Goal: Task Accomplishment & Management: Complete application form

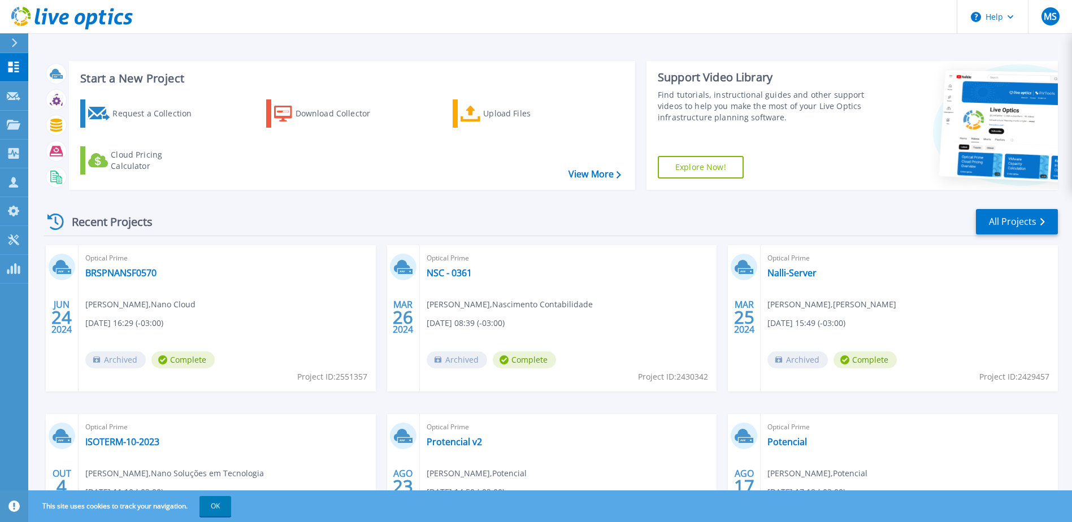
click at [109, 279] on div "Optical Prime BRSPNANSF0570 Leonardo Garcia , Nano Cloud 06/24/2024, 16:29 (-03…" at bounding box center [227, 318] width 297 height 146
click at [114, 276] on link "BRSPNANSF0570" at bounding box center [120, 272] width 71 height 11
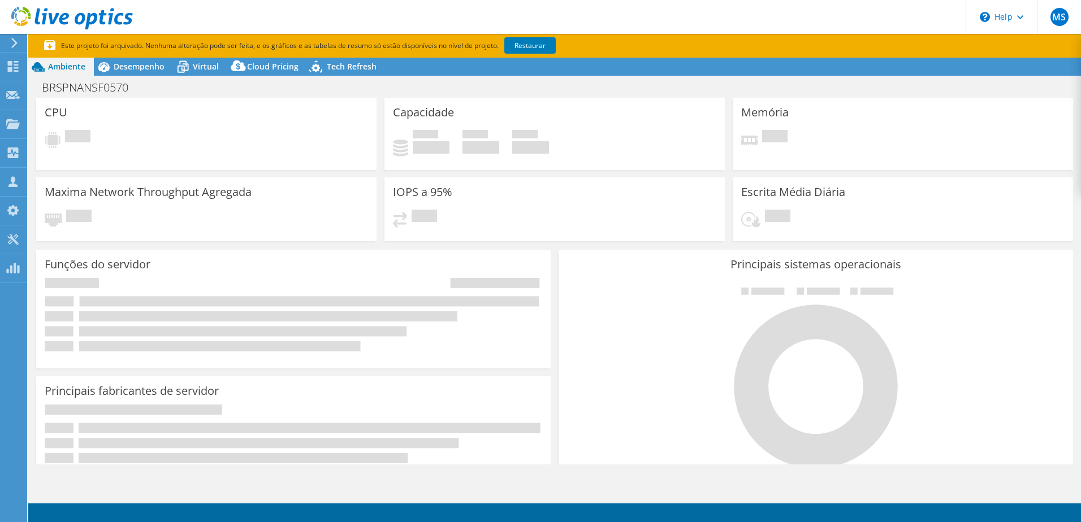
select select "SouthAmerica"
select select "BRL"
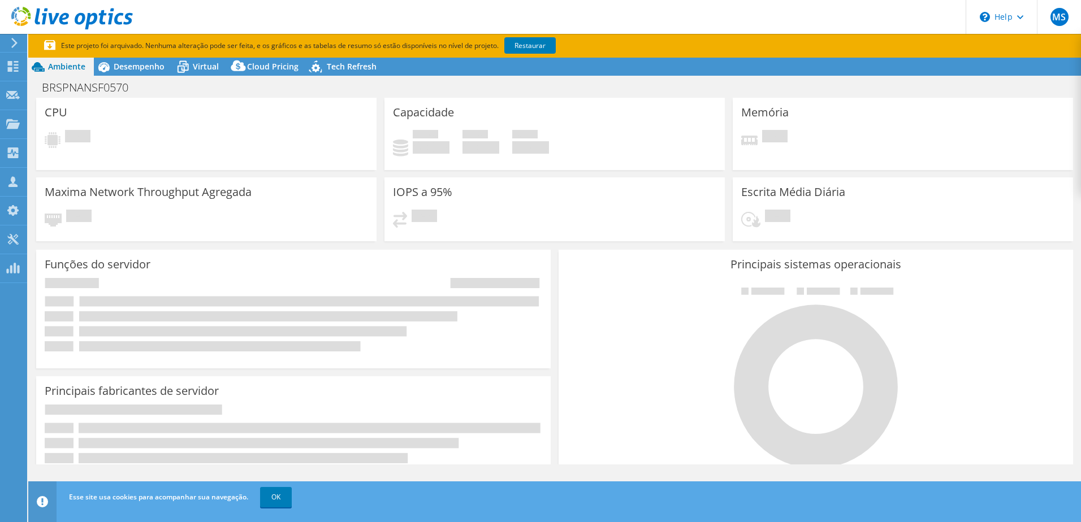
radio input "true"
radio input "false"
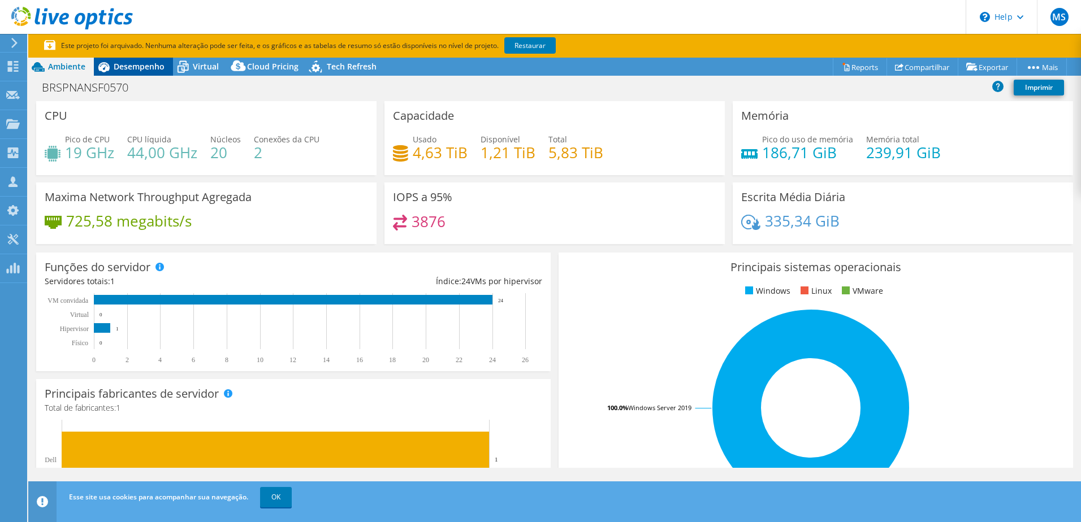
click at [153, 73] on div "Desempenho" at bounding box center [133, 67] width 79 height 18
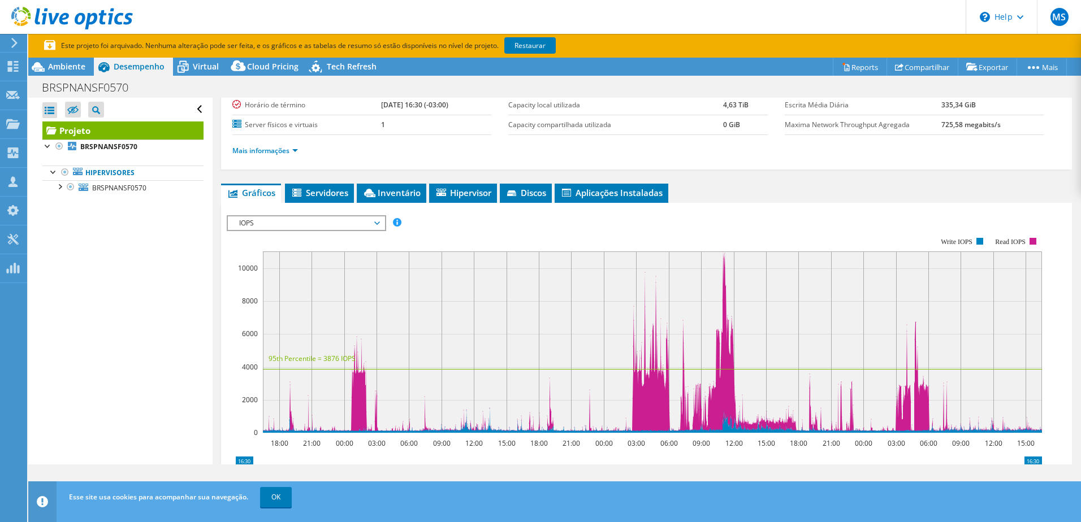
scroll to position [113, 0]
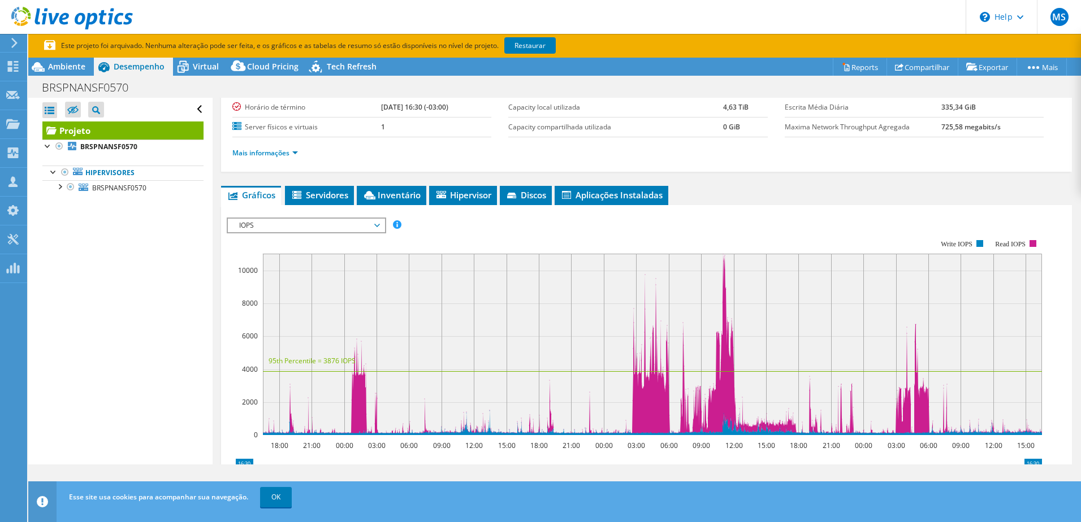
click at [323, 231] on span "IOPS" at bounding box center [305, 226] width 145 height 14
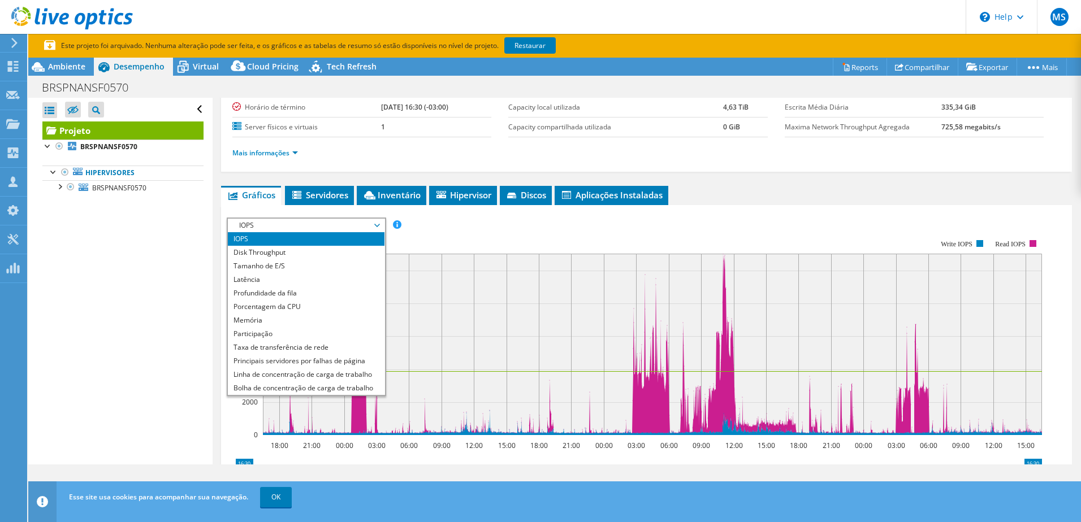
click at [323, 231] on span "IOPS" at bounding box center [305, 226] width 145 height 14
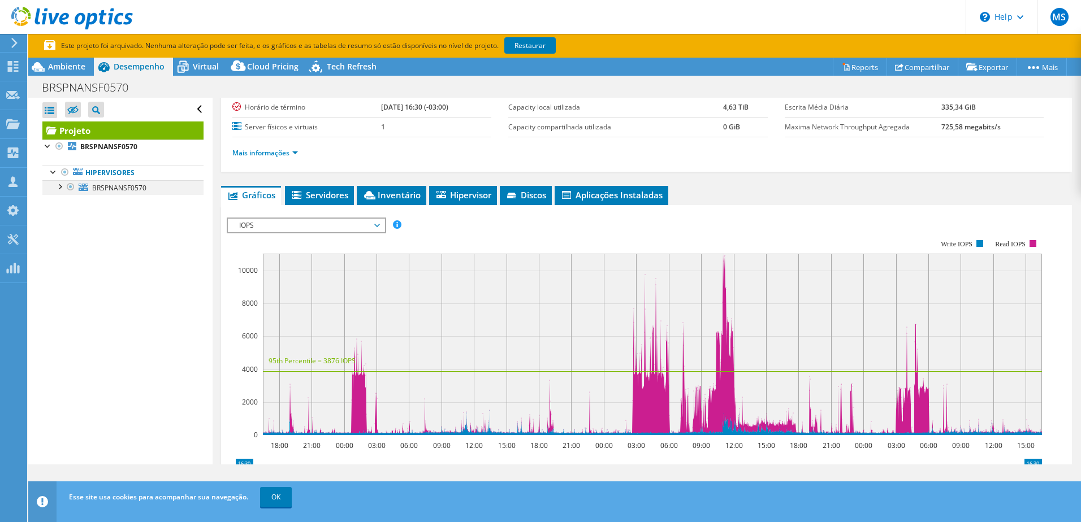
click at [66, 189] on div at bounding box center [70, 187] width 11 height 14
click at [62, 189] on div at bounding box center [59, 185] width 11 height 11
click at [118, 203] on link "0 D:" at bounding box center [122, 202] width 161 height 15
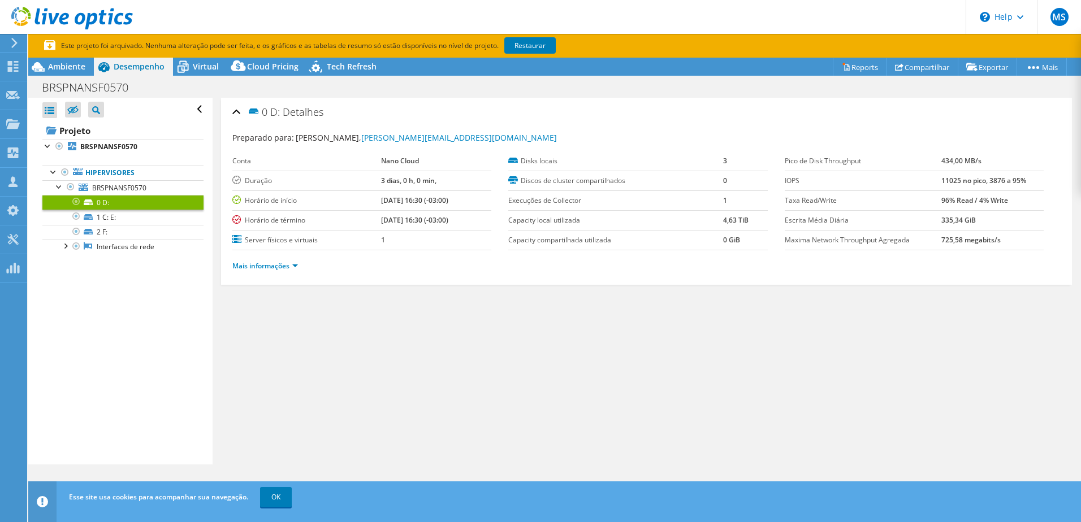
scroll to position [0, 0]
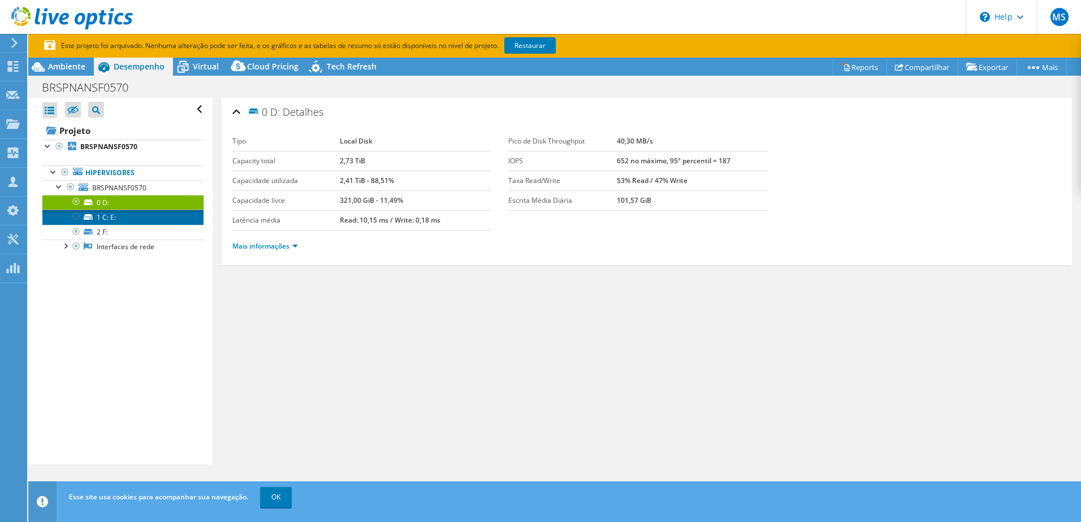
click at [121, 220] on link "1 C: E:" at bounding box center [122, 217] width 161 height 15
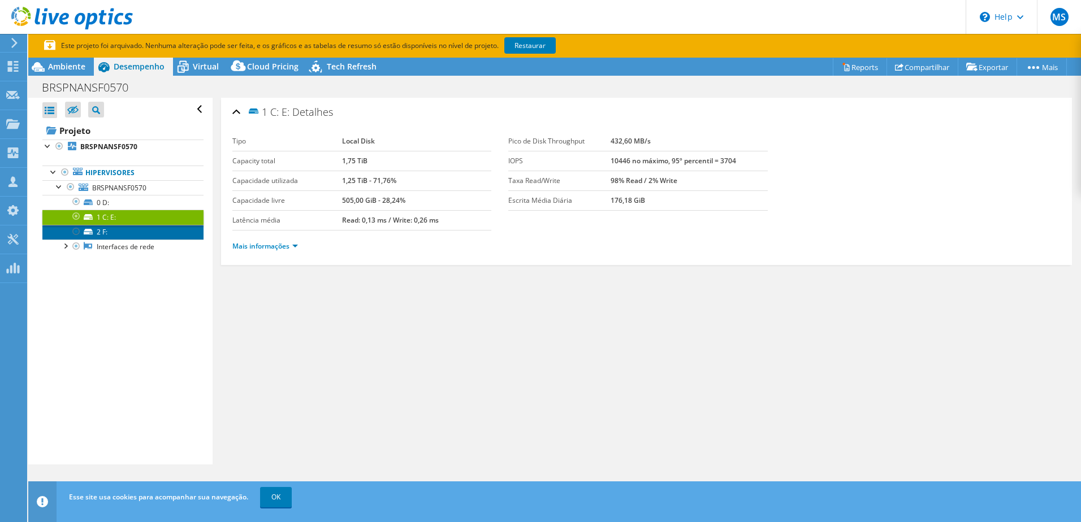
click at [126, 232] on link "2 F:" at bounding box center [122, 232] width 161 height 15
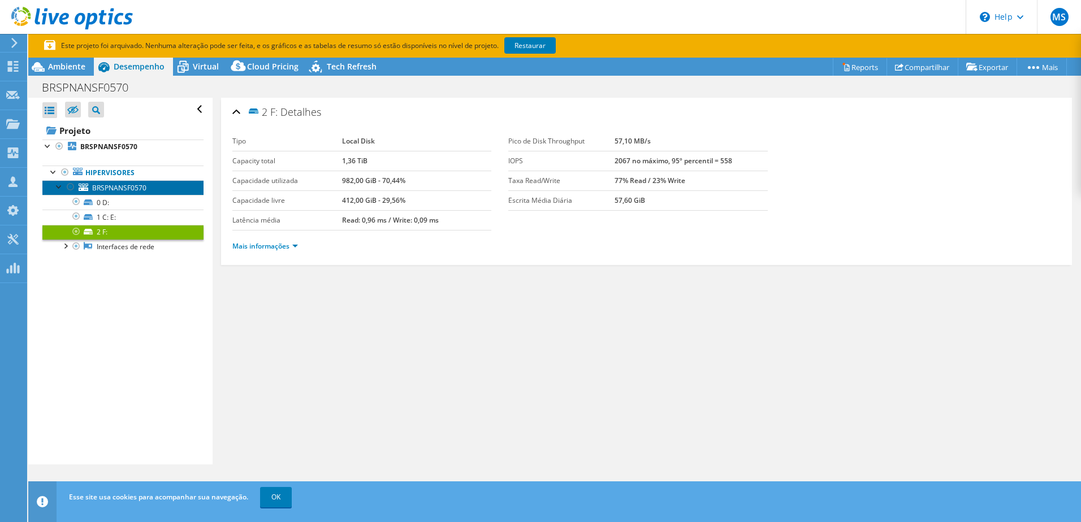
click at [119, 188] on span "BRSPNANSF0570" at bounding box center [119, 188] width 54 height 10
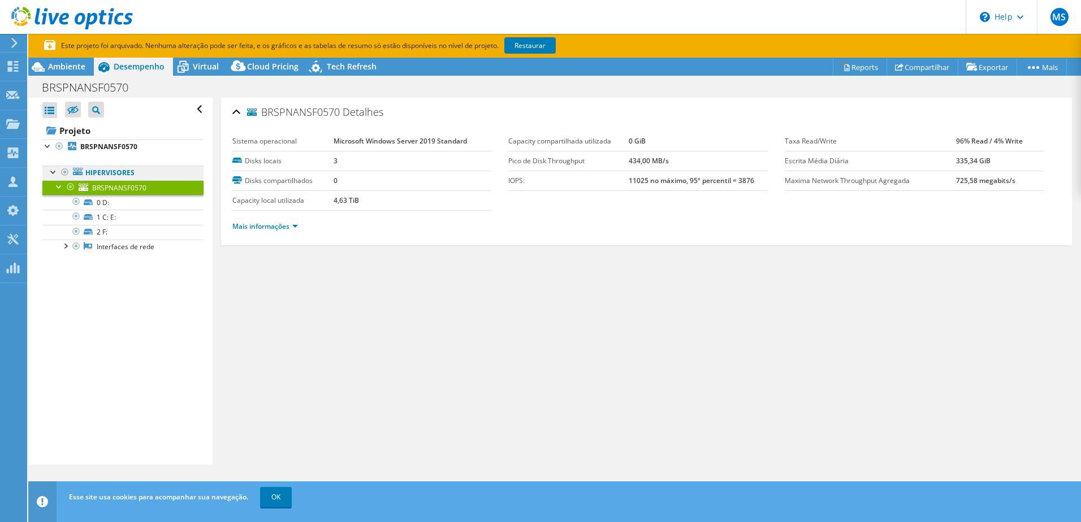
click at [122, 177] on link "Hipervisores" at bounding box center [122, 173] width 161 height 15
click at [122, 173] on link "Hipervisores" at bounding box center [122, 173] width 161 height 15
click at [290, 223] on link "Mais informações" at bounding box center [265, 227] width 66 height 10
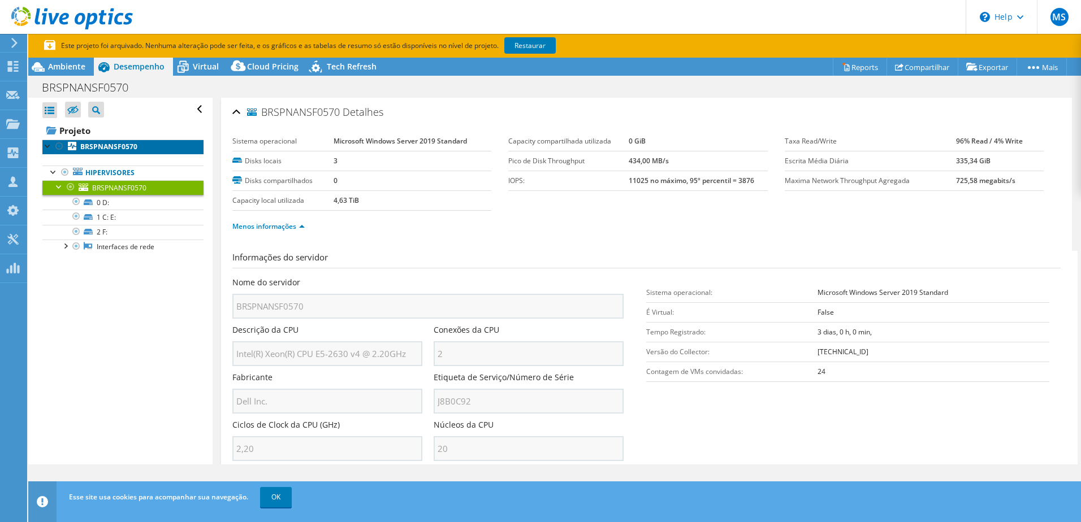
click at [139, 145] on link "BRSPNANSF0570" at bounding box center [122, 147] width 161 height 15
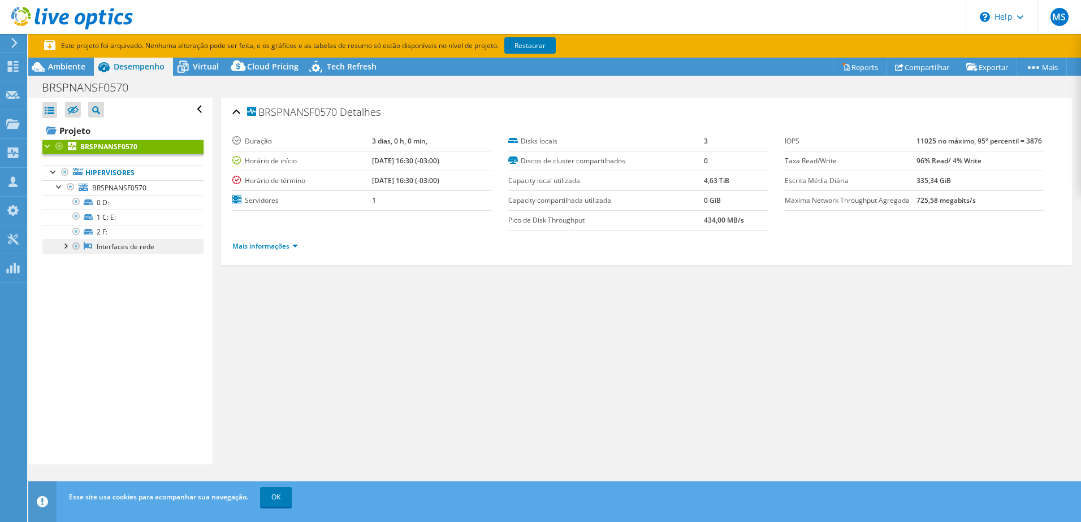
click at [98, 246] on link "Interfaces de rede" at bounding box center [122, 247] width 161 height 15
click at [106, 188] on span "BRSPNANSF0570" at bounding box center [119, 188] width 54 height 10
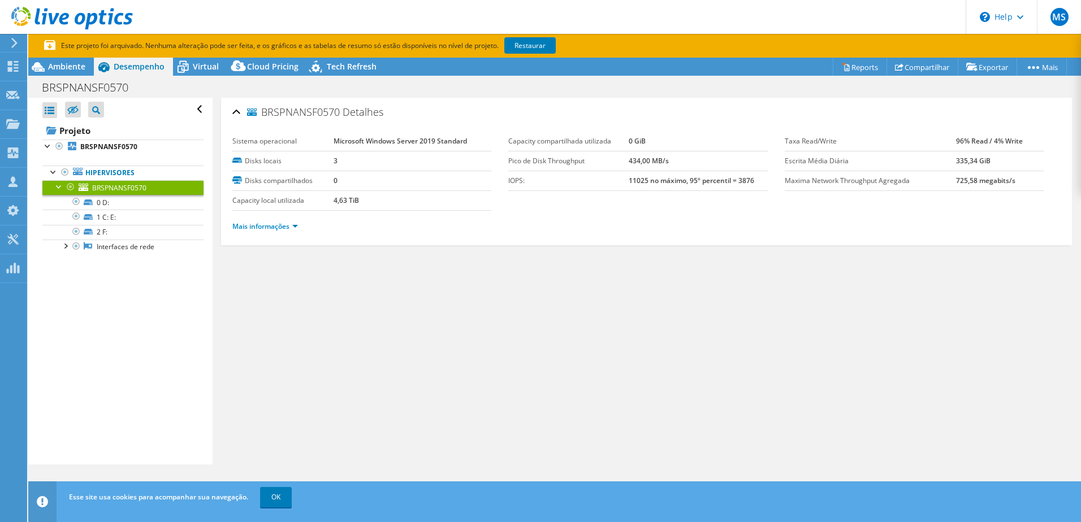
click at [287, 236] on div "Mais informações" at bounding box center [646, 227] width 828 height 32
click at [201, 73] on div "Virtual" at bounding box center [200, 67] width 54 height 18
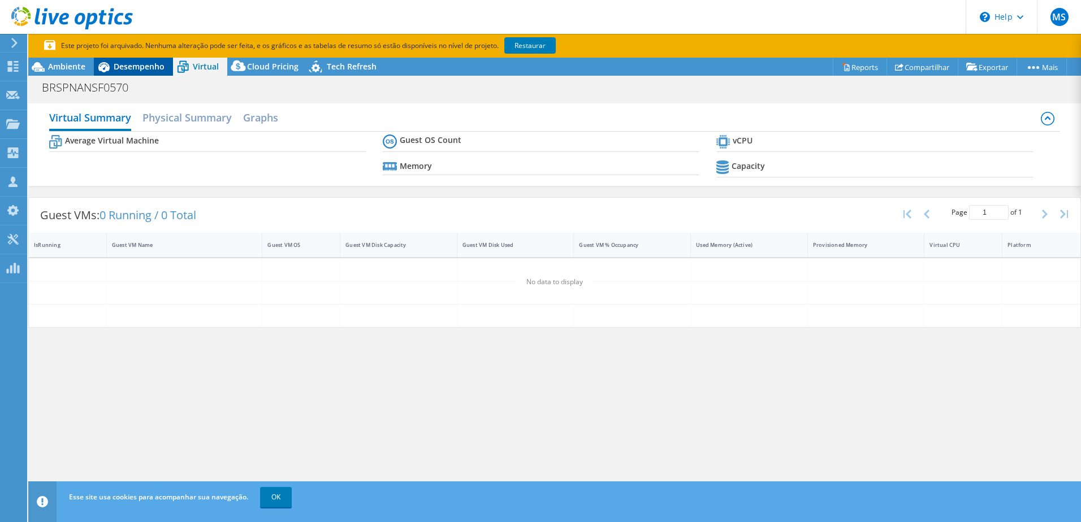
click at [148, 73] on div "Desempenho" at bounding box center [133, 67] width 79 height 18
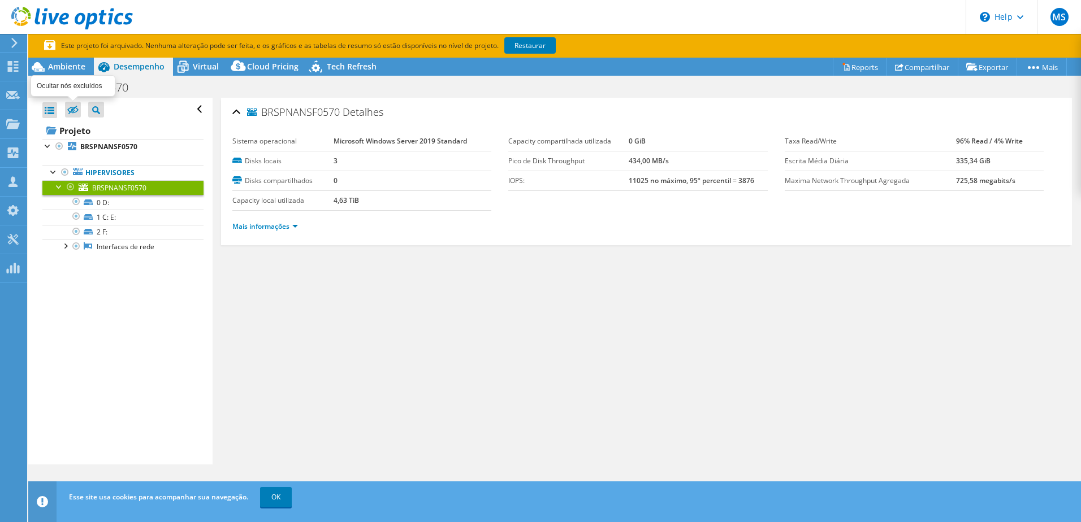
click at [75, 111] on icon at bounding box center [72, 110] width 11 height 8
click at [0, 0] on input "checkbox" at bounding box center [0, 0] width 0 height 0
click at [72, 109] on icon at bounding box center [72, 110] width 11 height 8
click at [0, 0] on input "checkbox" at bounding box center [0, 0] width 0 height 0
click at [43, 112] on div at bounding box center [49, 110] width 15 height 16
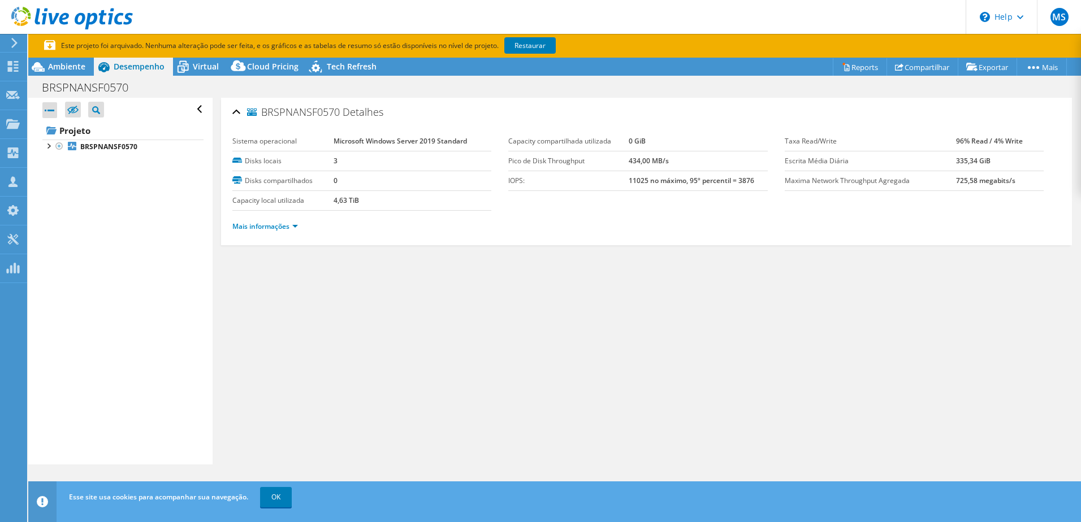
click at [45, 112] on div at bounding box center [49, 110] width 15 height 16
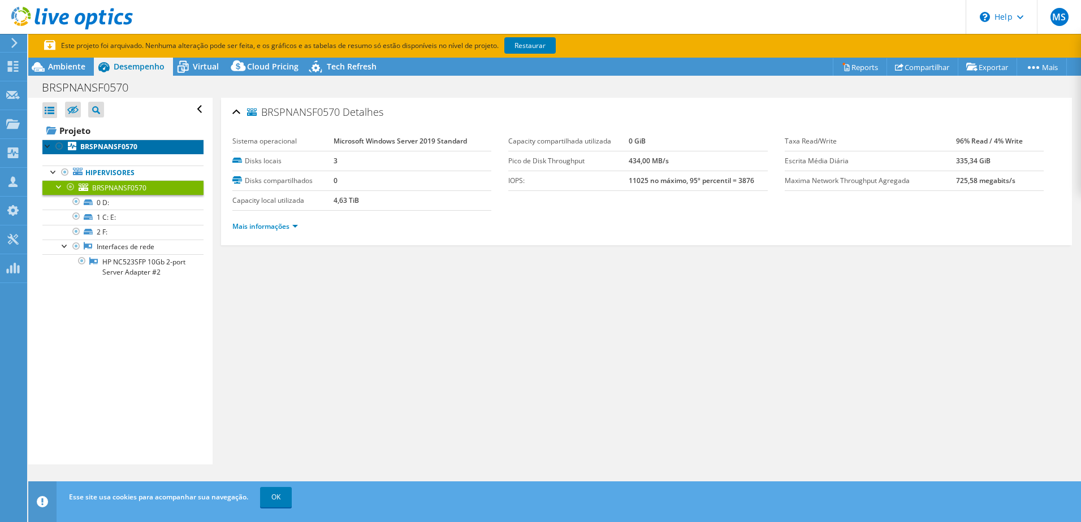
click at [94, 144] on b "BRSPNANSF0570" at bounding box center [108, 147] width 57 height 10
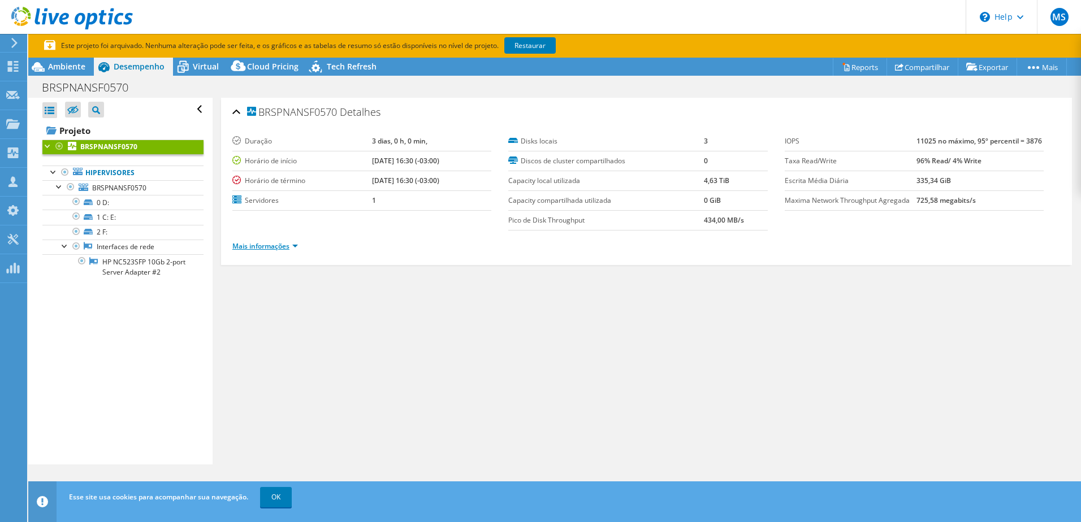
click at [287, 249] on link "Mais informações" at bounding box center [265, 246] width 66 height 10
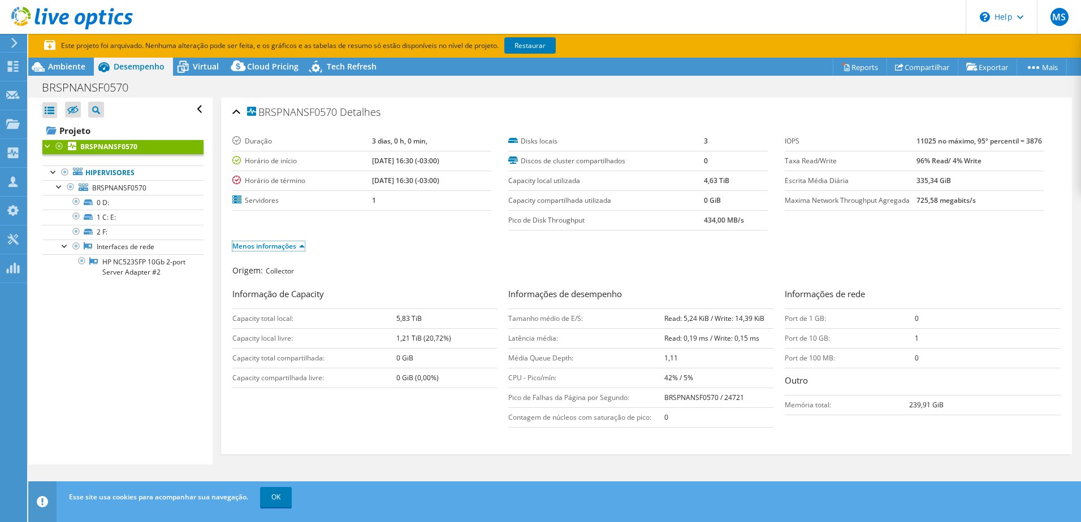
scroll to position [12, 0]
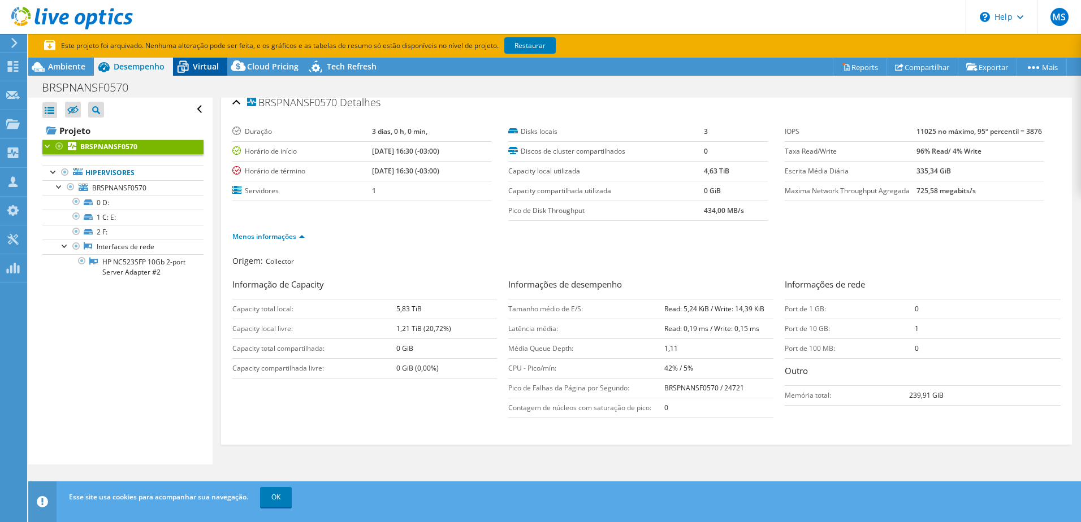
click at [212, 64] on span "Virtual" at bounding box center [206, 66] width 26 height 11
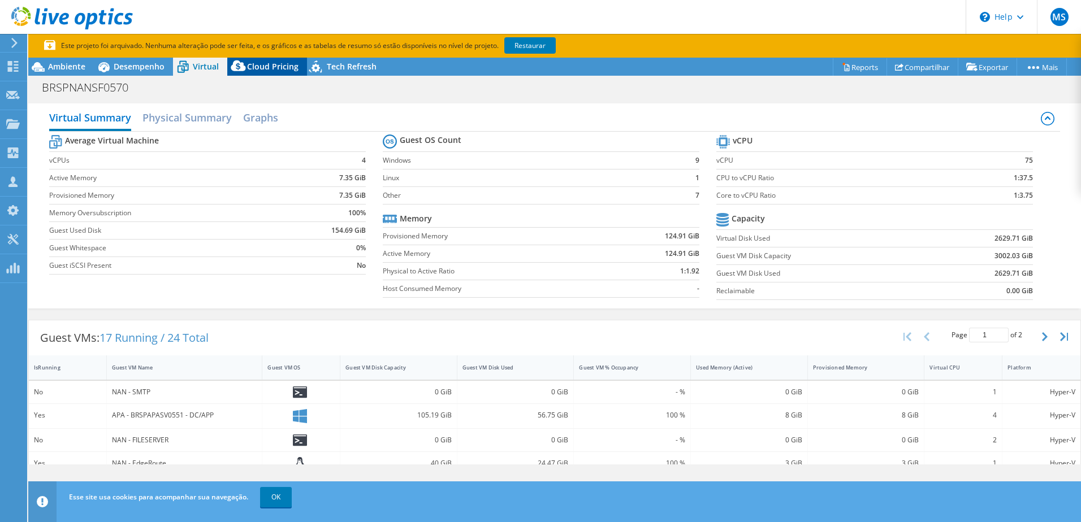
click at [259, 67] on span "Cloud Pricing" at bounding box center [272, 66] width 51 height 11
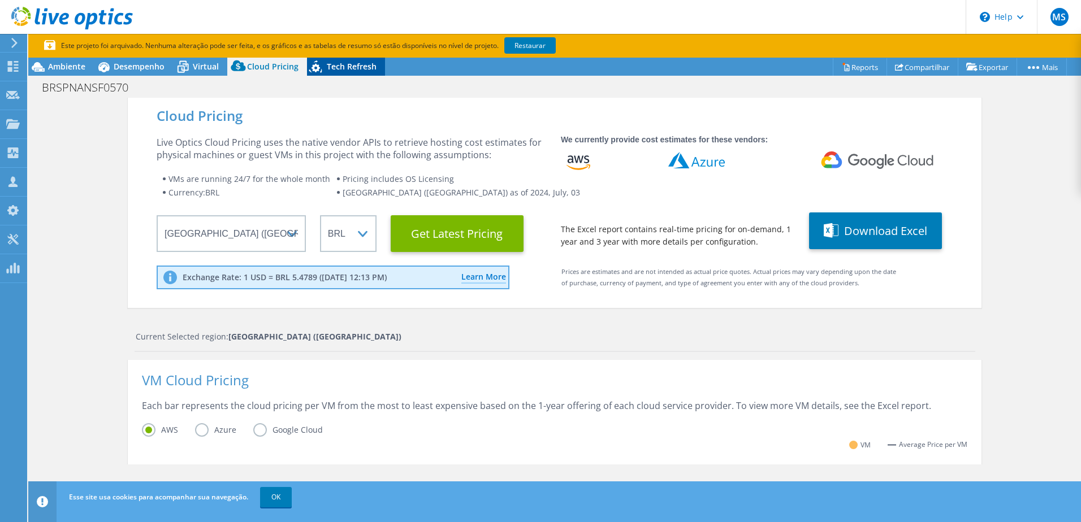
click at [331, 74] on div "Tech Refresh" at bounding box center [346, 67] width 78 height 18
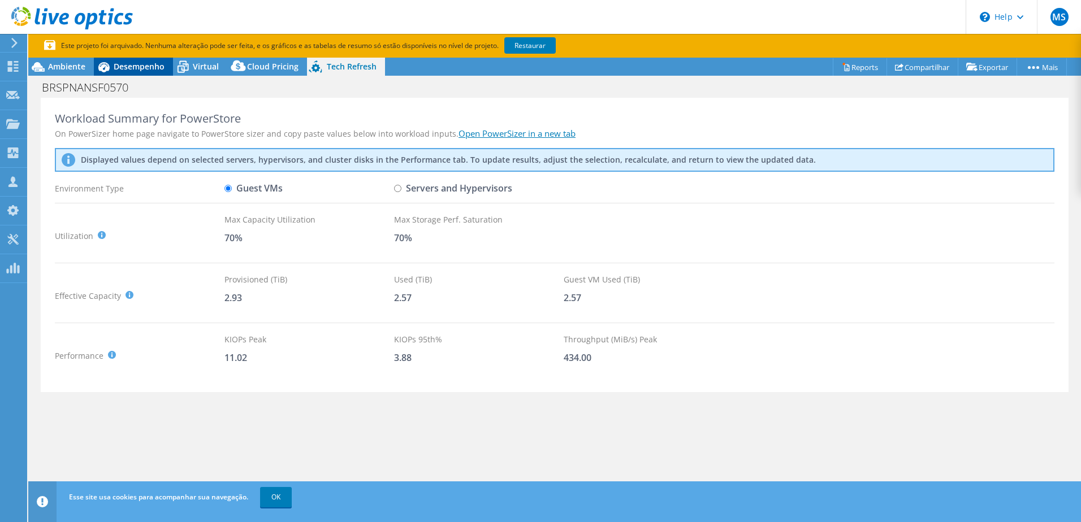
click at [162, 69] on span "Desempenho" at bounding box center [139, 66] width 51 height 11
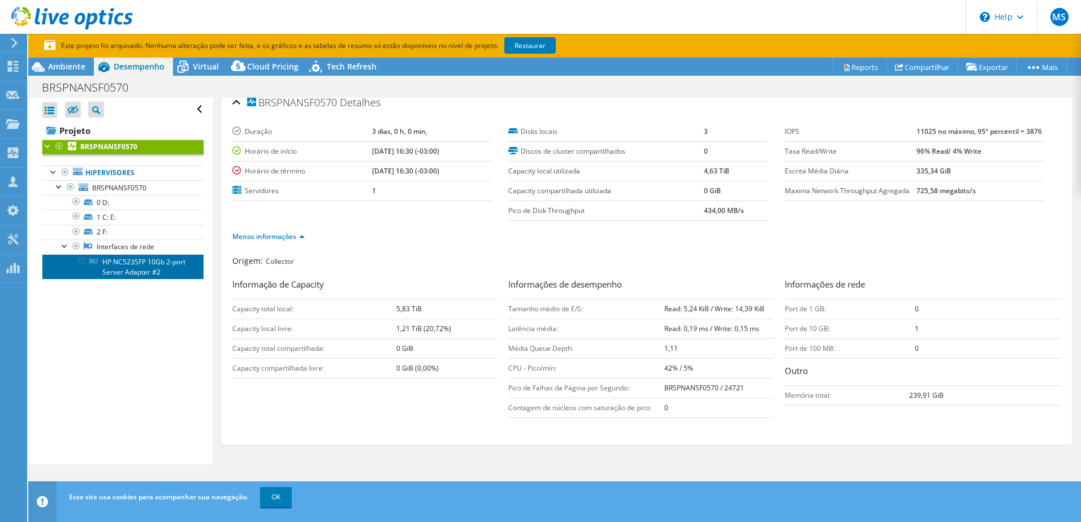
click at [161, 275] on link "HP NC523SFP 10Gb 2-port Server Adapter #2" at bounding box center [122, 266] width 161 height 25
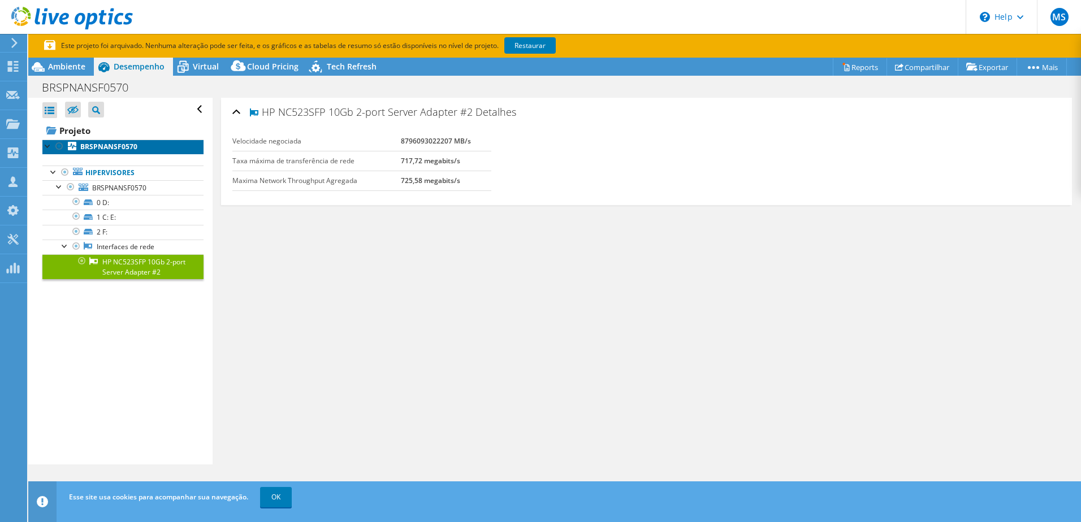
click at [103, 143] on b "BRSPNANSF0570" at bounding box center [108, 147] width 57 height 10
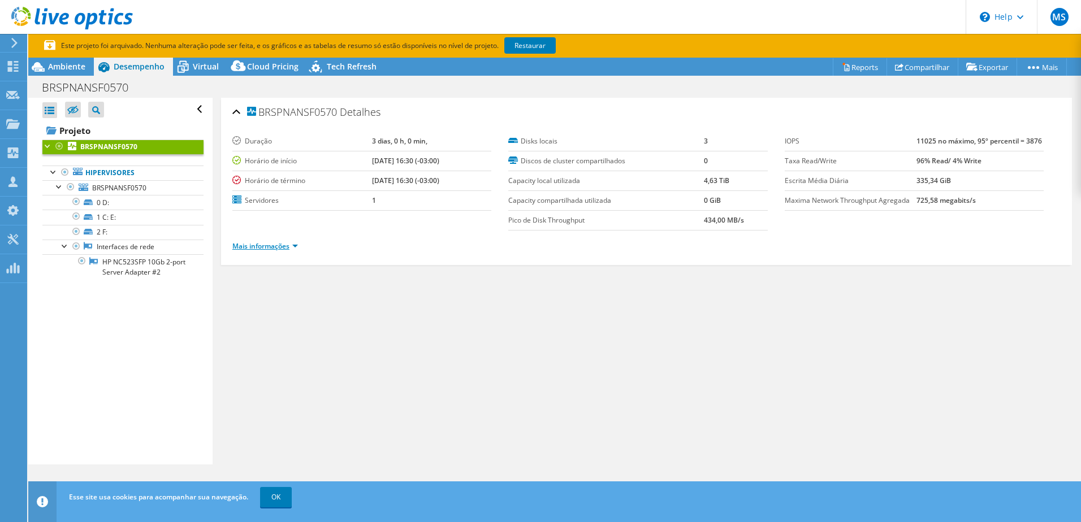
click at [296, 251] on link "Mais informações" at bounding box center [265, 246] width 66 height 10
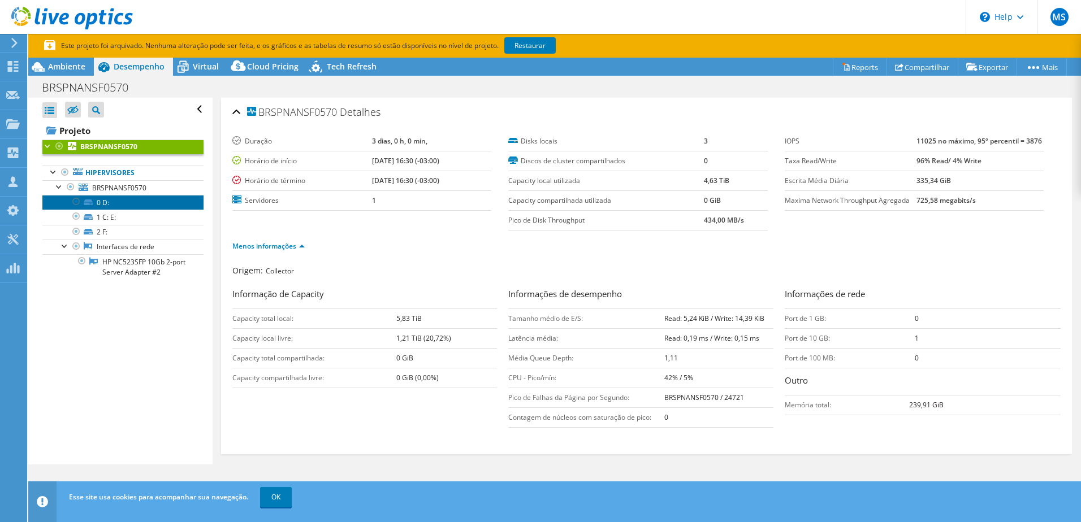
click at [128, 203] on link "0 D:" at bounding box center [122, 202] width 161 height 15
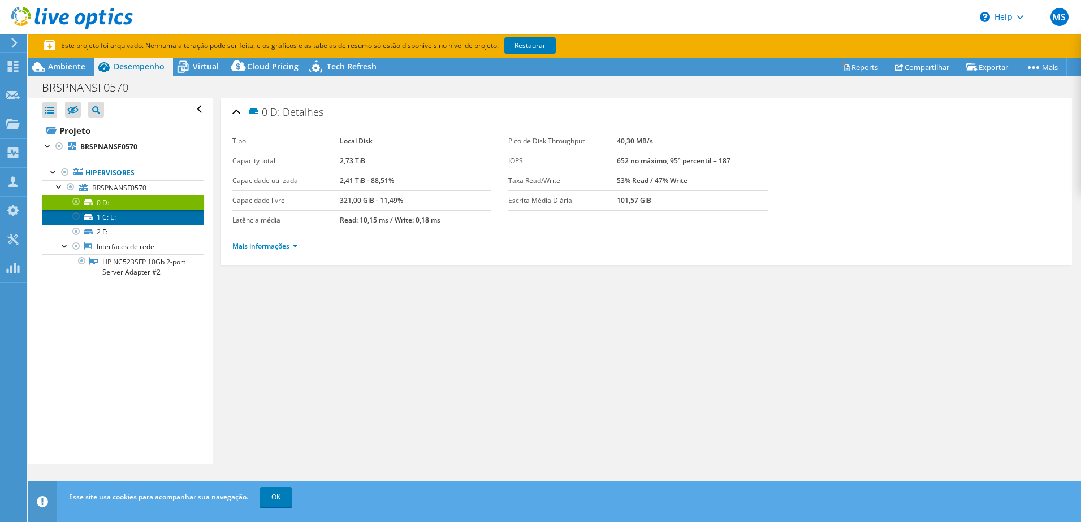
click at [133, 224] on link "1 C: E:" at bounding box center [122, 217] width 161 height 15
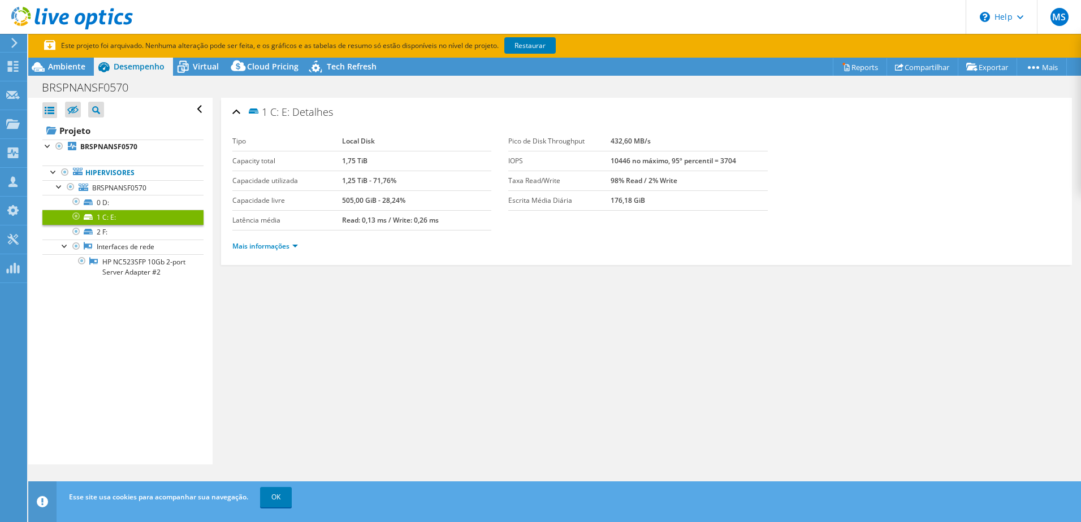
click at [136, 214] on link "1 C: E:" at bounding box center [122, 217] width 161 height 15
click at [135, 206] on link "0 D:" at bounding box center [122, 202] width 161 height 15
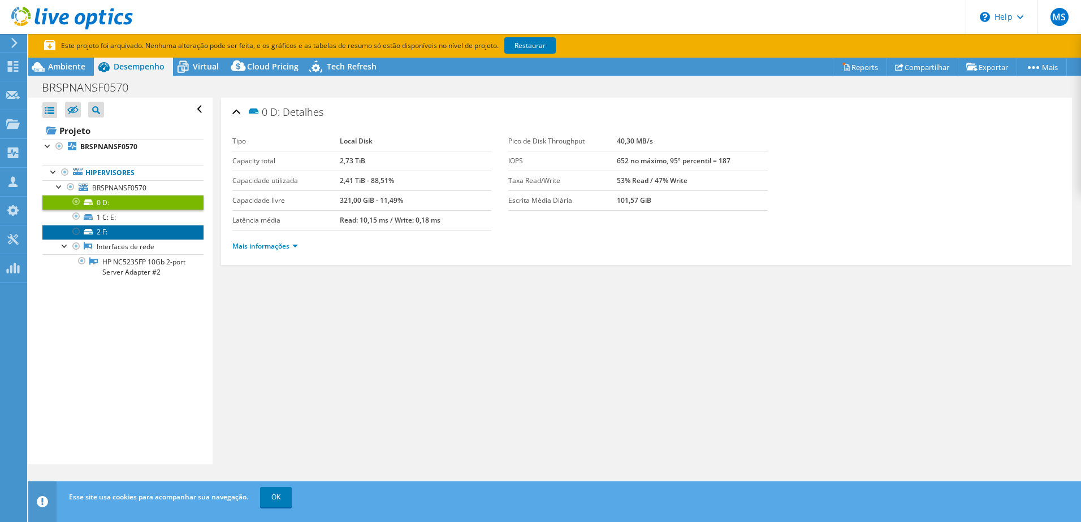
click at [130, 231] on link "2 F:" at bounding box center [122, 232] width 161 height 15
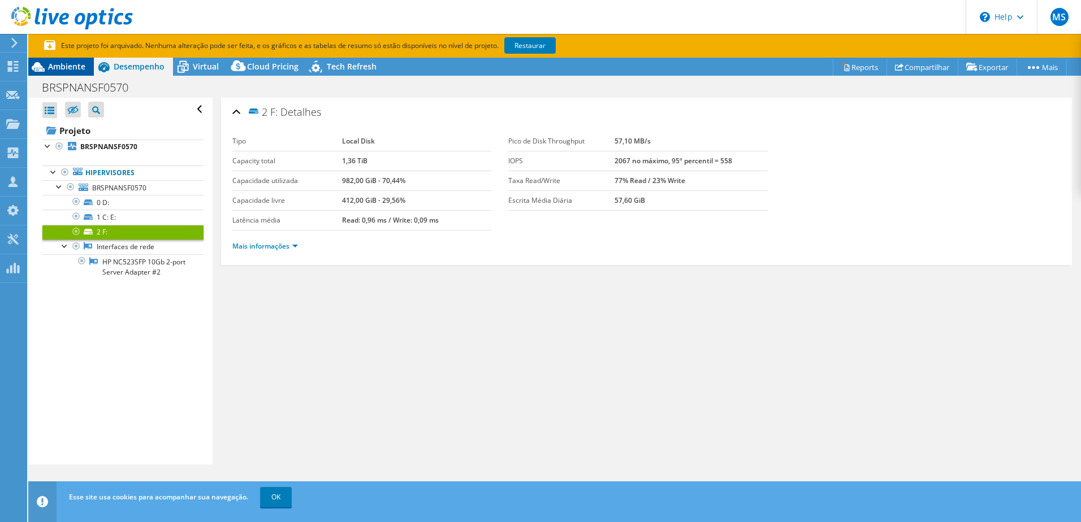
click at [80, 70] on span "Ambiente" at bounding box center [66, 66] width 37 height 11
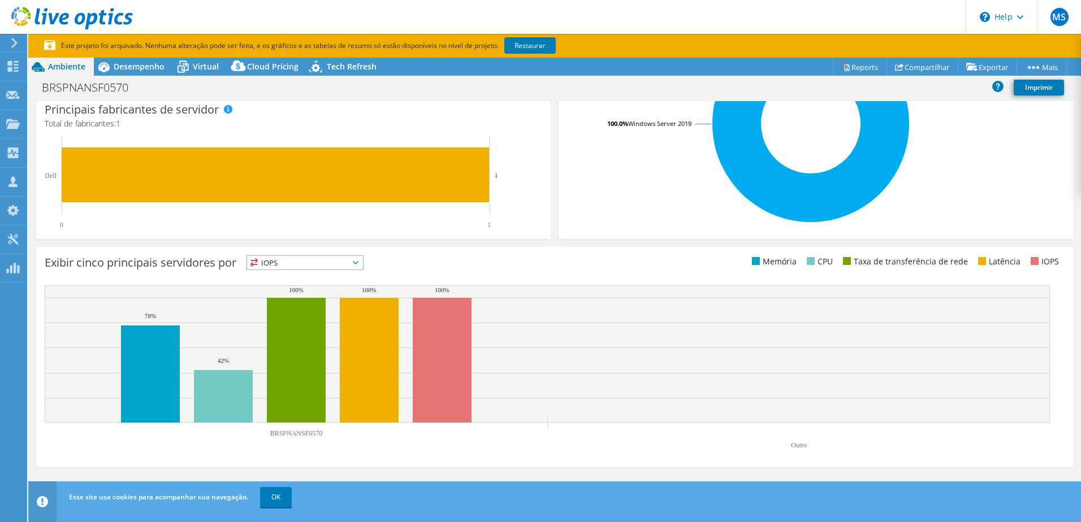
scroll to position [292, 0]
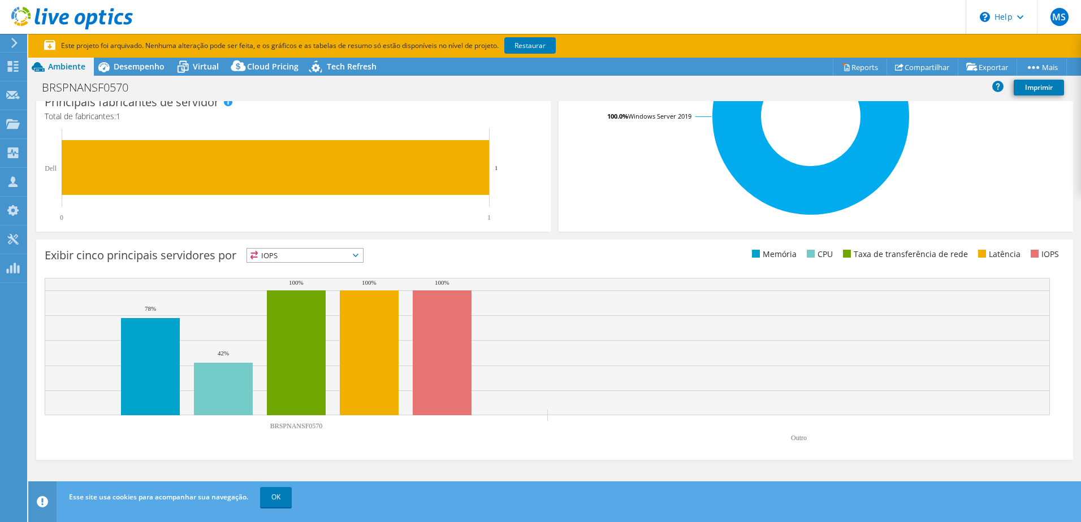
click at [290, 255] on span "IOPS" at bounding box center [305, 256] width 116 height 14
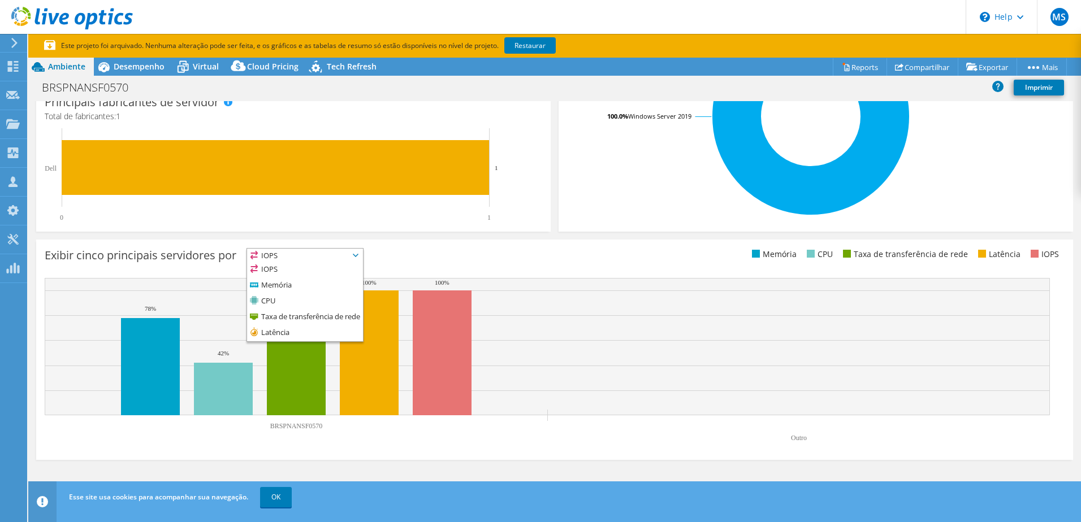
click at [290, 255] on span "IOPS" at bounding box center [305, 256] width 116 height 14
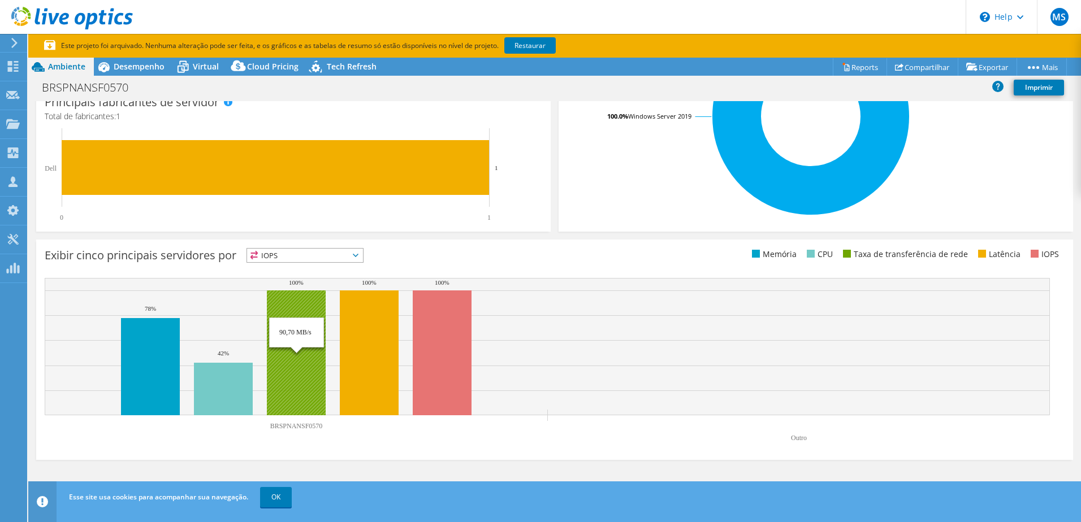
click at [316, 370] on rect at bounding box center [296, 352] width 59 height 125
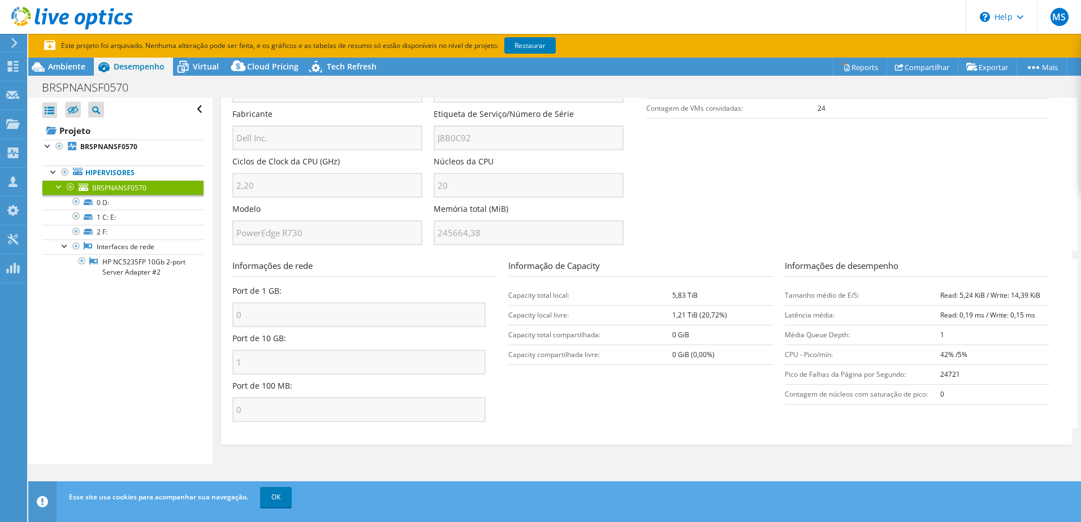
scroll to position [0, 0]
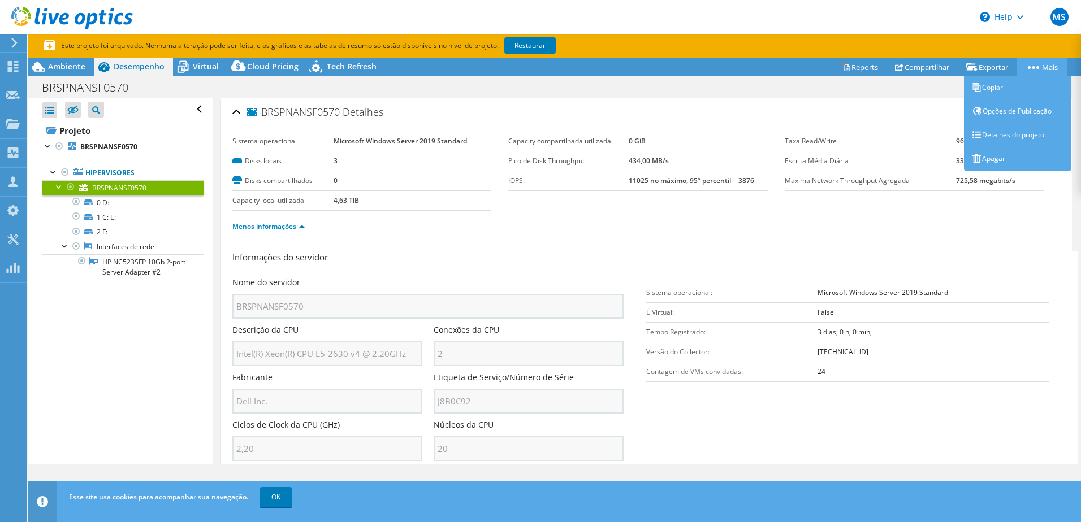
click at [1046, 63] on link "Mais" at bounding box center [1041, 67] width 50 height 18
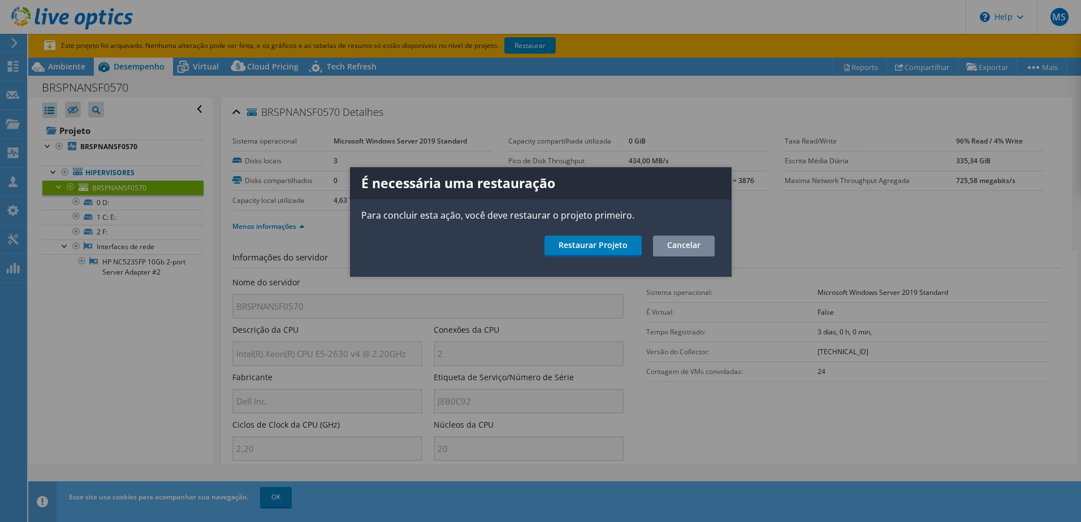
click at [713, 240] on link "Cancelar" at bounding box center [684, 246] width 62 height 21
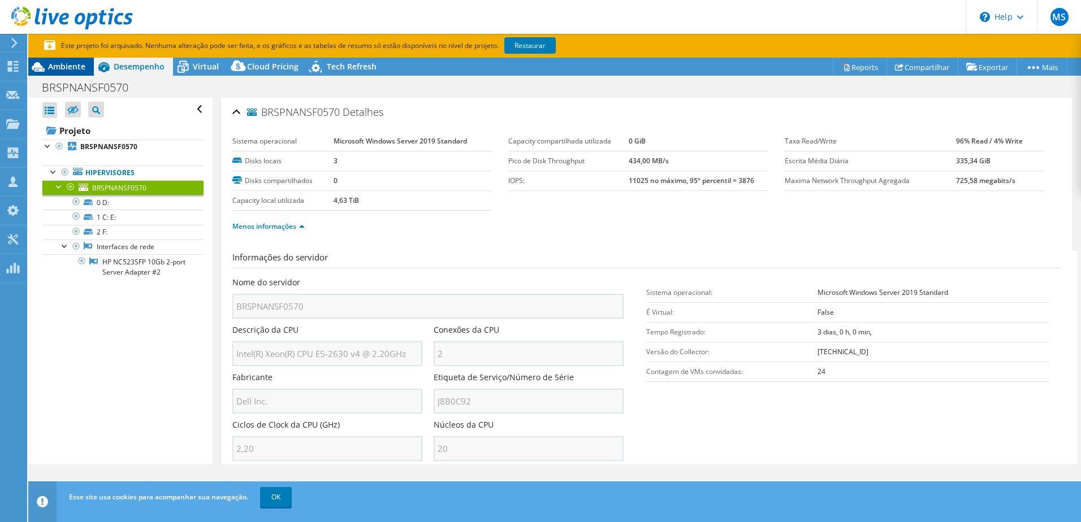
click at [60, 62] on span "Ambiente" at bounding box center [66, 66] width 37 height 11
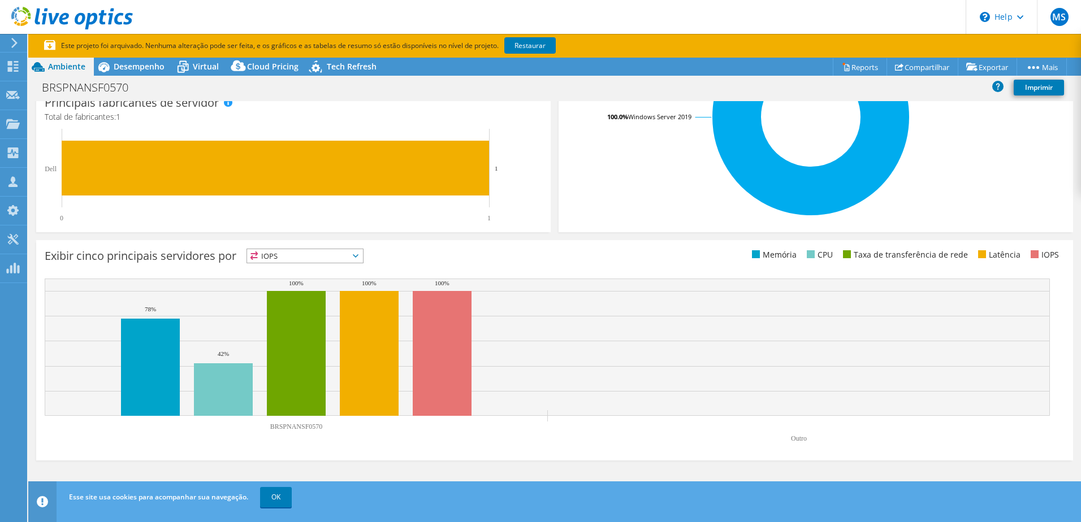
scroll to position [292, 0]
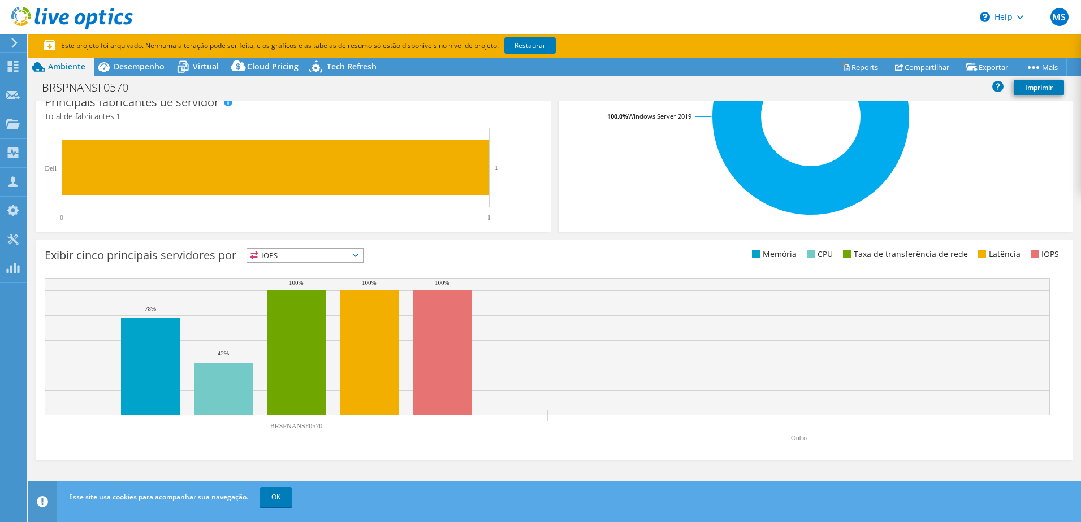
click at [353, 253] on span "IOPS" at bounding box center [305, 256] width 116 height 14
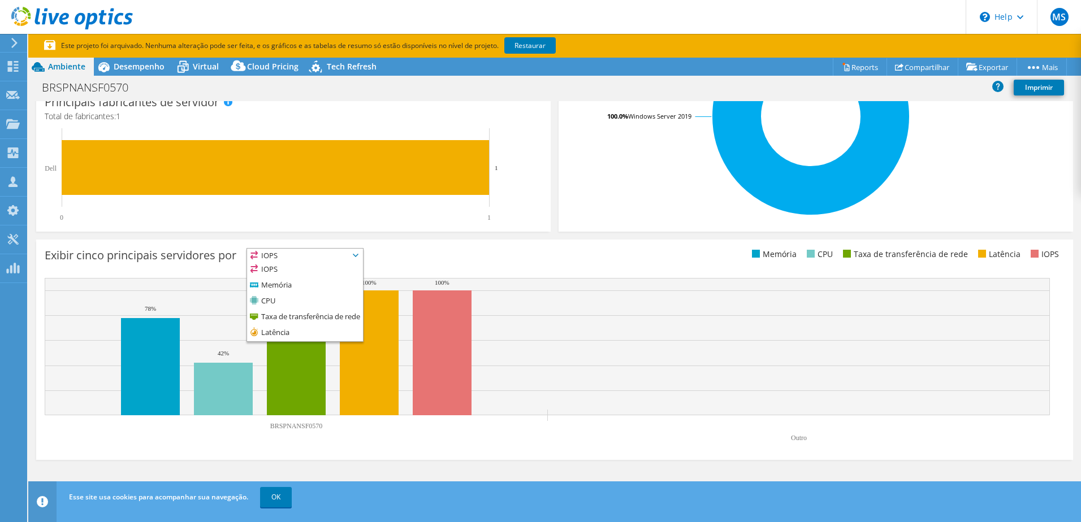
click at [353, 253] on span "IOPS" at bounding box center [305, 256] width 116 height 14
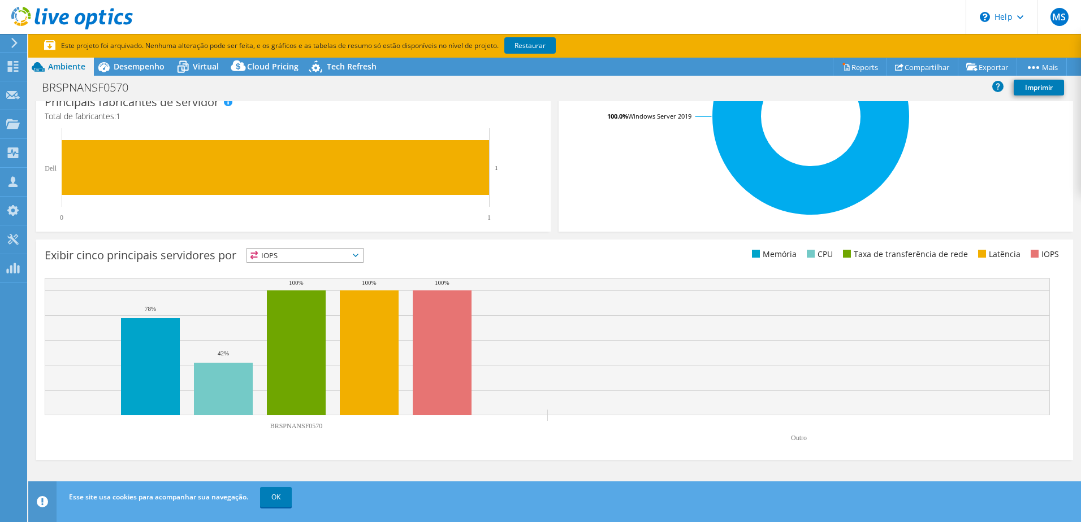
click at [302, 258] on span "IOPS" at bounding box center [305, 256] width 116 height 14
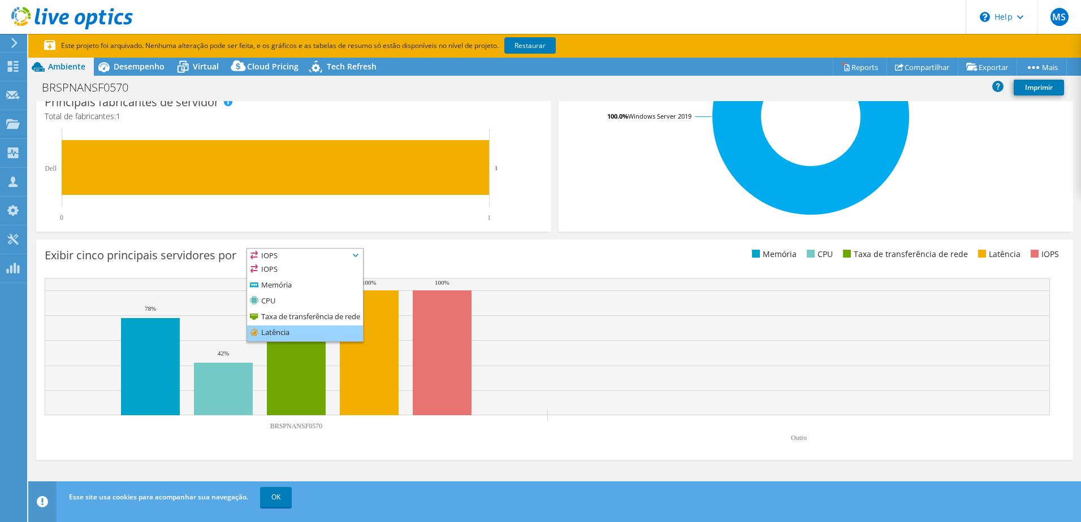
click at [297, 331] on li "Latência" at bounding box center [305, 334] width 116 height 16
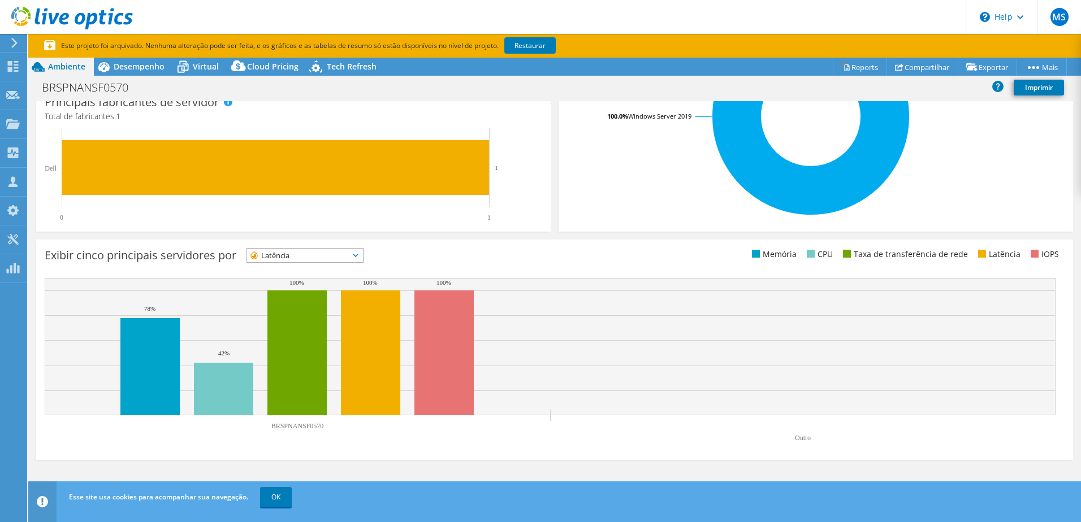
click at [301, 249] on span "Latência" at bounding box center [298, 256] width 102 height 14
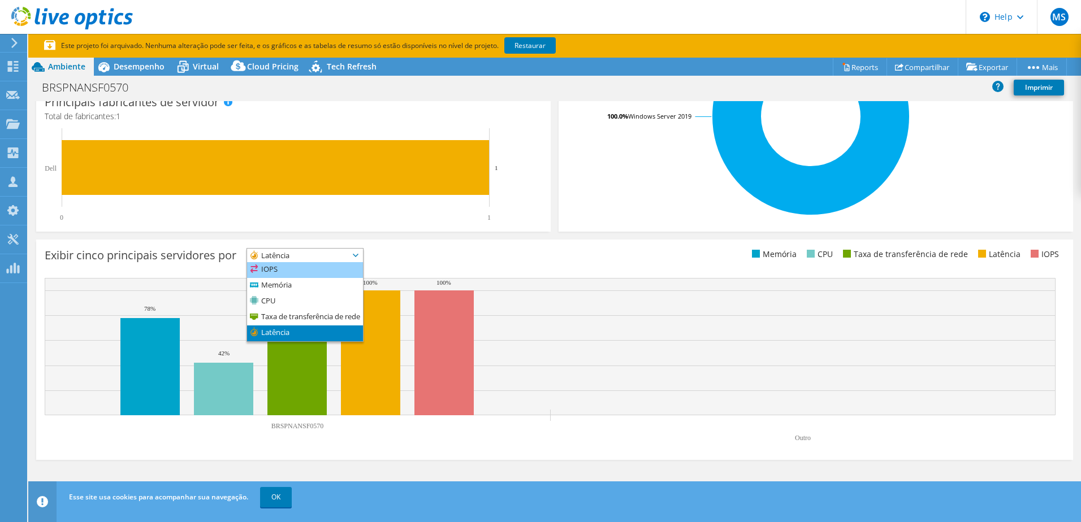
click at [314, 276] on li "IOPS" at bounding box center [305, 270] width 116 height 16
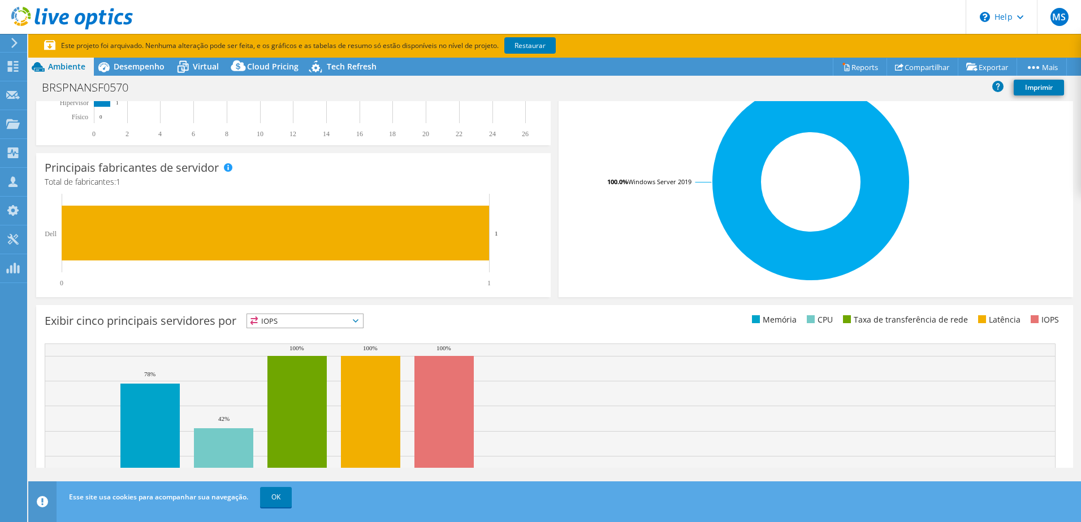
scroll to position [0, 0]
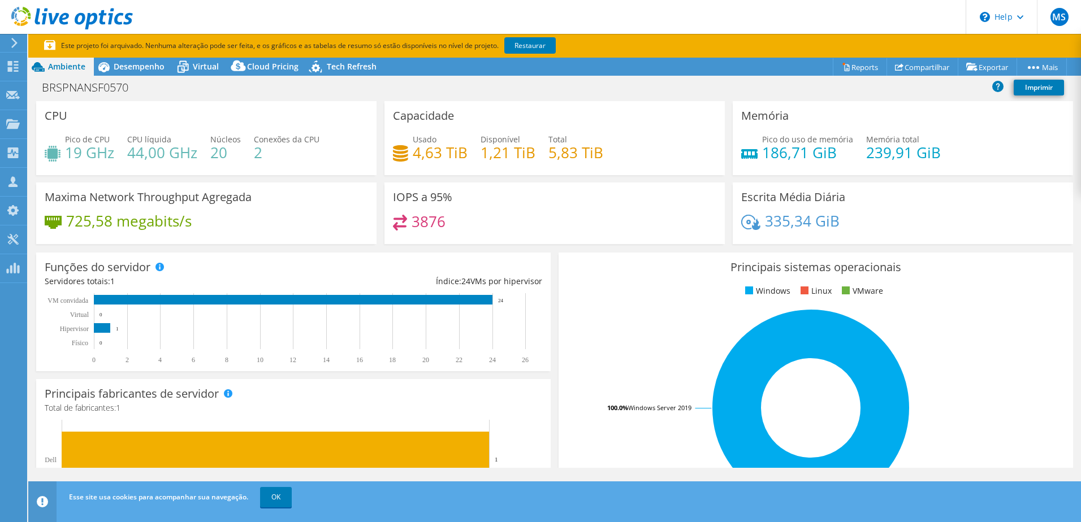
click at [413, 228] on h4 "3876" at bounding box center [428, 221] width 34 height 12
click at [128, 64] on span "Desempenho" at bounding box center [139, 66] width 51 height 11
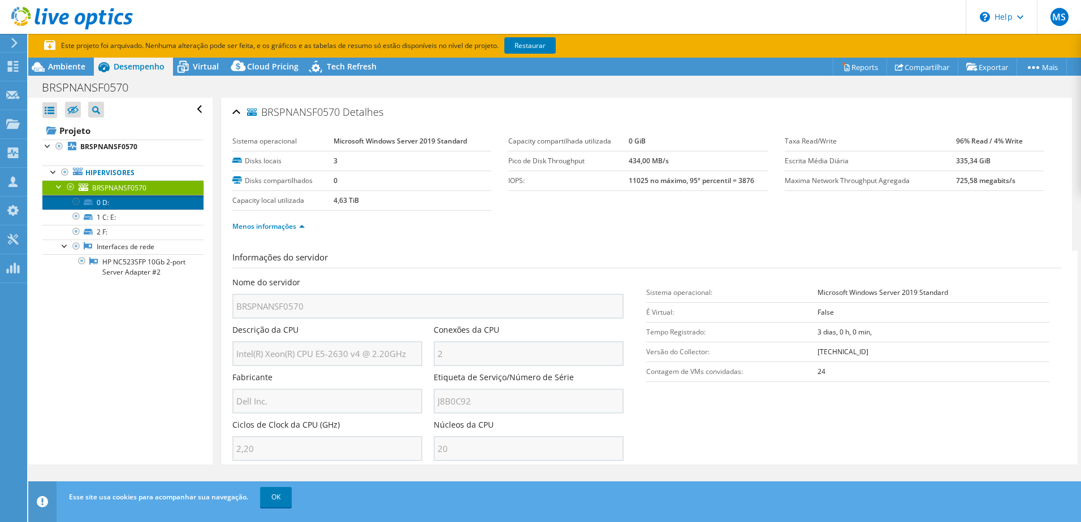
click at [132, 207] on link "0 D:" at bounding box center [122, 202] width 161 height 15
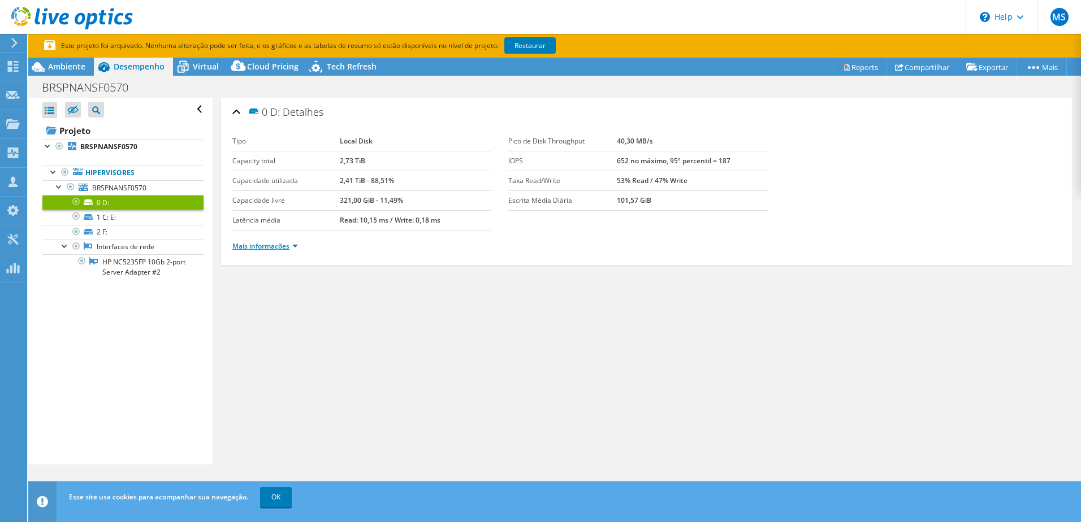
click at [253, 248] on link "Mais informações" at bounding box center [265, 246] width 66 height 10
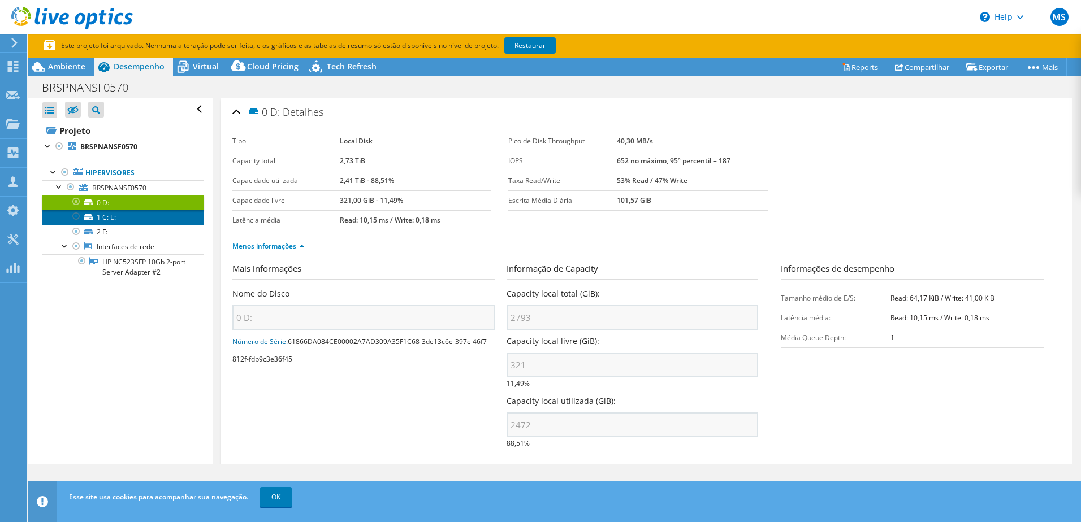
click at [141, 220] on link "1 C: E:" at bounding box center [122, 217] width 161 height 15
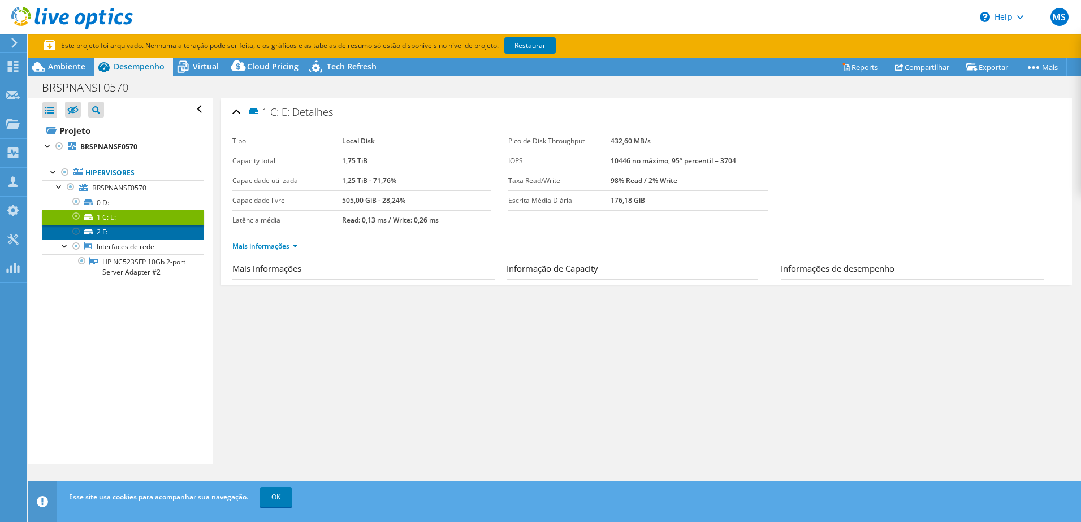
click at [135, 229] on link "2 F:" at bounding box center [122, 232] width 161 height 15
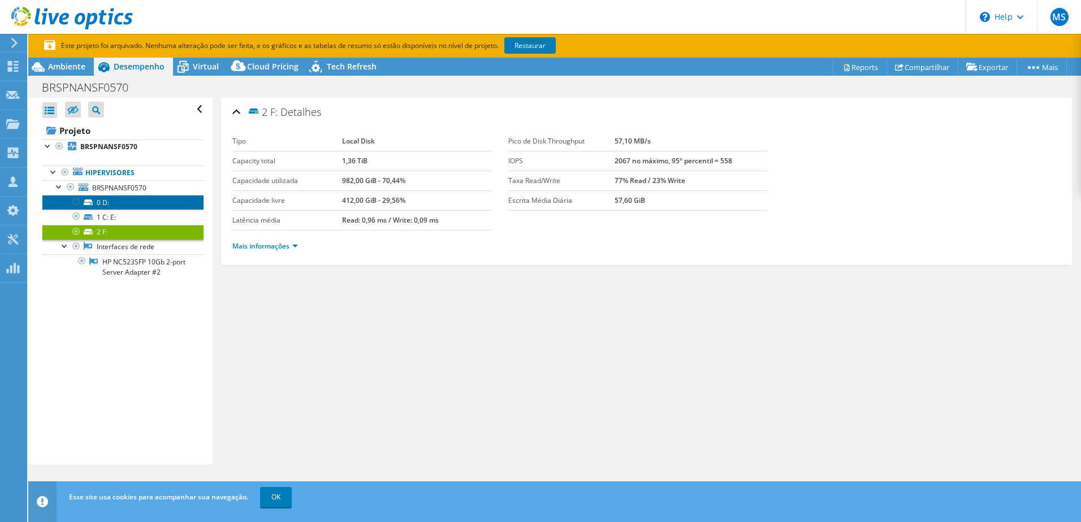
click at [125, 205] on link "0 D:" at bounding box center [122, 202] width 161 height 15
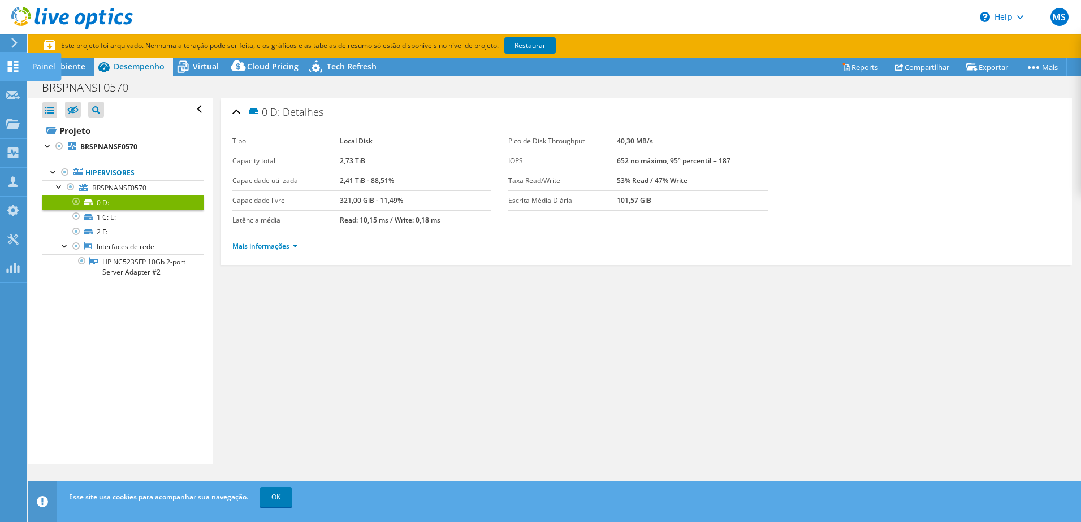
click at [18, 67] on icon at bounding box center [13, 66] width 14 height 11
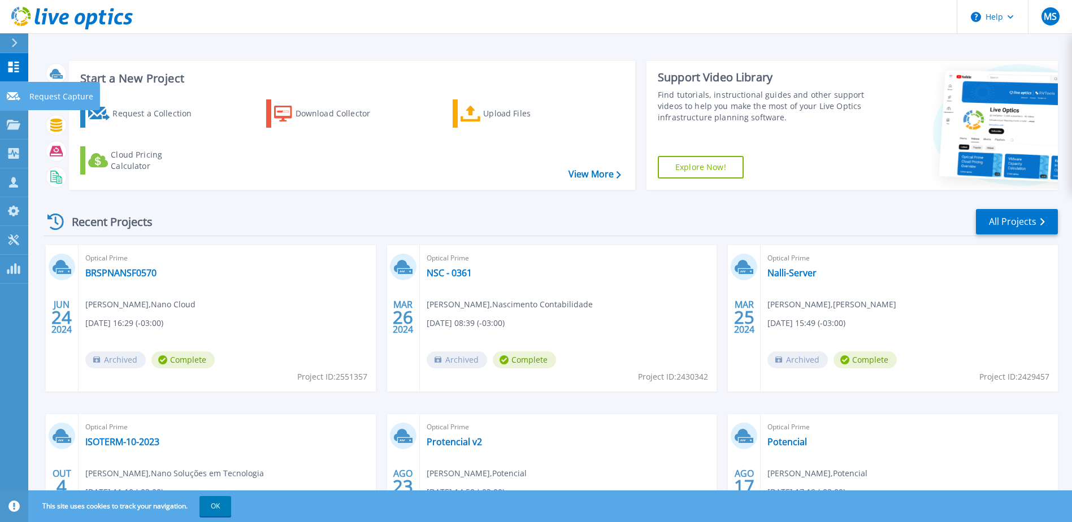
click at [16, 101] on link "Request Capture Request Capture" at bounding box center [14, 96] width 28 height 29
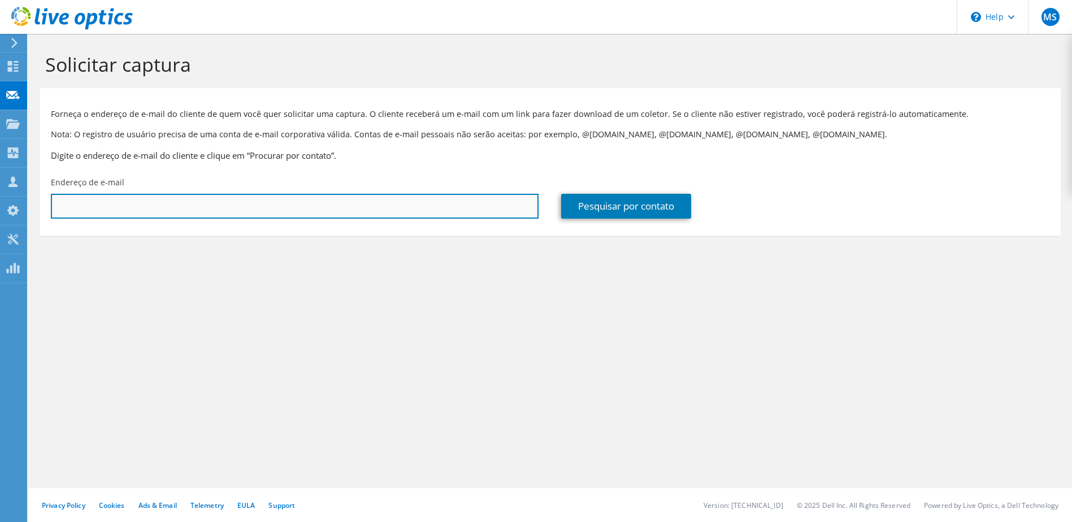
click at [166, 207] on input "text" at bounding box center [295, 206] width 488 height 25
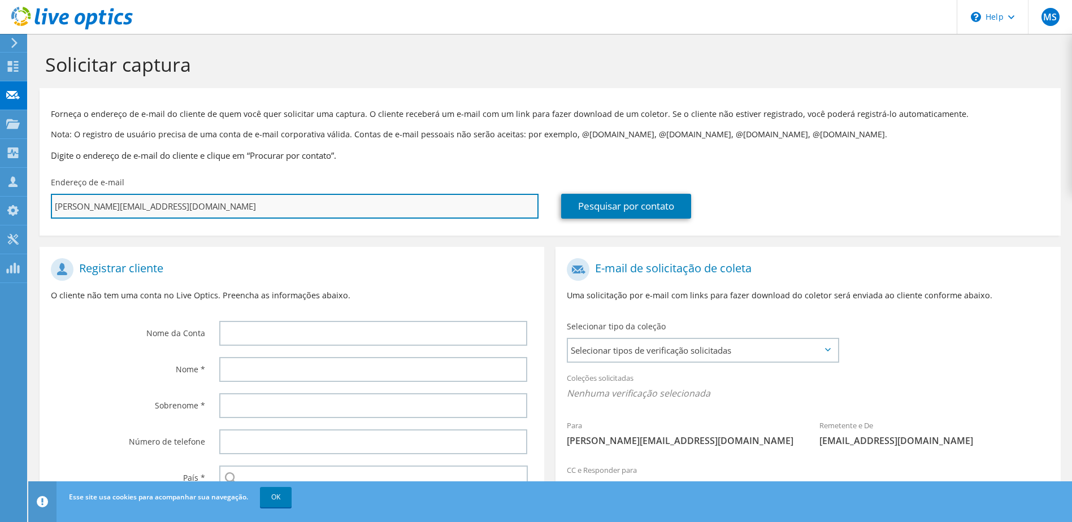
click at [191, 210] on input "leonardo@nanoti.com.br" at bounding box center [295, 206] width 488 height 25
click at [90, 208] on input "leonardo@nanoti.com.br" at bounding box center [295, 206] width 488 height 25
type input "leonardo.@nanoti.com.br"
type input "Selecionar"
type input "leonardo.g@nanoti.com.br"
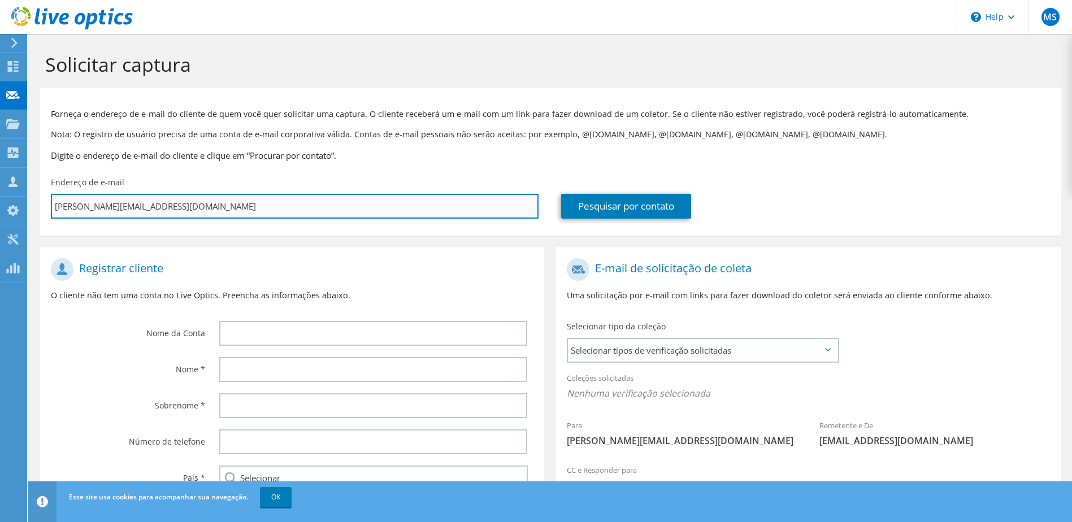
type input "Selecionar"
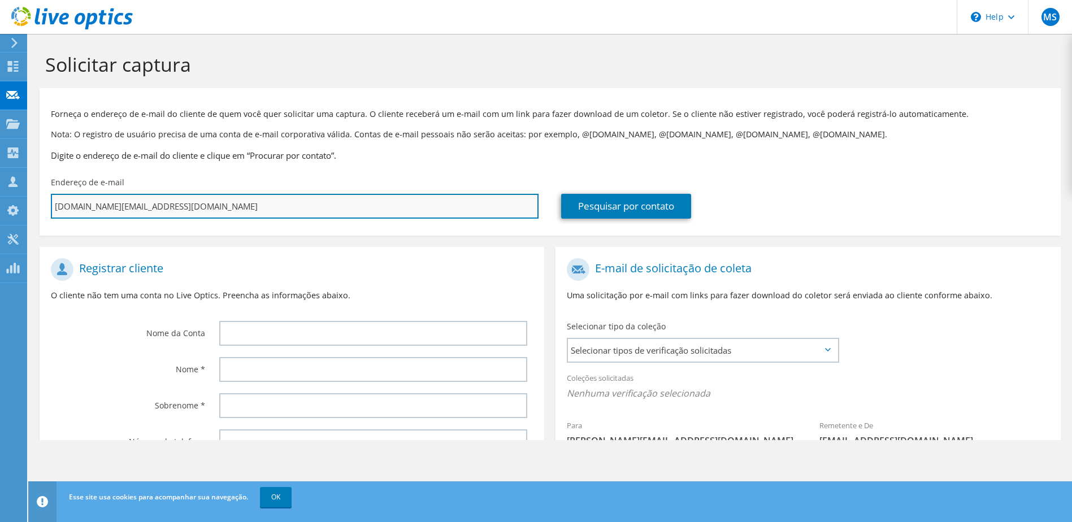
type input "leonardo.gar@nanoti.com.br"
type input "Selecionar"
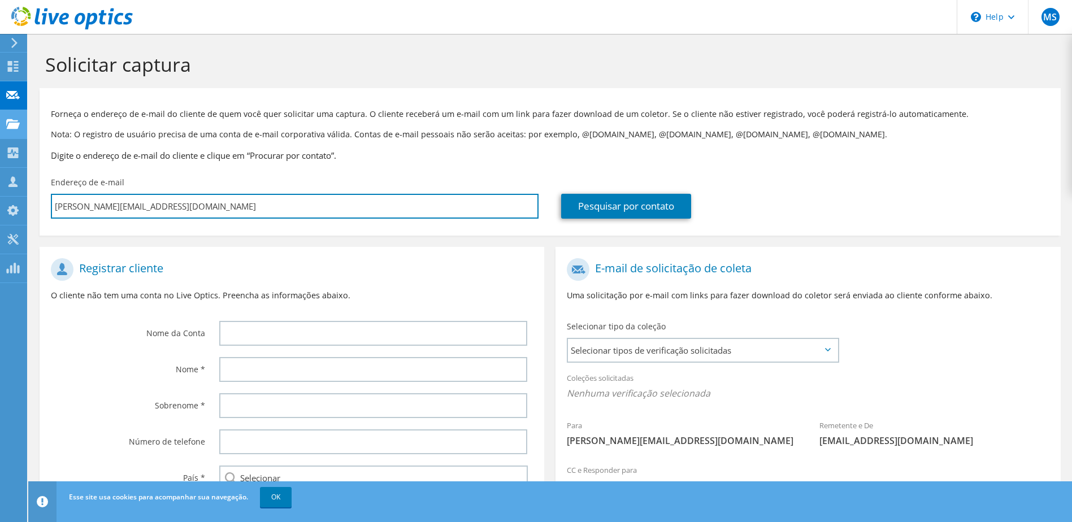
type input "leonardo.garcia@nanoti.com.br"
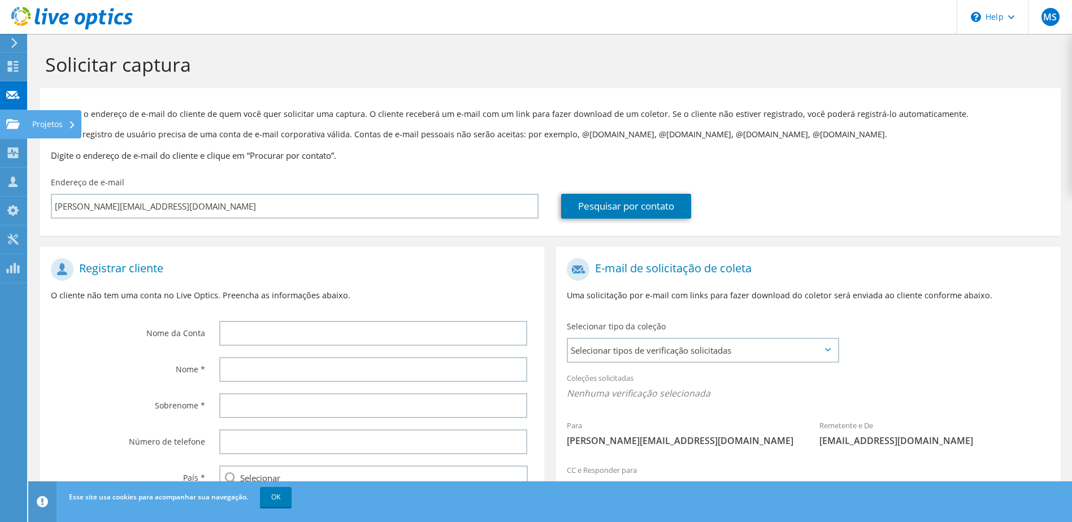
click at [11, 124] on use at bounding box center [13, 124] width 14 height 10
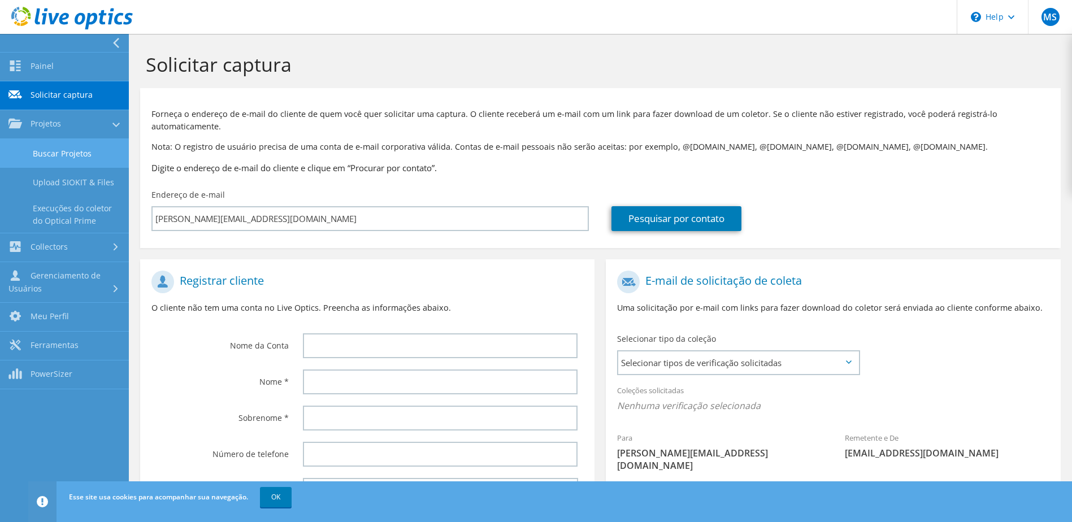
click at [82, 153] on link "Buscar Projetos" at bounding box center [64, 153] width 129 height 29
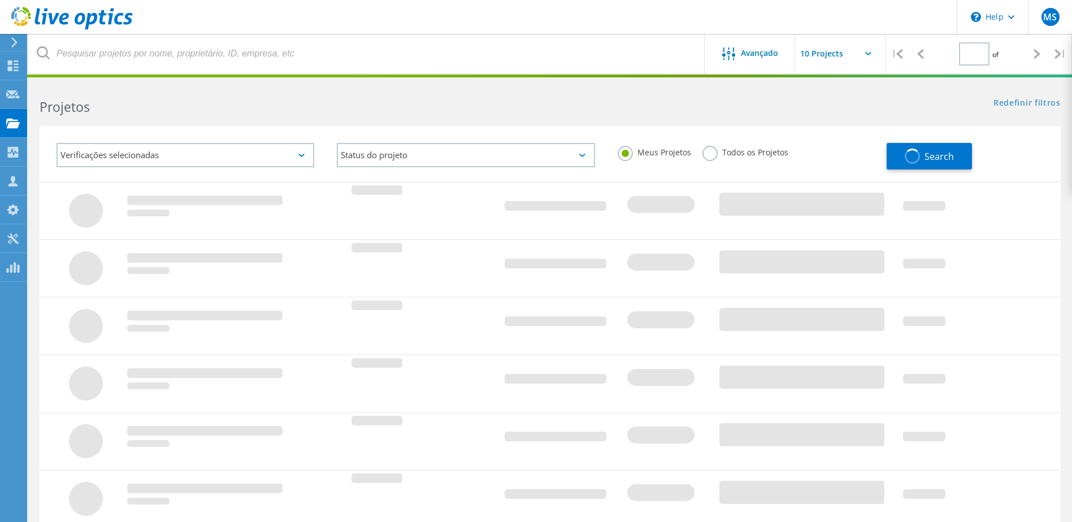
type input "1"
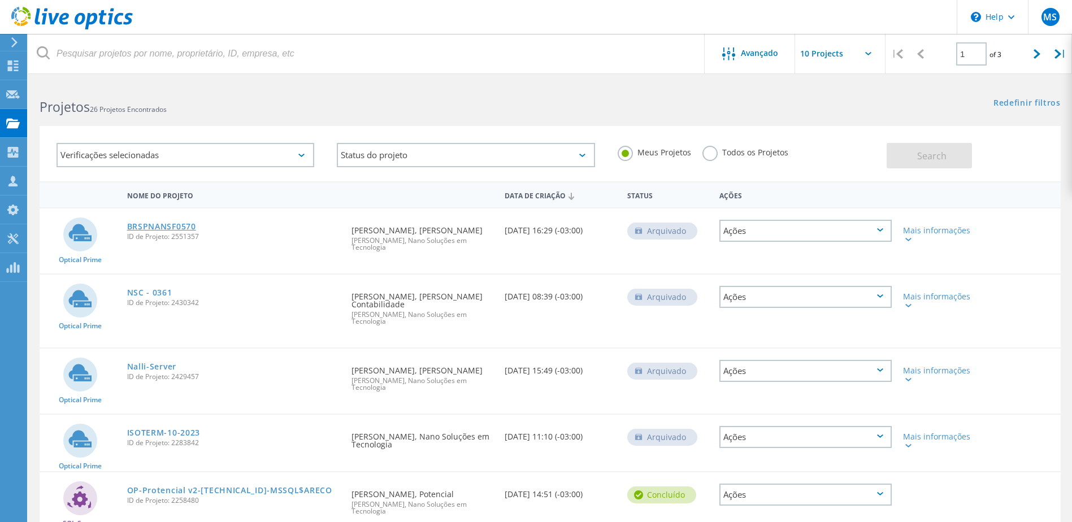
click at [145, 227] on link "BRSPNANSF0570" at bounding box center [161, 227] width 69 height 8
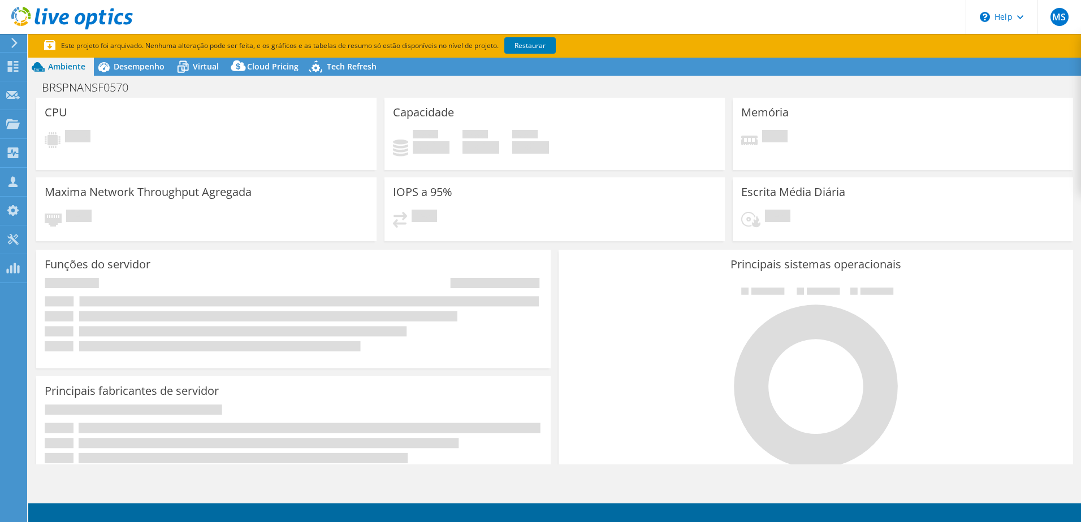
select select "SouthAmerica"
select select "BRL"
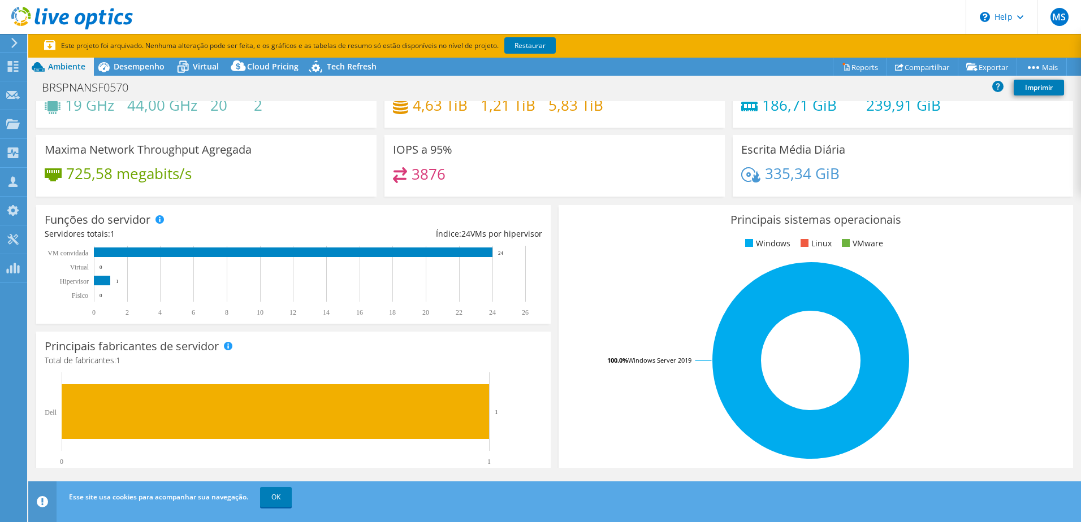
scroll to position [113, 0]
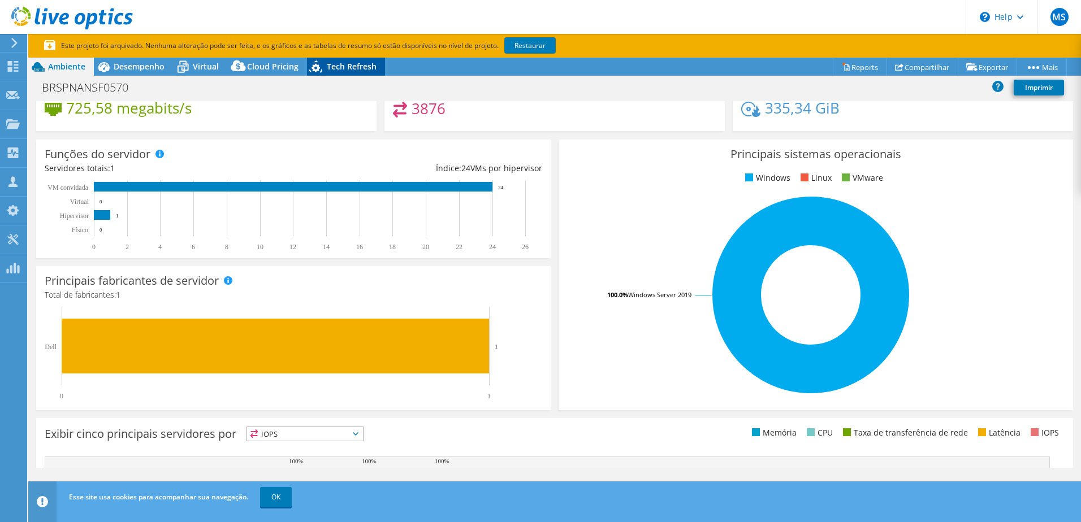
click at [323, 66] on icon at bounding box center [317, 68] width 20 height 23
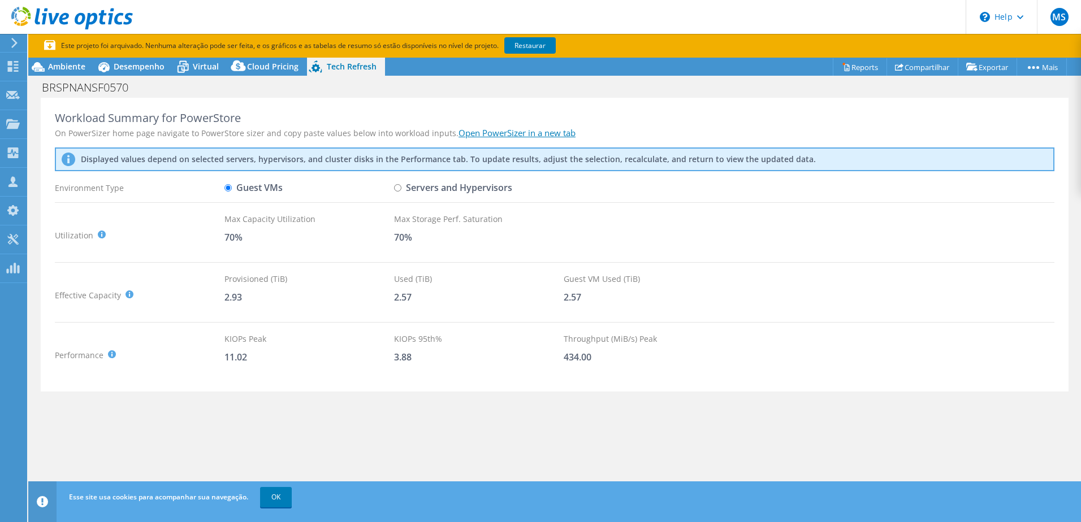
scroll to position [0, 0]
click at [415, 188] on label "Servers and Hypervisors" at bounding box center [453, 189] width 118 height 20
click at [401, 188] on input "Servers and Hypervisors" at bounding box center [397, 188] width 7 height 7
radio input "true"
click at [264, 193] on label "Guest VMs" at bounding box center [253, 189] width 58 height 20
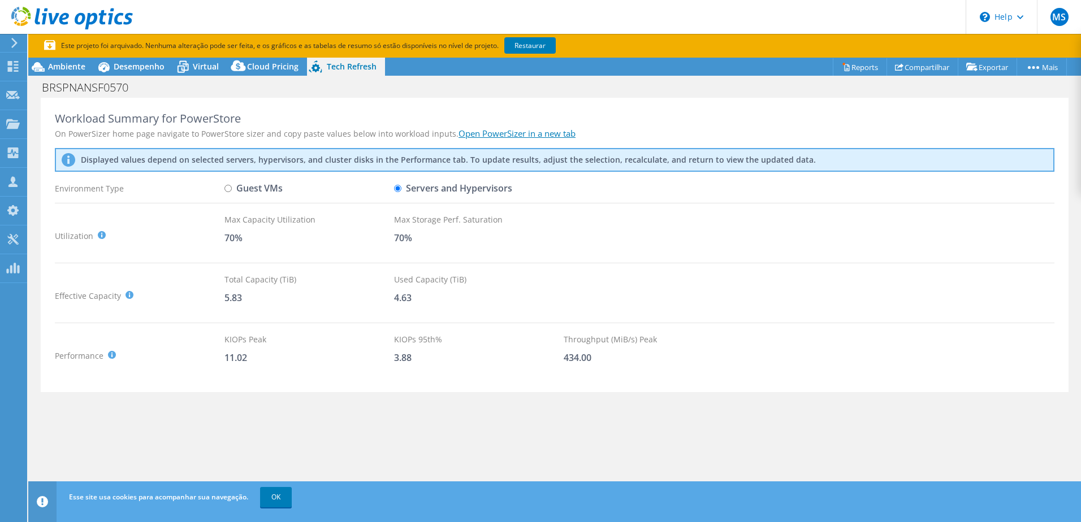
click at [232, 192] on input "Guest VMs" at bounding box center [227, 188] width 7 height 7
radio input "true"
click at [443, 191] on label "Servers and Hypervisors" at bounding box center [453, 189] width 118 height 20
click at [401, 191] on input "Servers and Hypervisors" at bounding box center [397, 188] width 7 height 7
radio input "true"
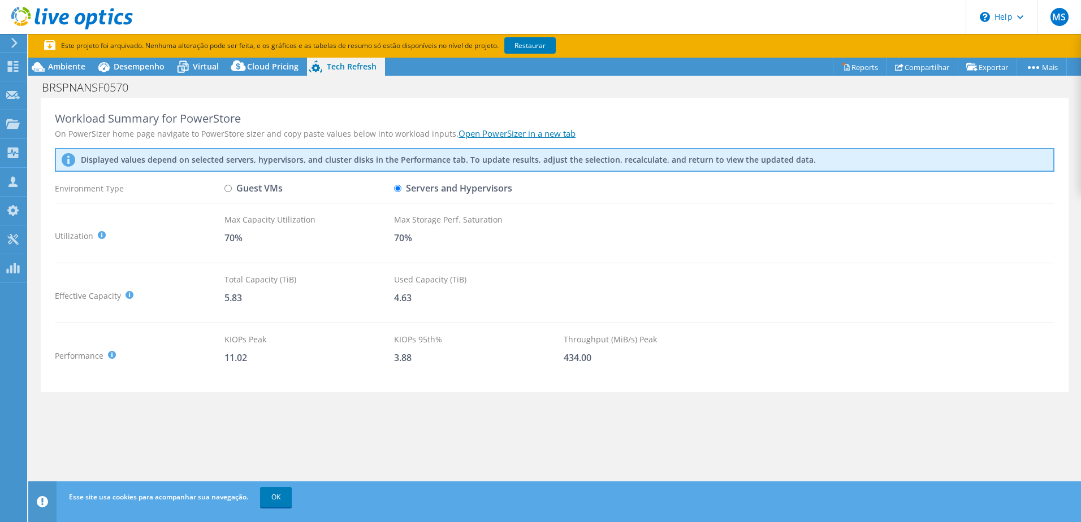
click at [237, 190] on label "Guest VMs" at bounding box center [253, 189] width 58 height 20
click at [232, 190] on input "Guest VMs" at bounding box center [227, 188] width 7 height 7
radio input "true"
click at [427, 188] on label "Servers and Hypervisors" at bounding box center [453, 189] width 118 height 20
click at [401, 188] on input "Servers and Hypervisors" at bounding box center [397, 188] width 7 height 7
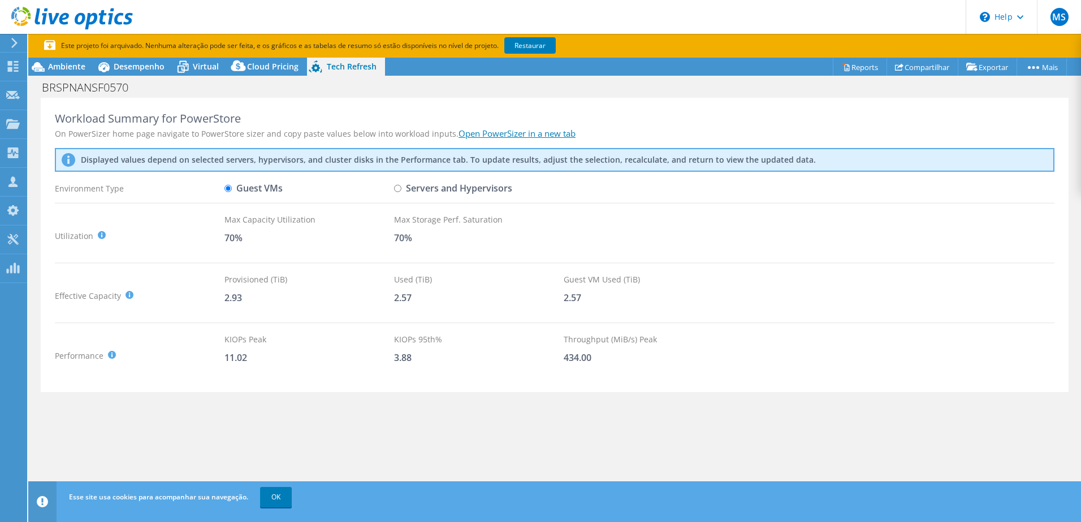
radio input "true"
radio input "false"
click at [258, 72] on div "Cloud Pricing" at bounding box center [267, 67] width 80 height 18
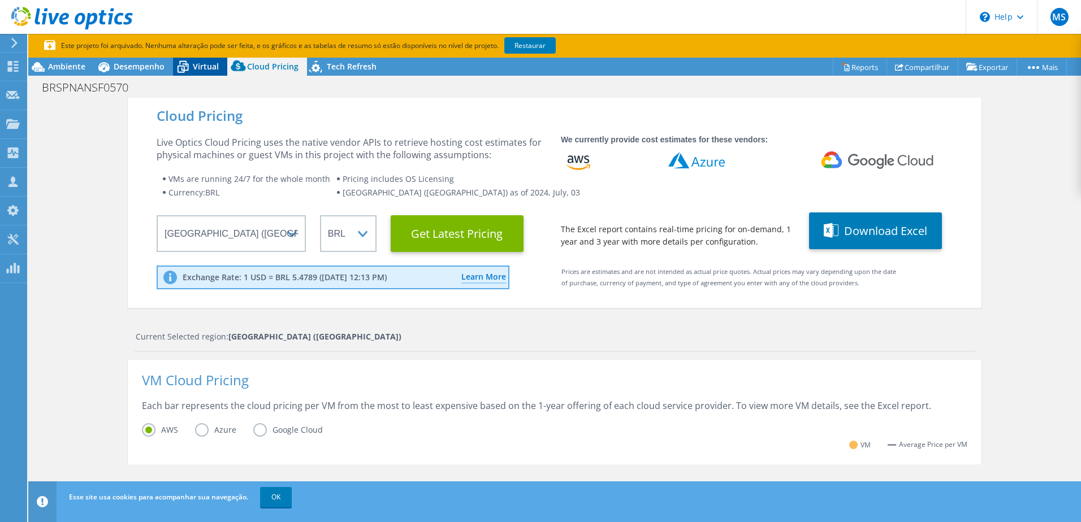
click at [212, 70] on span "Virtual" at bounding box center [206, 66] width 26 height 11
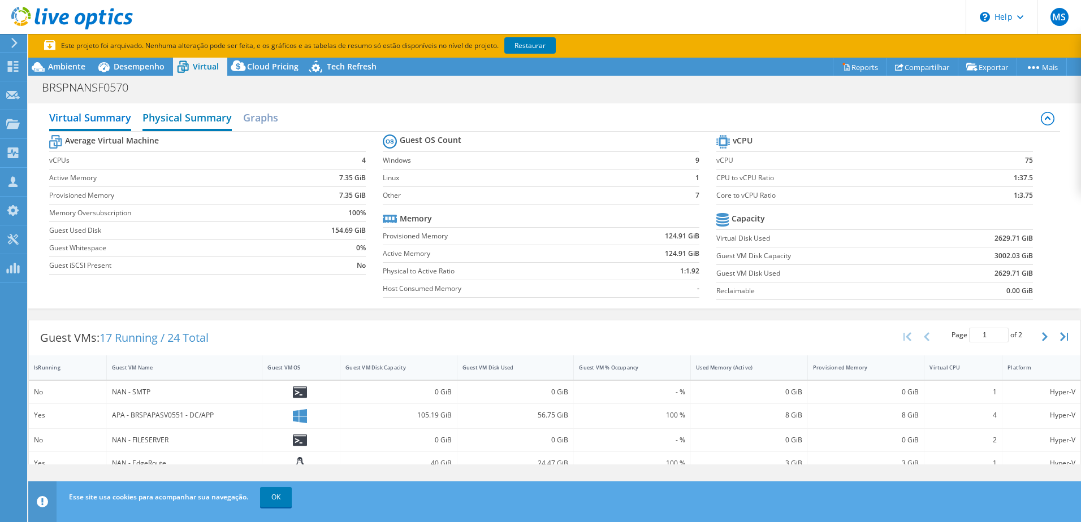
click at [168, 116] on h2 "Physical Summary" at bounding box center [186, 118] width 89 height 25
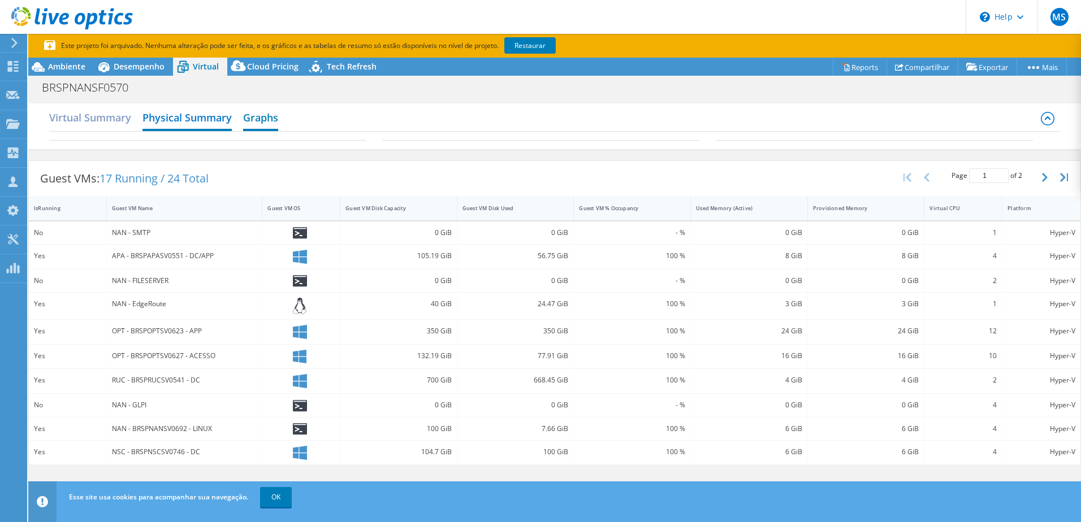
click at [246, 127] on h2 "Graphs" at bounding box center [260, 118] width 35 height 25
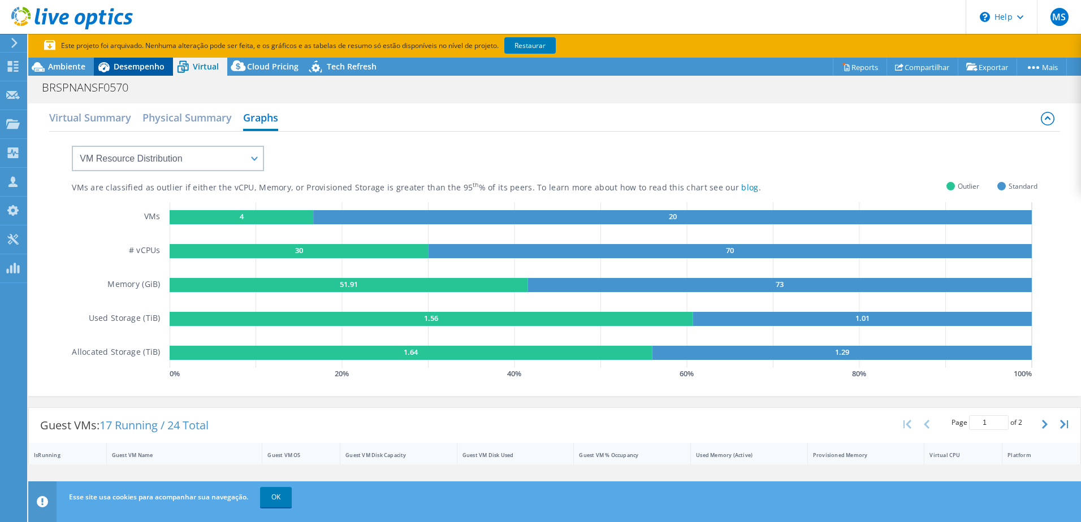
click at [153, 70] on span "Desempenho" at bounding box center [139, 66] width 51 height 11
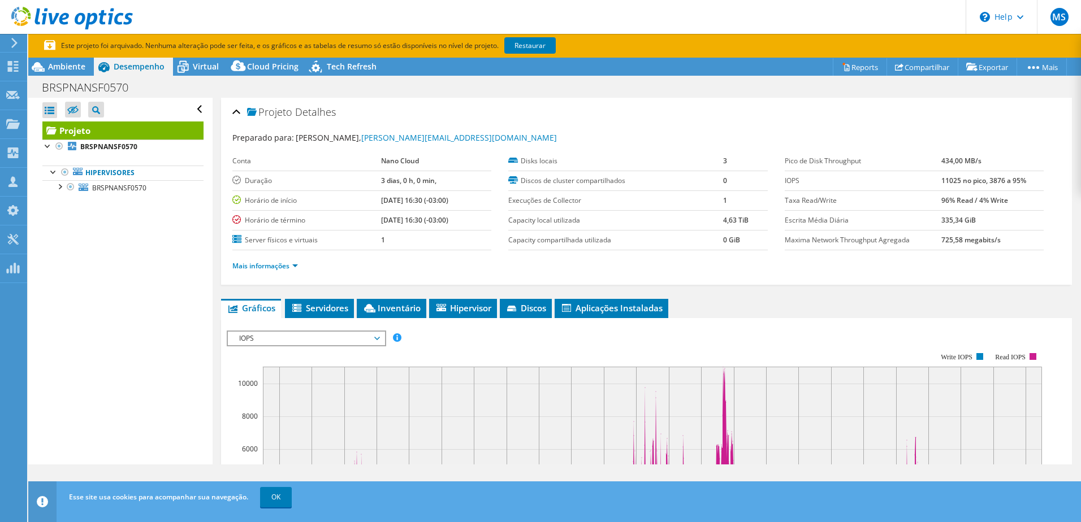
click at [240, 114] on h2 "Projeto Detalhes" at bounding box center [283, 112] width 103 height 23
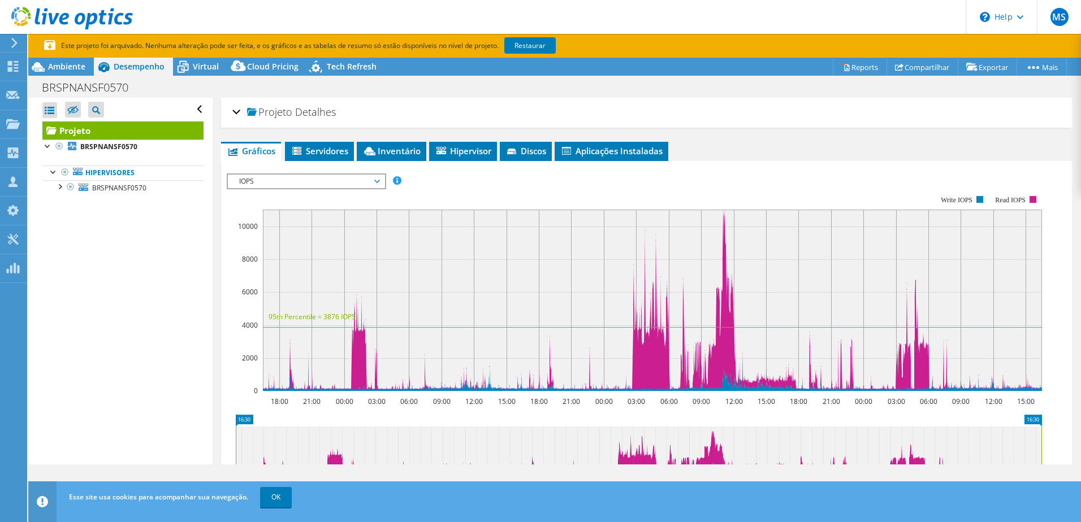
click at [238, 114] on div "Projeto Detalhes" at bounding box center [646, 113] width 828 height 24
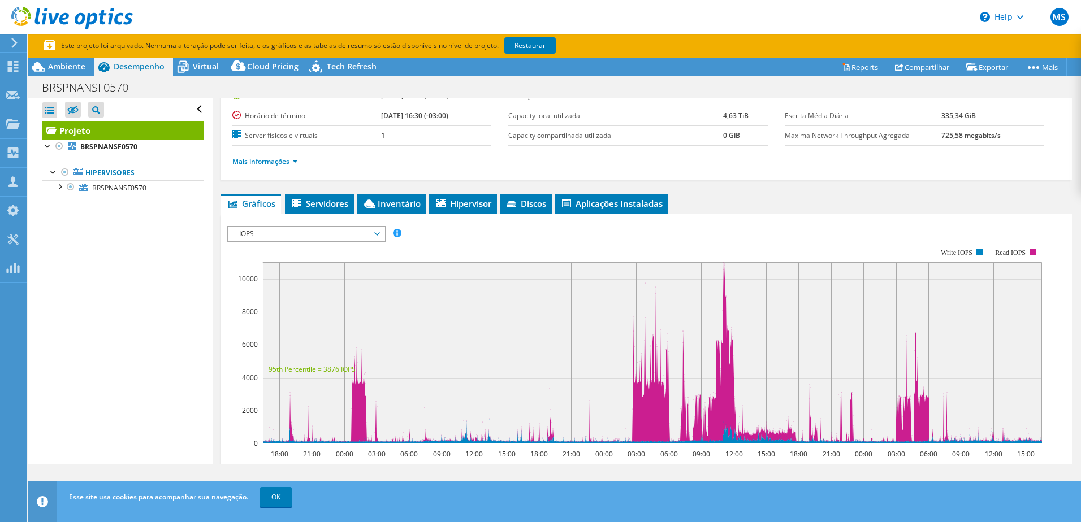
scroll to position [84, 0]
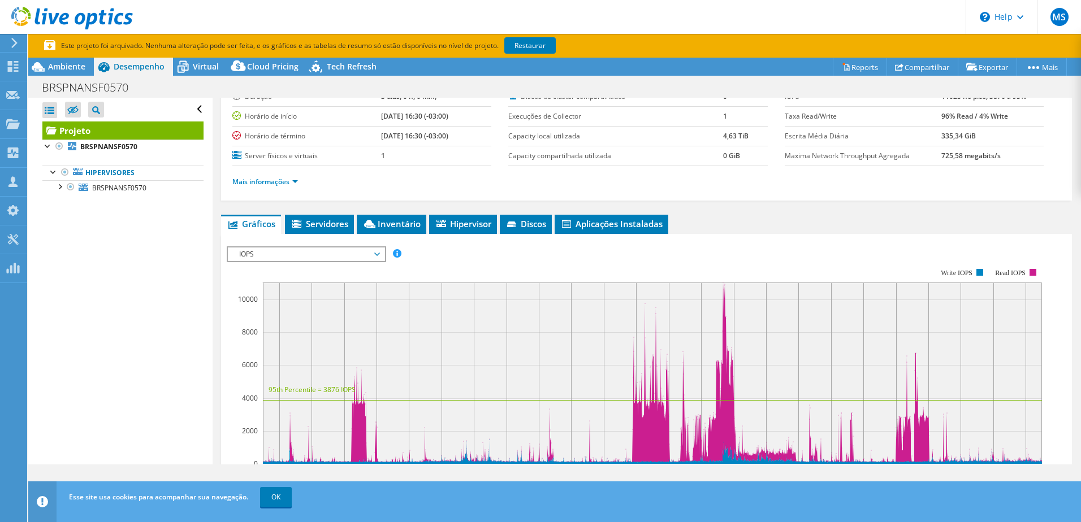
click at [297, 261] on span "IOPS" at bounding box center [305, 255] width 145 height 14
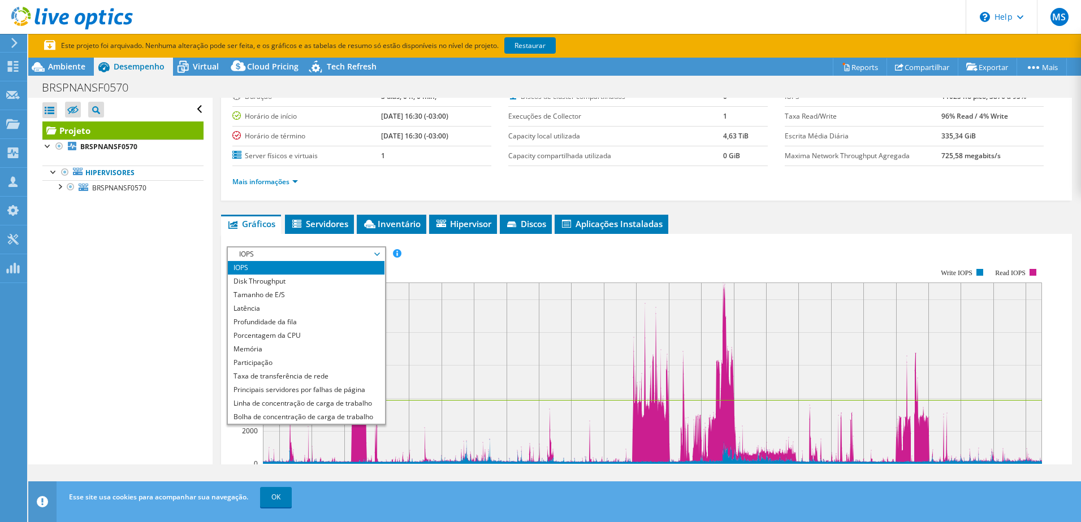
click at [471, 261] on rect at bounding box center [634, 366] width 815 height 226
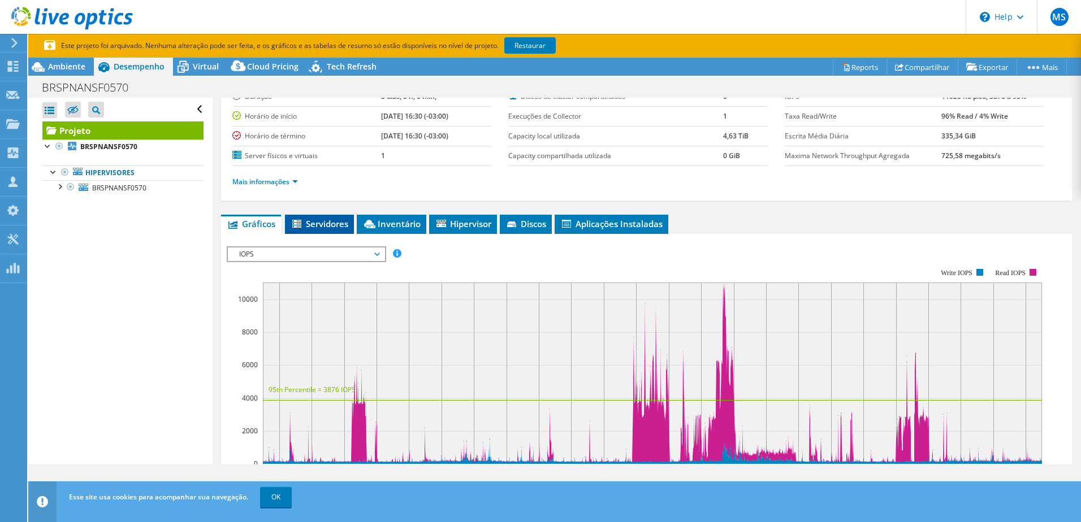
click at [313, 226] on span "Servidores" at bounding box center [319, 223] width 58 height 11
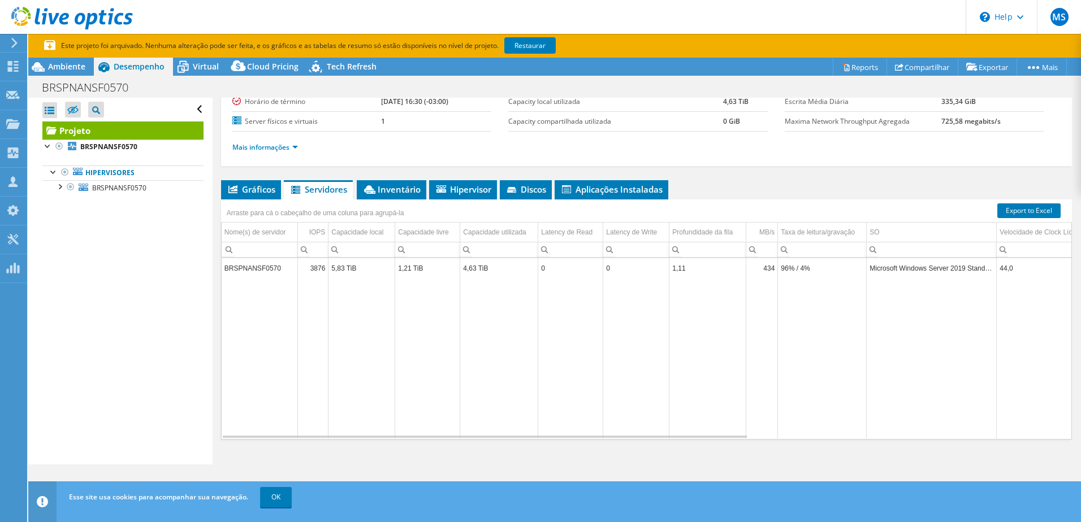
scroll to position [137, 0]
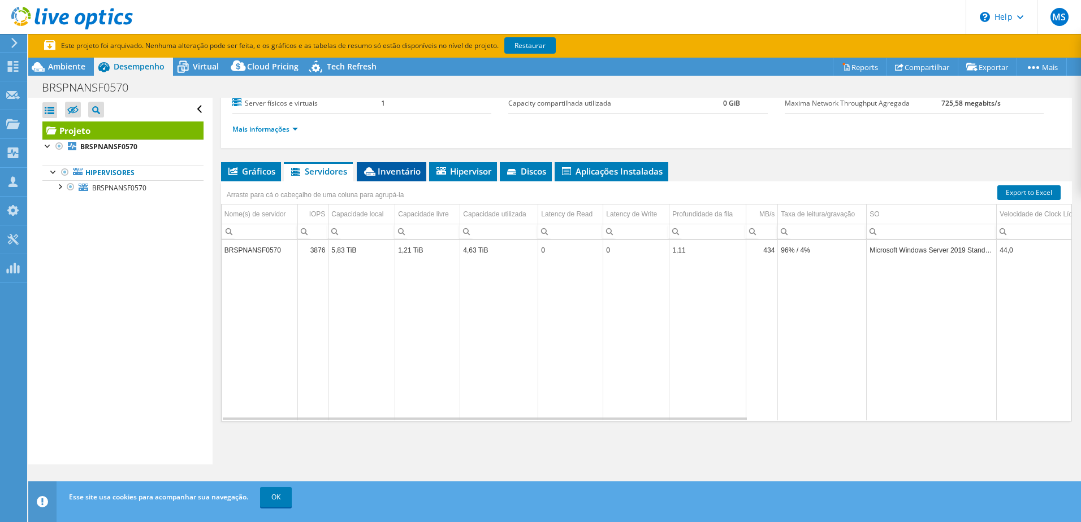
click at [381, 173] on span "Inventário" at bounding box center [391, 171] width 58 height 11
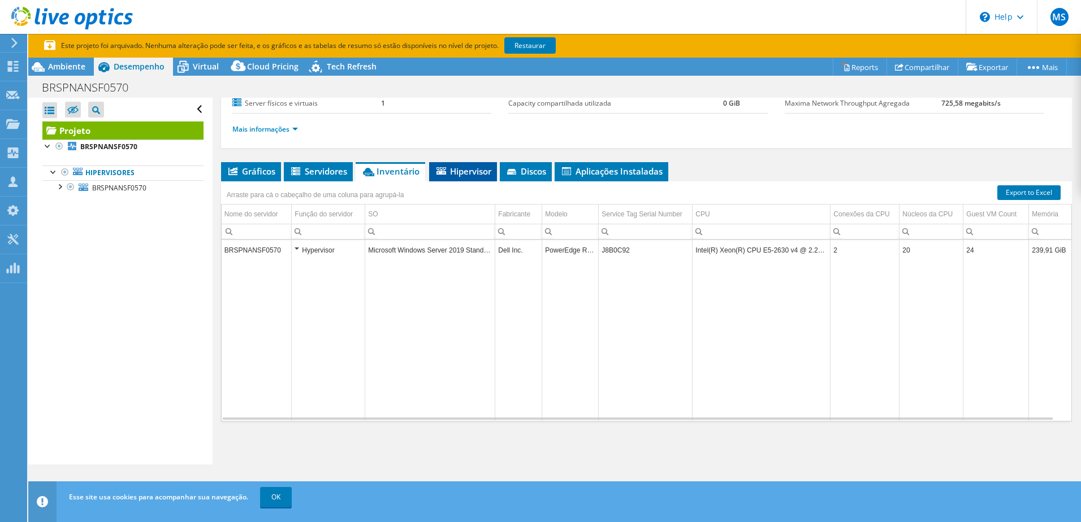
click at [443, 170] on icon at bounding box center [441, 170] width 10 height 7
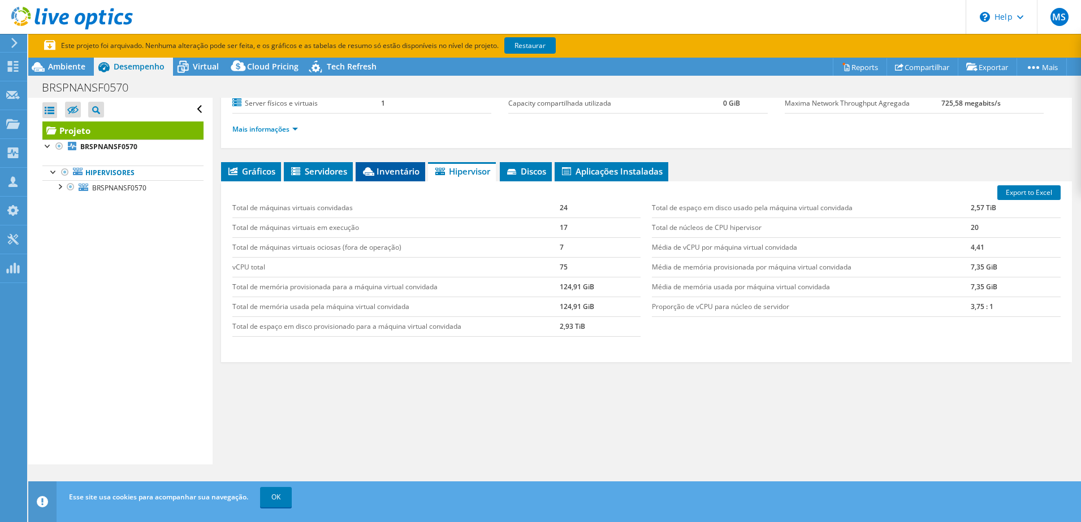
click at [378, 174] on span "Inventário" at bounding box center [390, 171] width 58 height 11
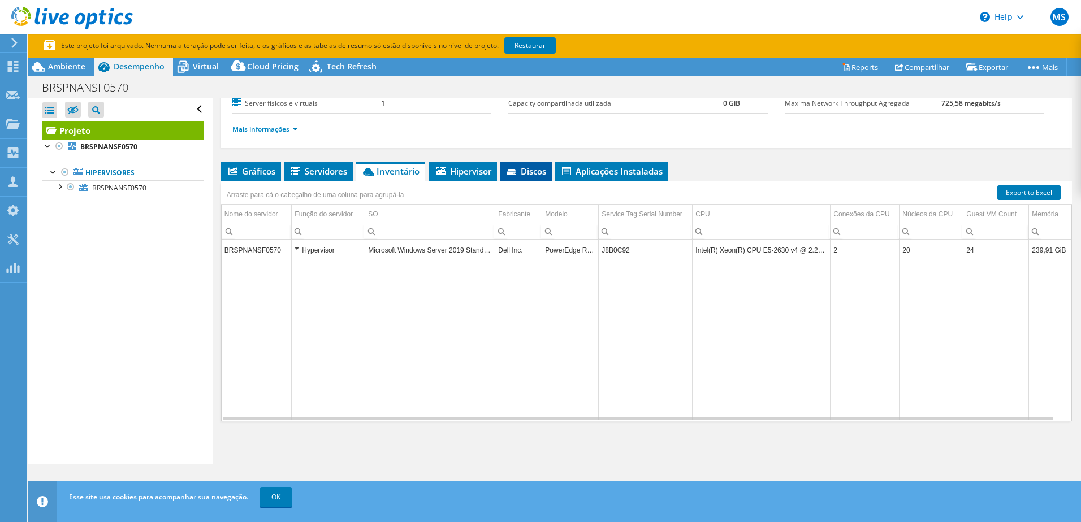
click at [535, 166] on span "Discos" at bounding box center [525, 171] width 41 height 11
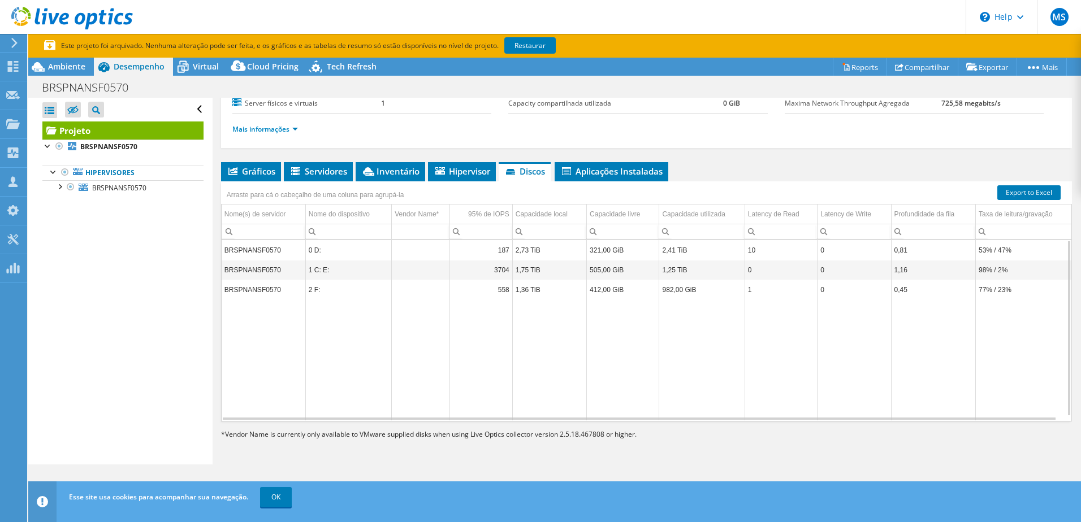
click at [927, 288] on td "0,45" at bounding box center [933, 290] width 84 height 20
click at [287, 293] on td "BRSPNANSF0570" at bounding box center [264, 290] width 84 height 20
click at [281, 250] on td "BRSPNANSF0570" at bounding box center [264, 250] width 84 height 20
click at [257, 175] on span "Gráficos" at bounding box center [251, 171] width 49 height 11
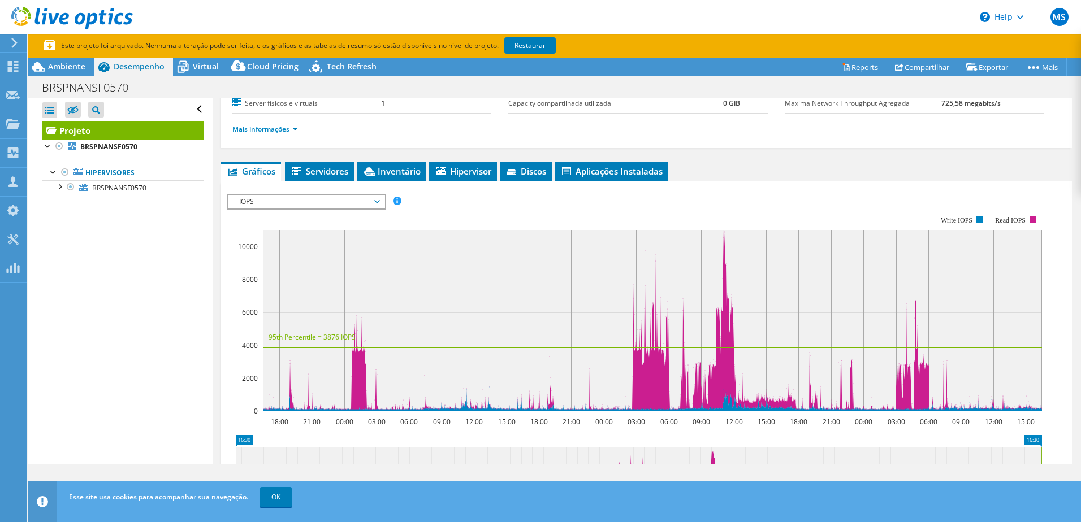
click at [331, 201] on span "IOPS" at bounding box center [305, 202] width 145 height 14
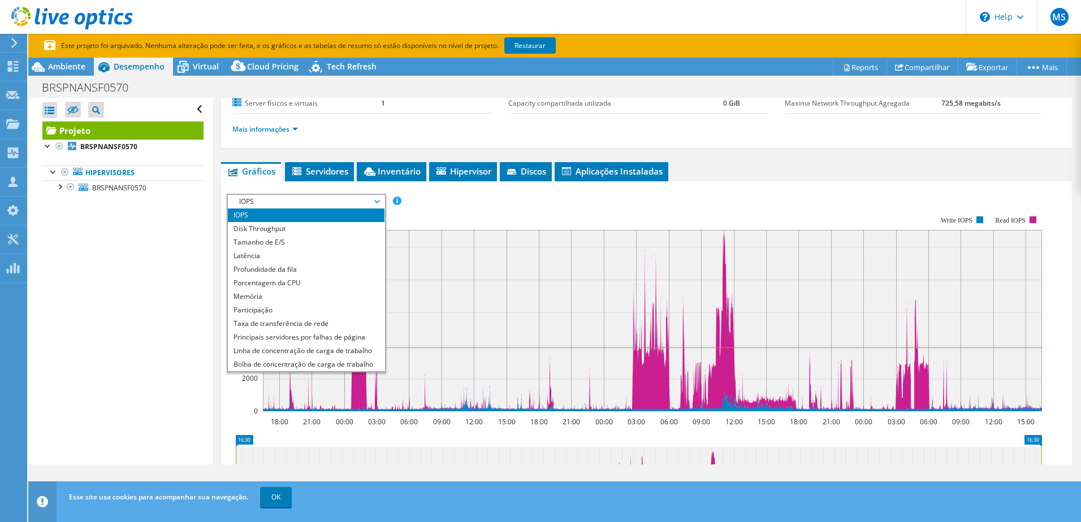
click at [452, 194] on div "IOPS Disk Throughput Tamanho de E/S Latência Profundidade da fila Porcentagem d…" at bounding box center [646, 201] width 839 height 15
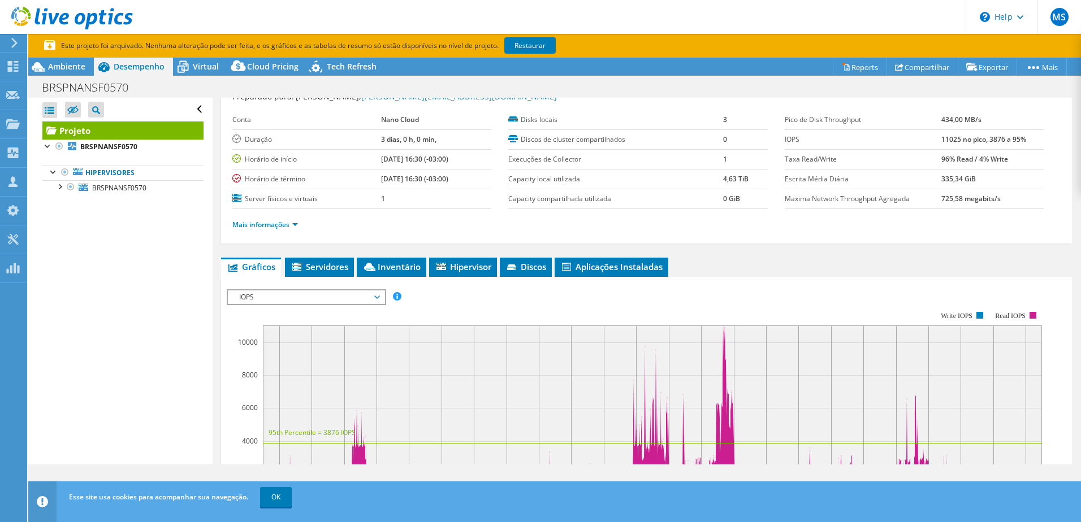
scroll to position [0, 0]
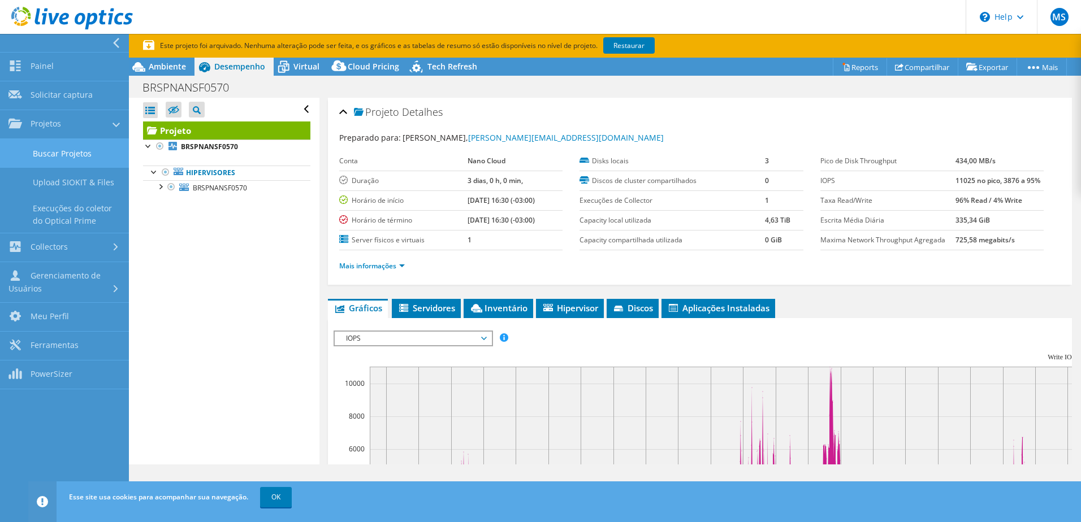
click at [44, 151] on link "Buscar Projetos" at bounding box center [64, 153] width 129 height 29
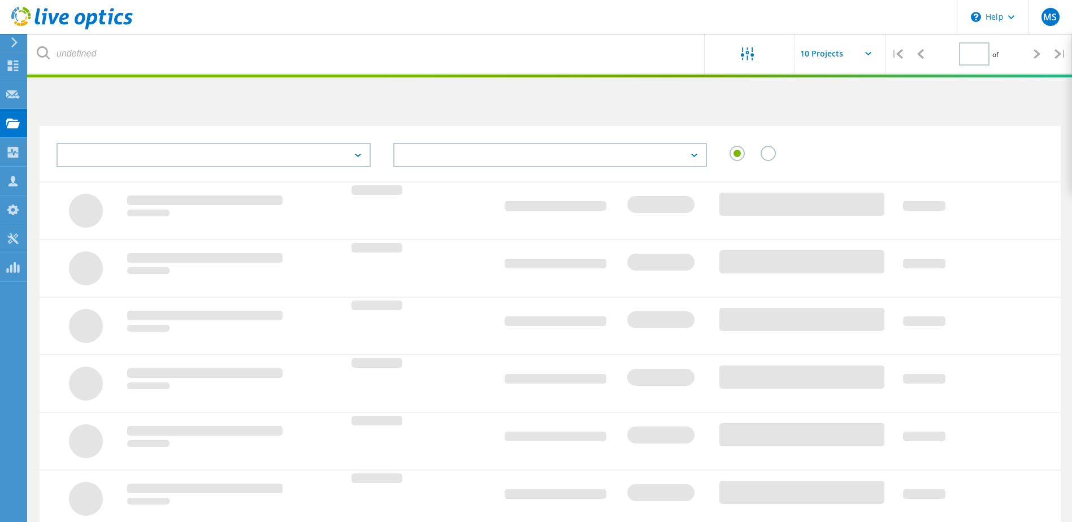
type input "1"
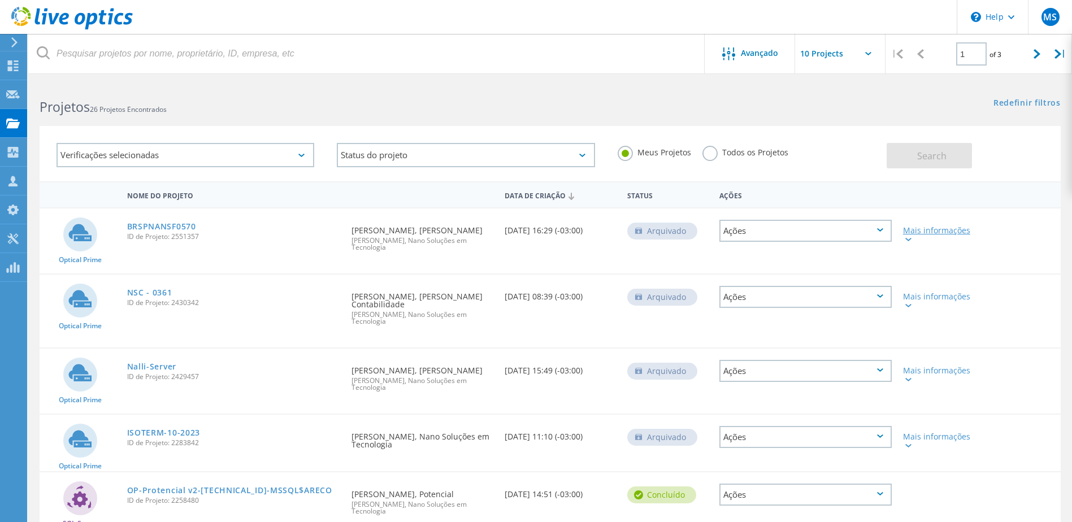
click at [946, 235] on div "Mais informações" at bounding box center [938, 235] width 71 height 16
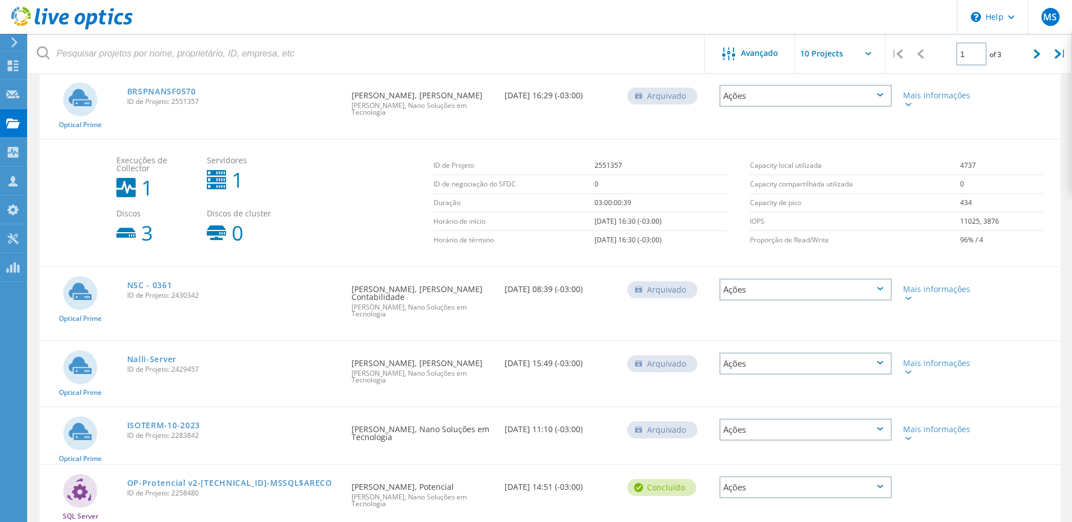
scroll to position [113, 0]
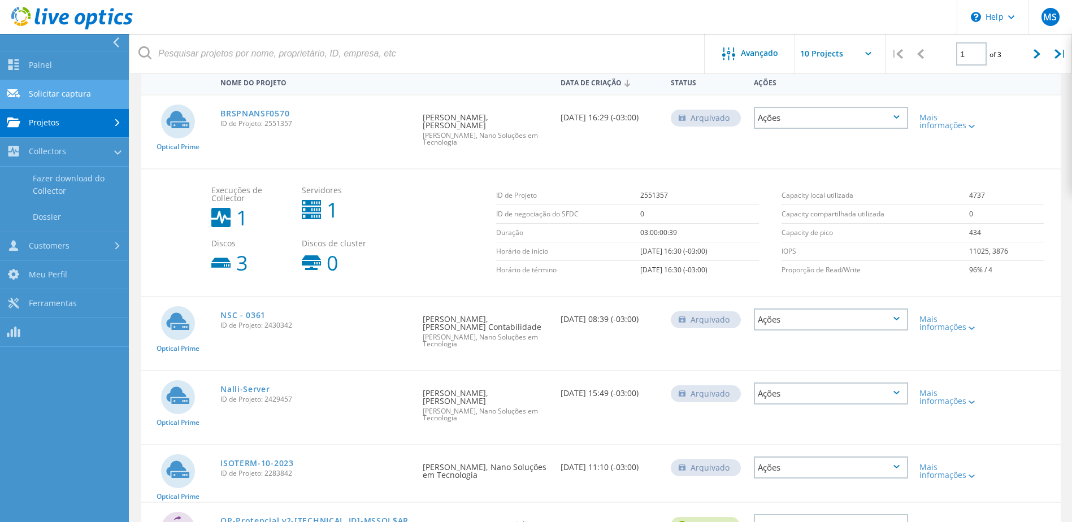
click at [58, 103] on link "Solicitar captura" at bounding box center [64, 94] width 129 height 29
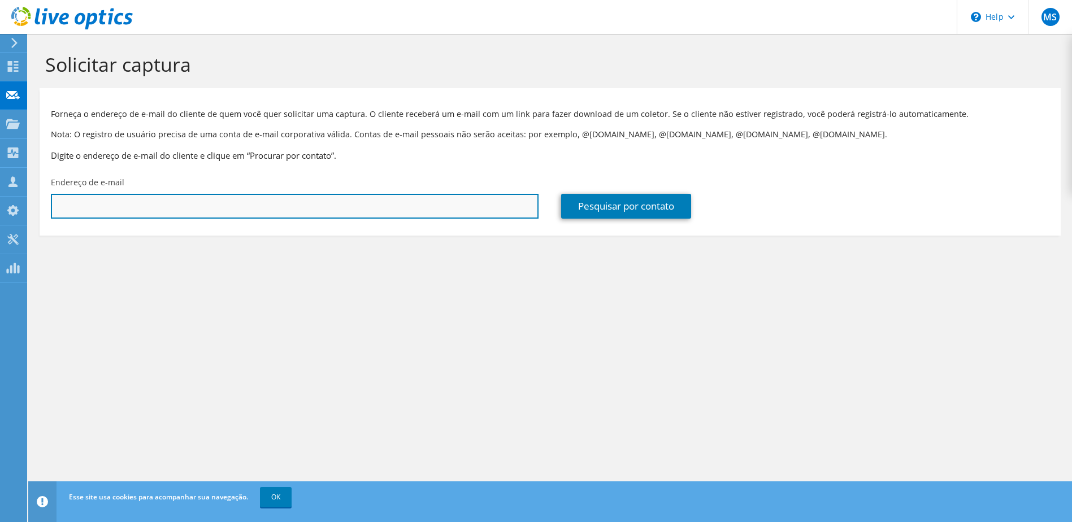
click at [183, 206] on input "text" at bounding box center [295, 206] width 488 height 25
type input "[PERSON_NAME][EMAIL_ADDRESS][DOMAIN_NAME]"
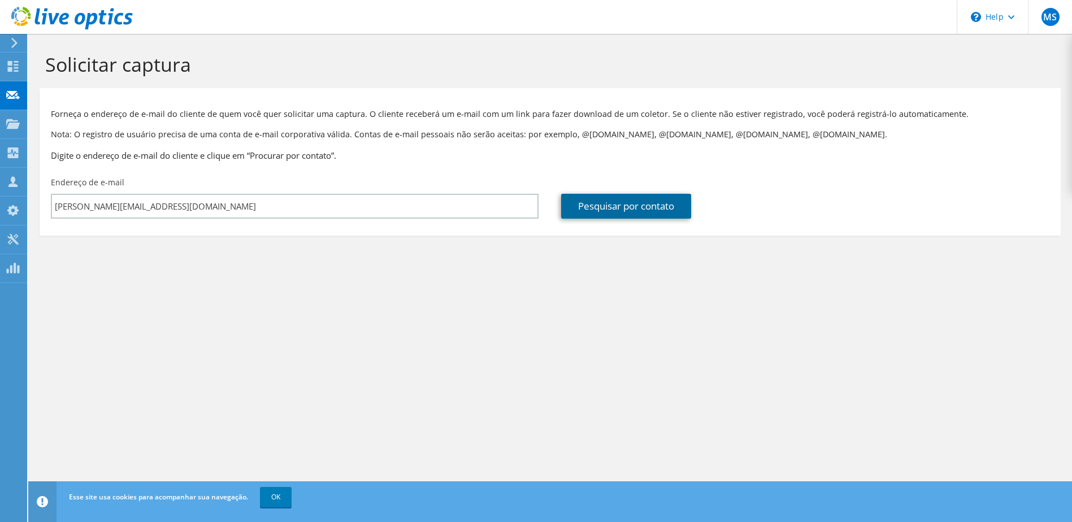
click at [648, 204] on link "Pesquisar por contato" at bounding box center [626, 206] width 130 height 25
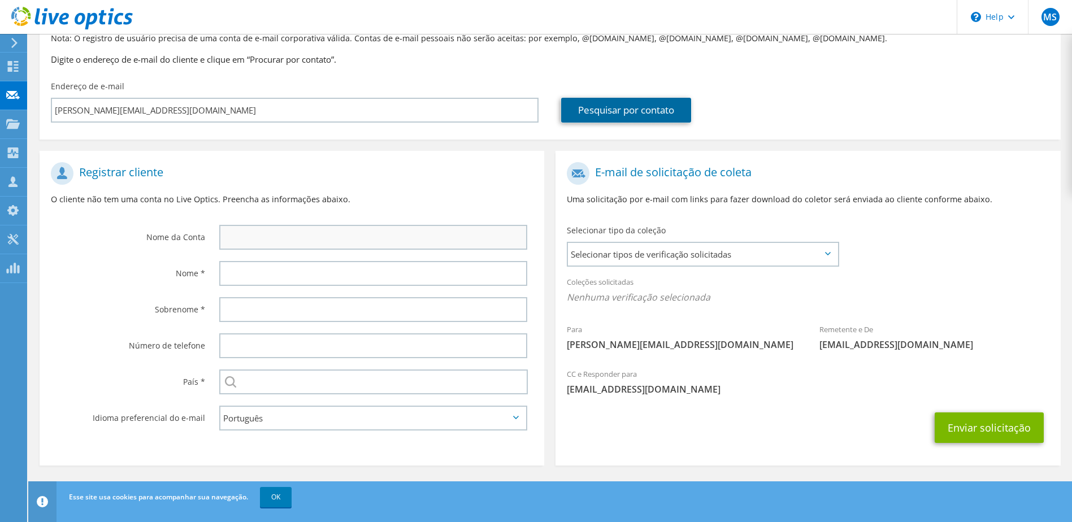
scroll to position [97, 0]
click at [631, 247] on span "Selecionar tipos de verificação solicitadas" at bounding box center [702, 253] width 269 height 23
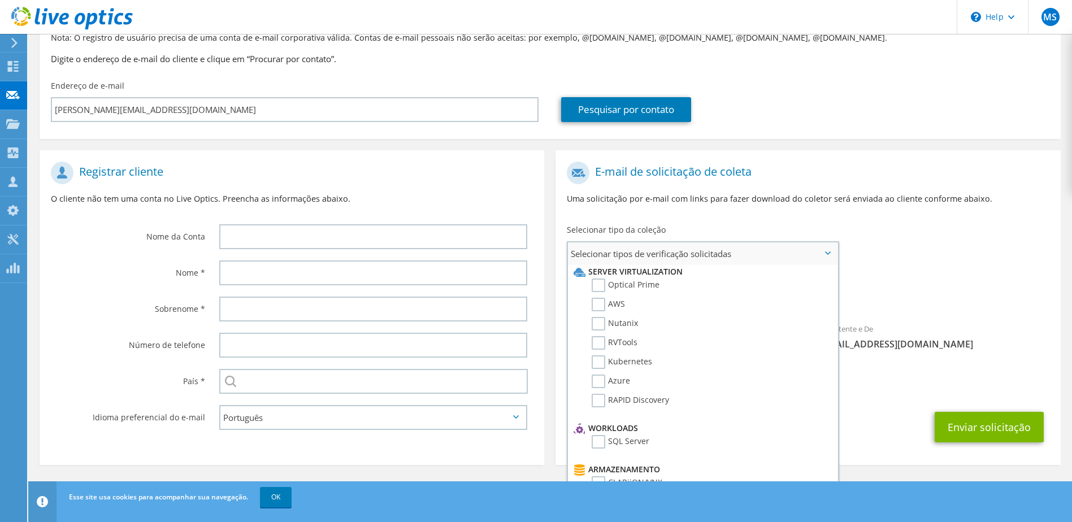
scroll to position [0, 0]
click at [640, 287] on label "Optical Prime" at bounding box center [626, 288] width 68 height 14
click at [0, 0] on input "Optical Prime" at bounding box center [0, 0] width 0 height 0
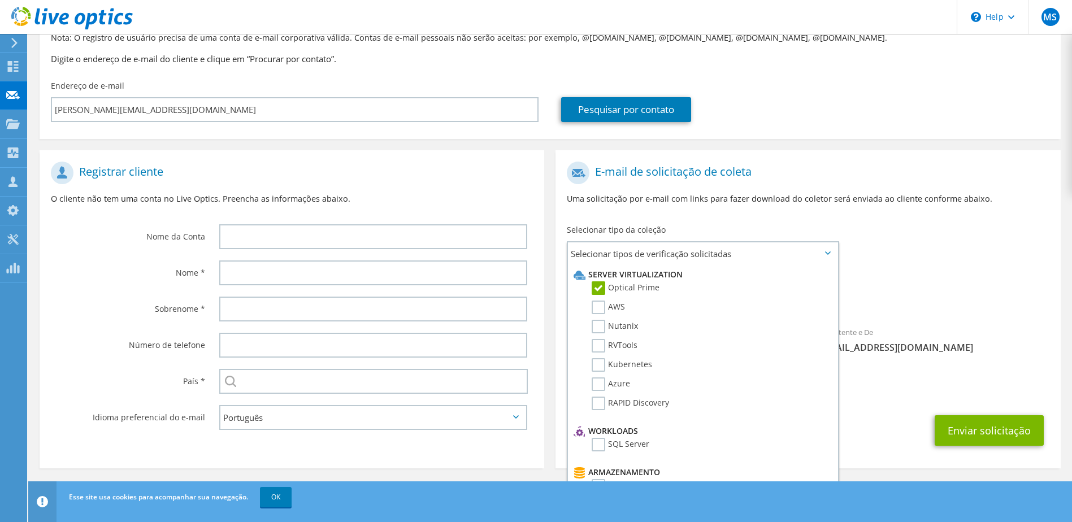
click at [896, 272] on div "Coleções solicitadas Nenhuma verificação selecionada Optical Prime" at bounding box center [808, 292] width 505 height 45
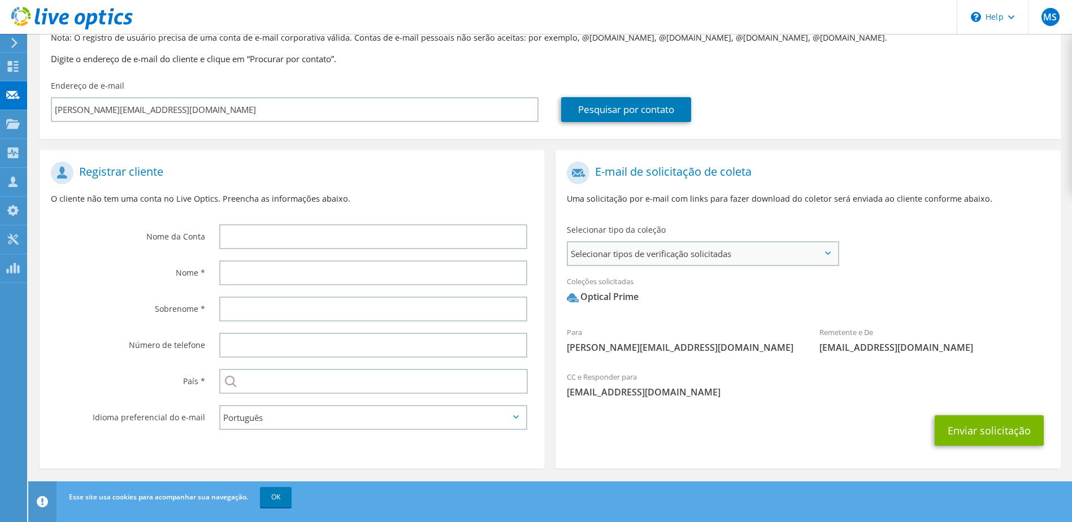
click at [627, 258] on span "Selecionar tipos de verificação solicitadas" at bounding box center [702, 253] width 269 height 23
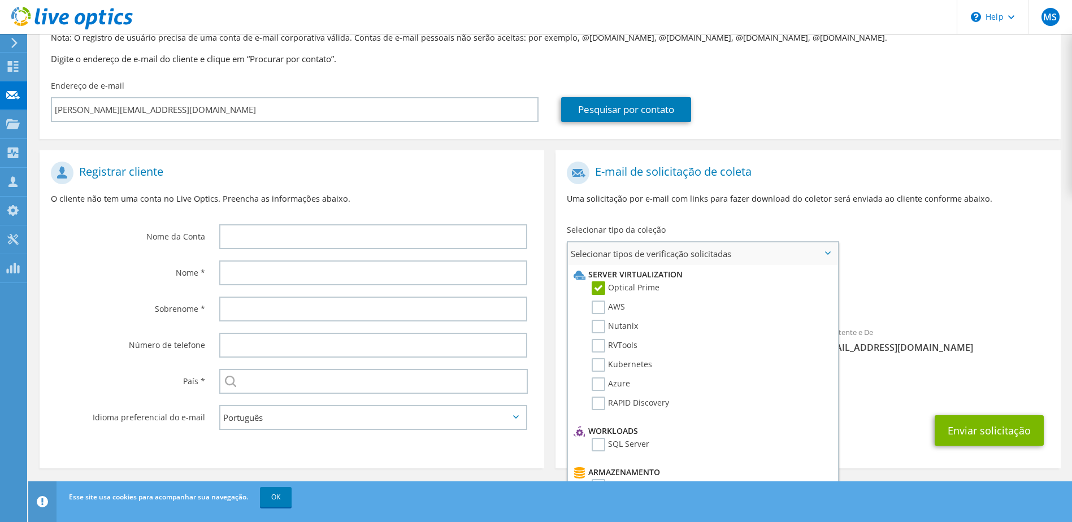
click at [627, 258] on span "Selecionar tipos de verificação solicitadas" at bounding box center [702, 253] width 269 height 23
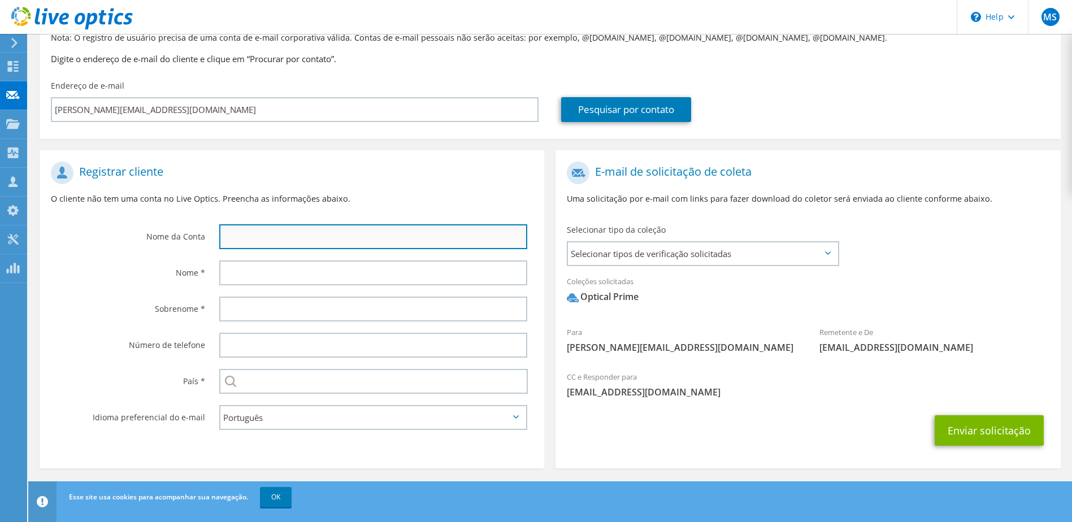
click at [261, 235] on input "text" at bounding box center [373, 236] width 309 height 25
click at [299, 244] on input "text" at bounding box center [373, 236] width 309 height 25
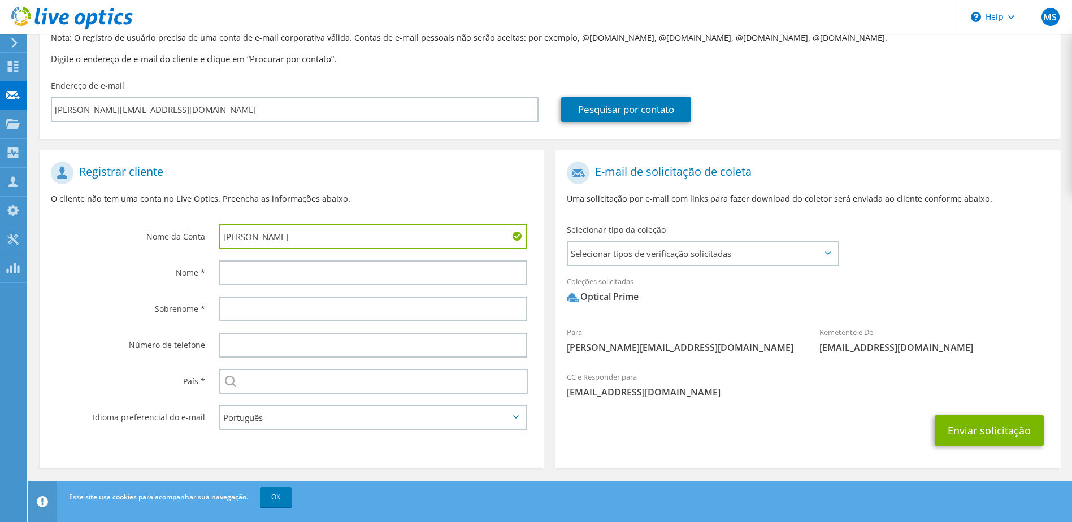
type input "Leonardo Garcia"
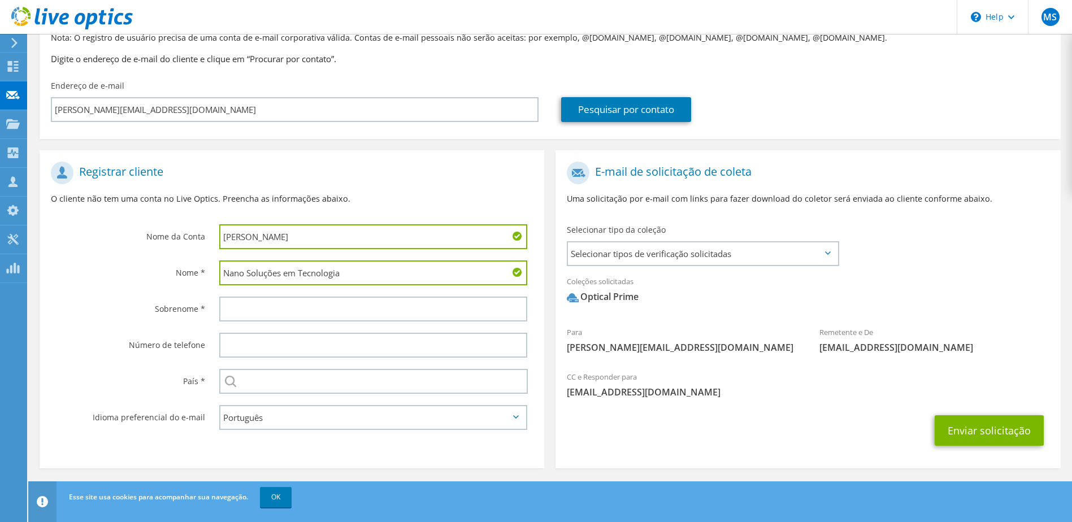
type input "Nano Soluções em Tecnologia"
click at [299, 244] on input "Leonardo Garcia" at bounding box center [373, 236] width 309 height 25
type input "[PERSON_NAME]"
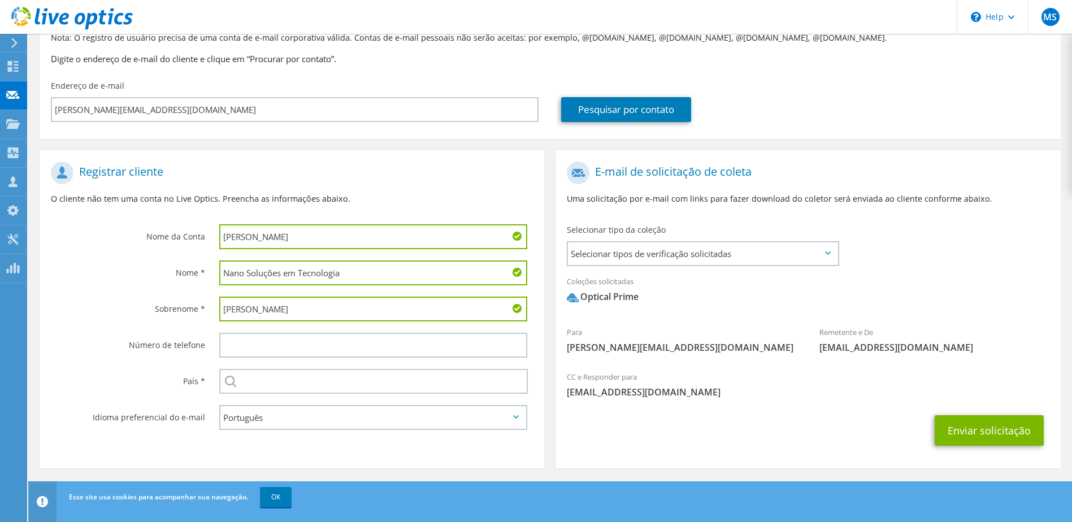
type input "[PERSON_NAME]"
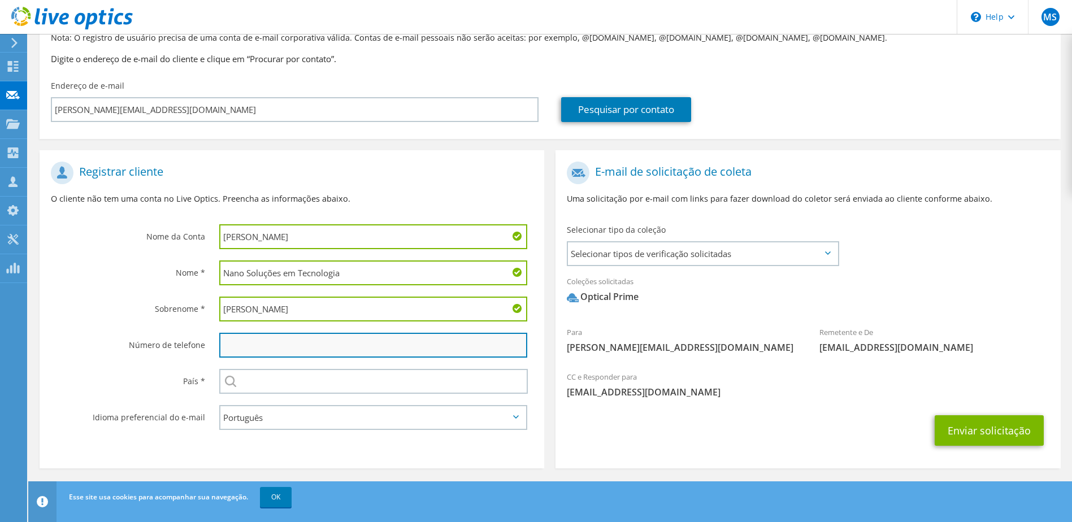
click at [253, 339] on input "text" at bounding box center [373, 345] width 309 height 25
paste input "19 99850-9421"
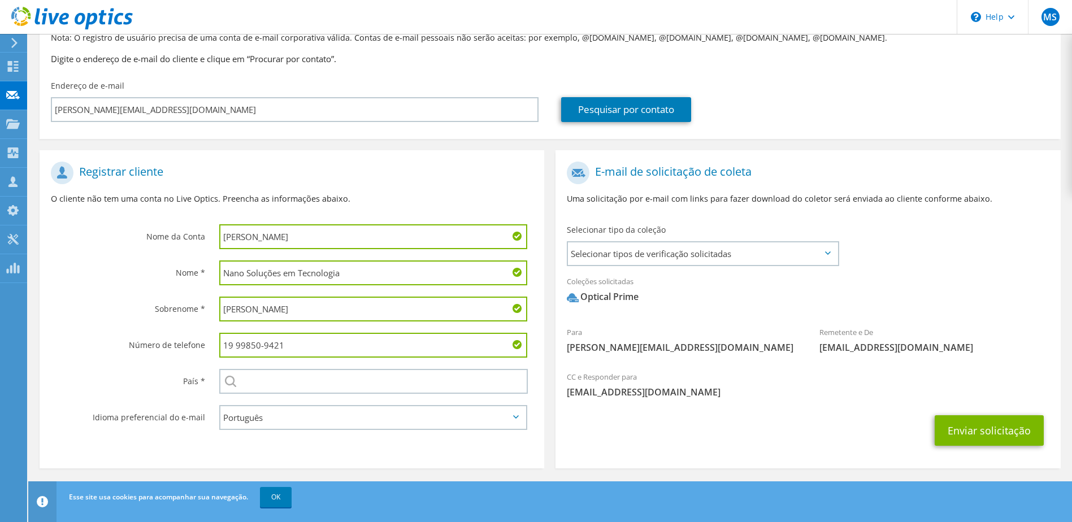
click at [264, 348] on input "19 99850-9421" at bounding box center [373, 345] width 309 height 25
click at [236, 346] on input "19 998509421" at bounding box center [373, 345] width 309 height 25
type input "19998509421"
click at [296, 379] on input "text" at bounding box center [373, 381] width 309 height 25
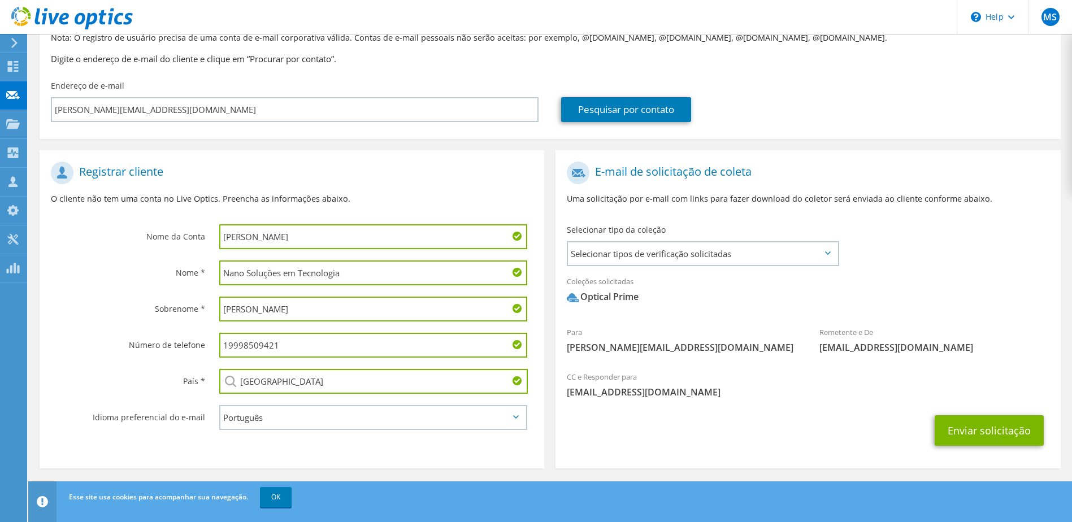
type input "[GEOGRAPHIC_DATA]"
click at [437, 426] on select "English Deutsch Español Français Italiano Polski Português Русский 한국어 中文 日本語" at bounding box center [373, 417] width 309 height 25
click at [219, 405] on select "English Deutsch Español Français Italiano Polski Português Русский 한국어 中文 日本語" at bounding box center [373, 417] width 309 height 25
click at [566, 444] on div "Enviar solicitação" at bounding box center [808, 431] width 505 height 42
click at [964, 429] on button "Enviar solicitação" at bounding box center [989, 430] width 109 height 31
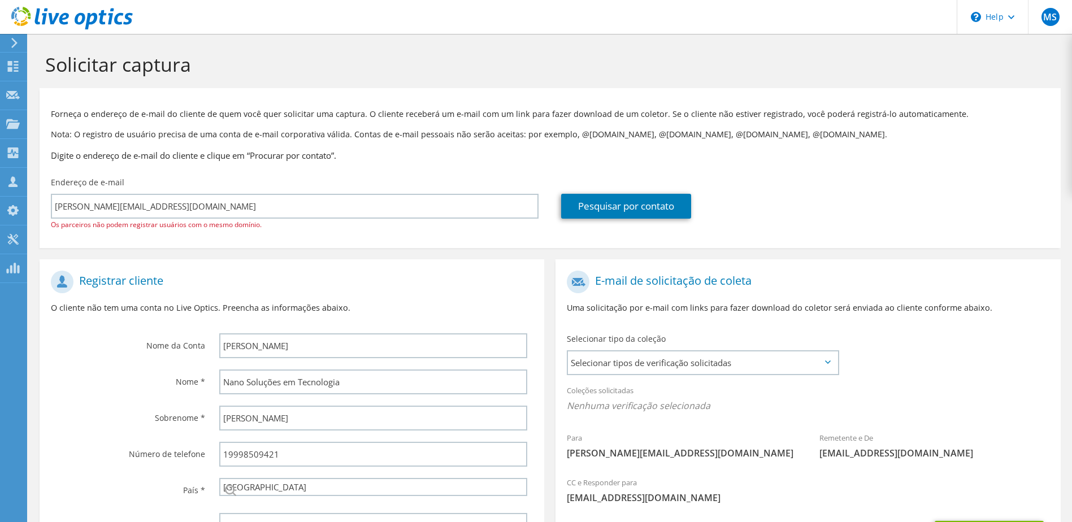
select select "30"
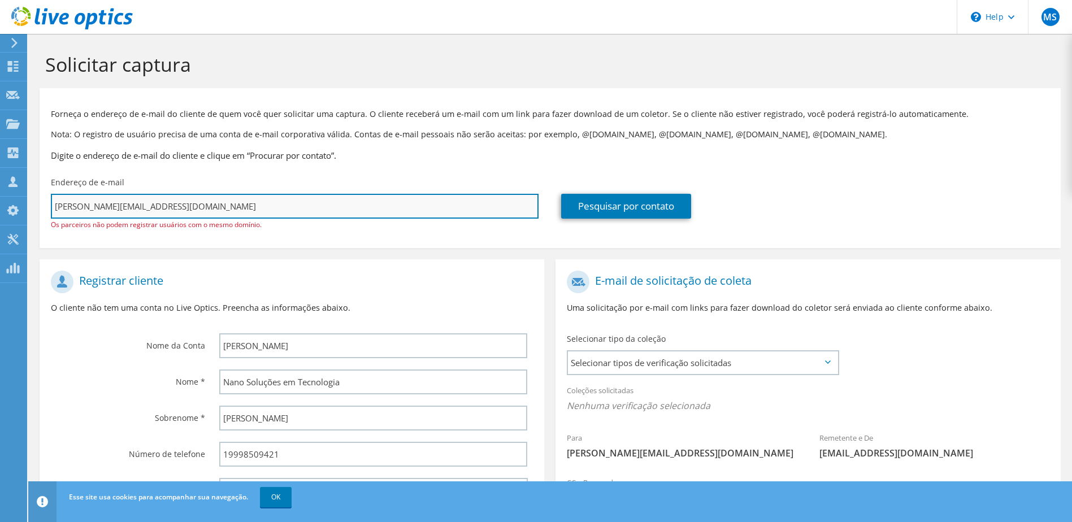
drag, startPoint x: 98, startPoint y: 203, endPoint x: 207, endPoint y: 203, distance: 109.1
click at [207, 203] on input "[PERSON_NAME][EMAIL_ADDRESS][DOMAIN_NAME]" at bounding box center [295, 206] width 488 height 25
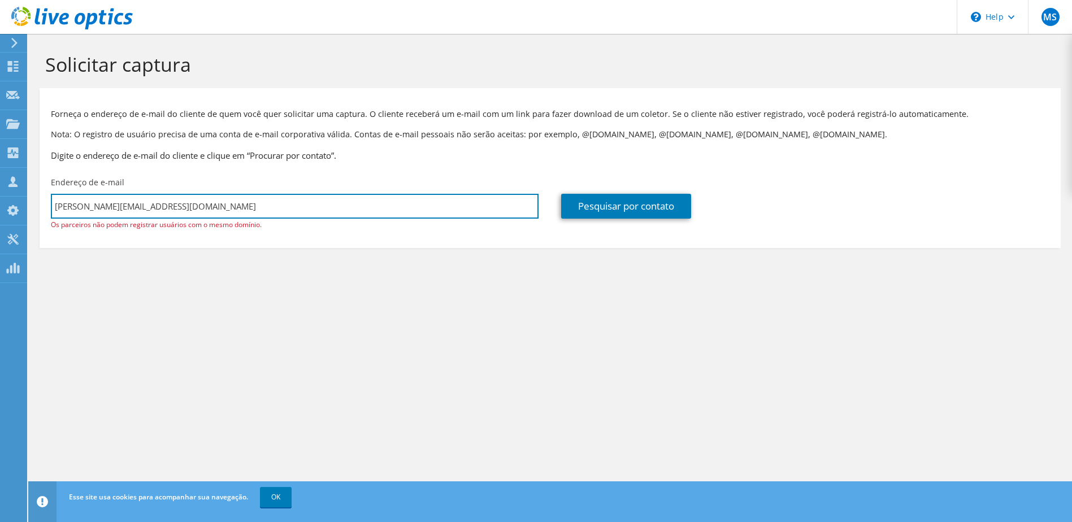
type input "[PERSON_NAME][EMAIL_ADDRESS][DOMAIN_NAME]"
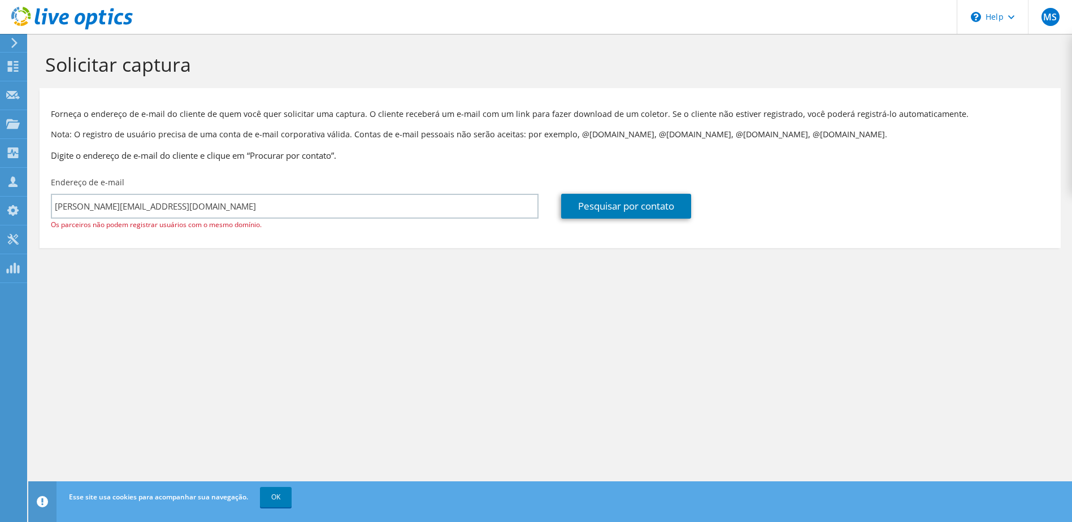
click at [243, 174] on div "Endereço de e-mail [PERSON_NAME][EMAIL_ADDRESS][DOMAIN_NAME] Os parceiros não p…" at bounding box center [295, 204] width 510 height 66
click at [605, 205] on link "Pesquisar por contato" at bounding box center [626, 206] width 130 height 25
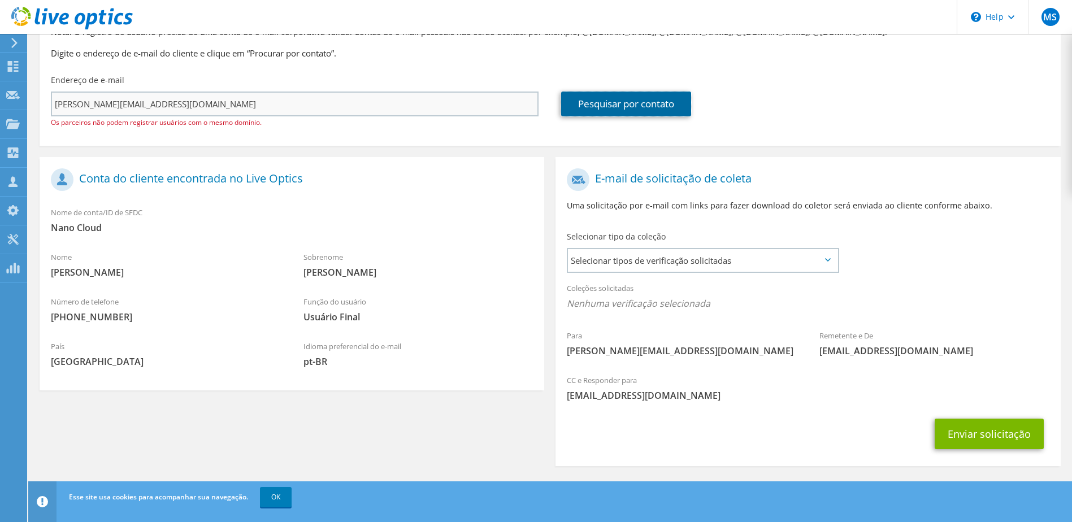
scroll to position [109, 0]
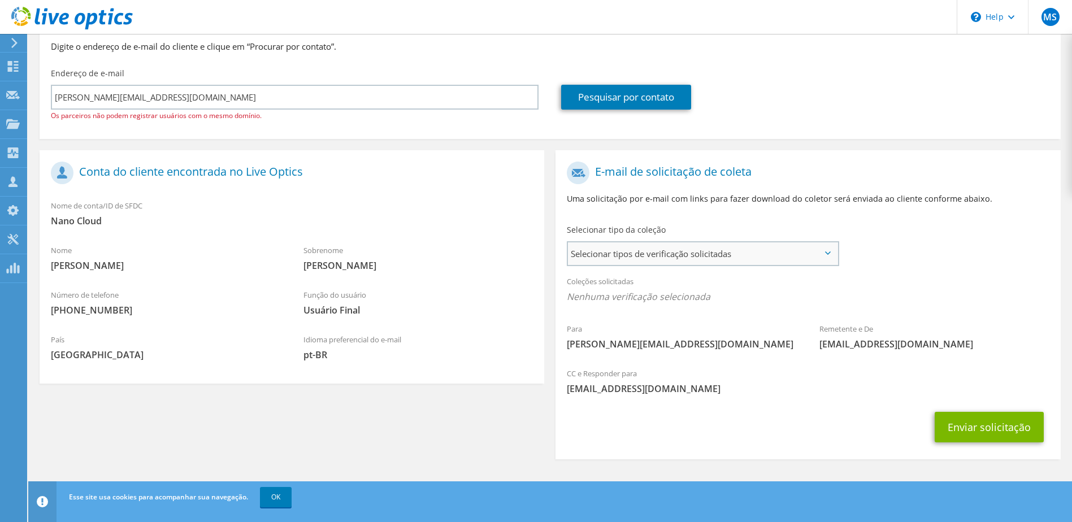
click at [648, 243] on span "Selecionar tipos de verificação solicitadas" at bounding box center [702, 253] width 269 height 23
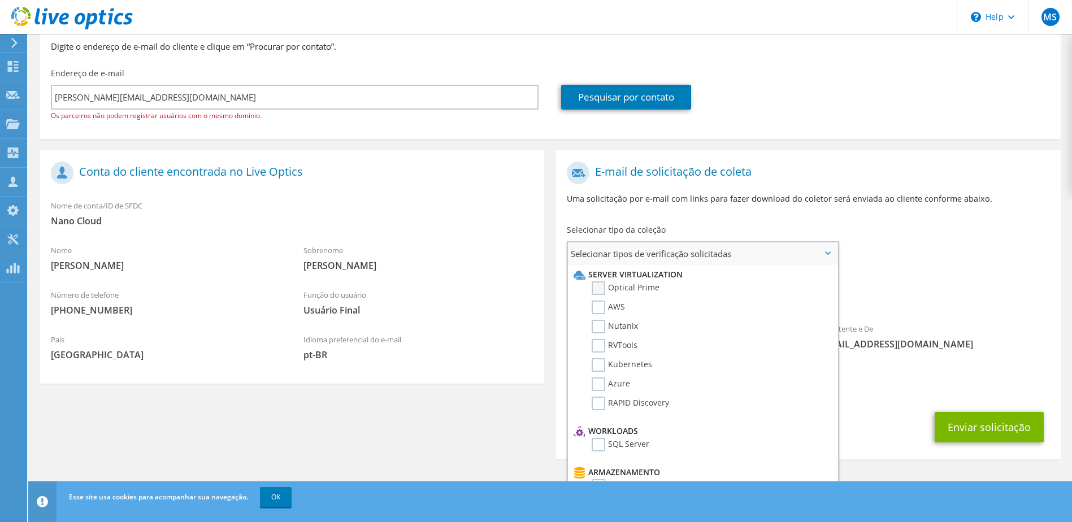
click at [632, 287] on label "Optical Prime" at bounding box center [626, 288] width 68 height 14
click at [0, 0] on input "Optical Prime" at bounding box center [0, 0] width 0 height 0
click at [880, 284] on div "Coleções solicitadas Nenhuma verificação selecionada Optical Prime" at bounding box center [808, 292] width 505 height 45
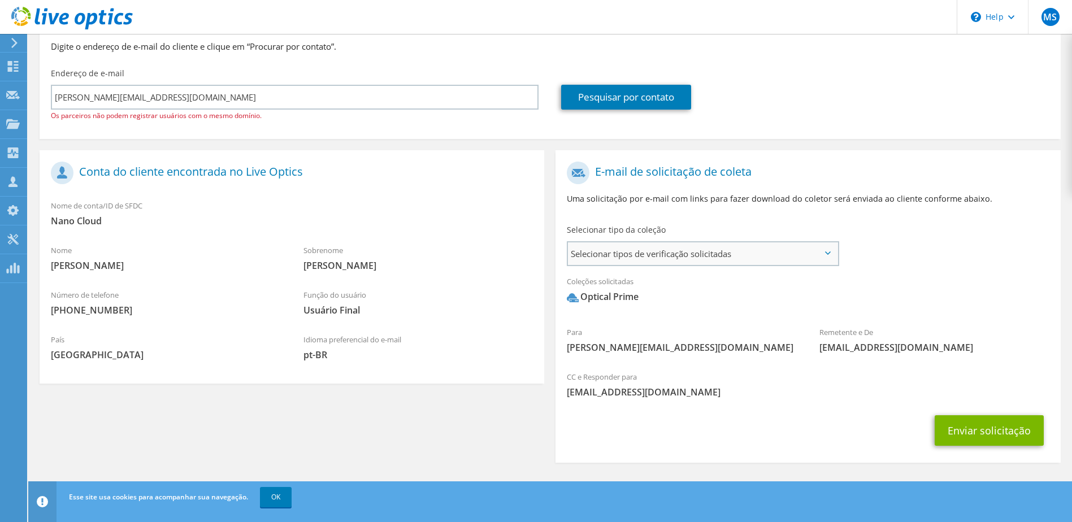
click at [812, 266] on div "Selecionar tipos de verificação solicitadas Server Virtualization Optical Prime…" at bounding box center [703, 253] width 272 height 25
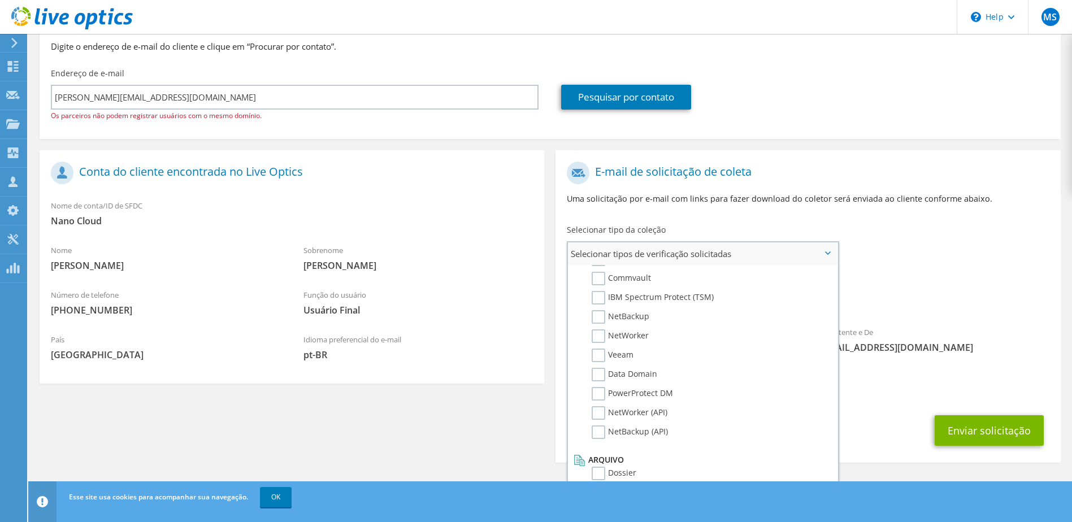
scroll to position [537, 0]
drag, startPoint x: 282, startPoint y: 498, endPoint x: 310, endPoint y: 492, distance: 28.4
click at [282, 498] on link "OK" at bounding box center [276, 497] width 32 height 20
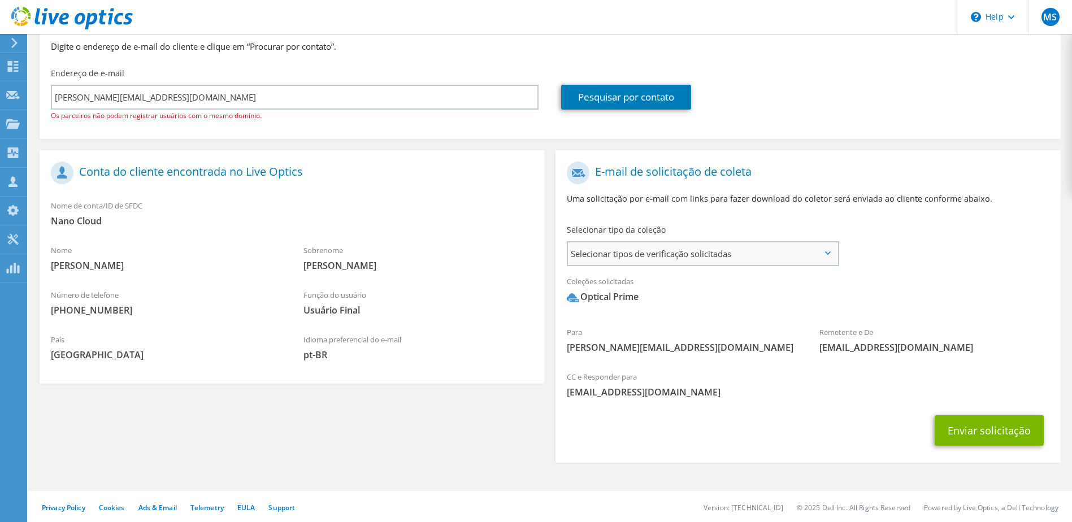
click at [782, 254] on span "Selecionar tipos de verificação solicitadas" at bounding box center [702, 253] width 269 height 23
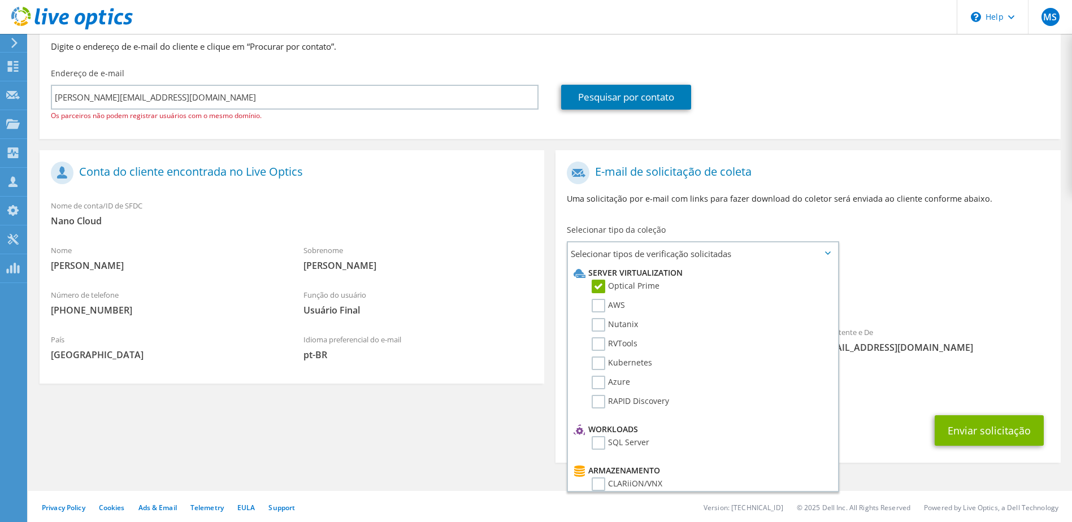
scroll to position [0, 0]
click at [941, 253] on div "Para [PERSON_NAME][EMAIL_ADDRESS][DOMAIN_NAME] Remetente e De [EMAIL_ADDRESS][D…" at bounding box center [808, 260] width 505 height 209
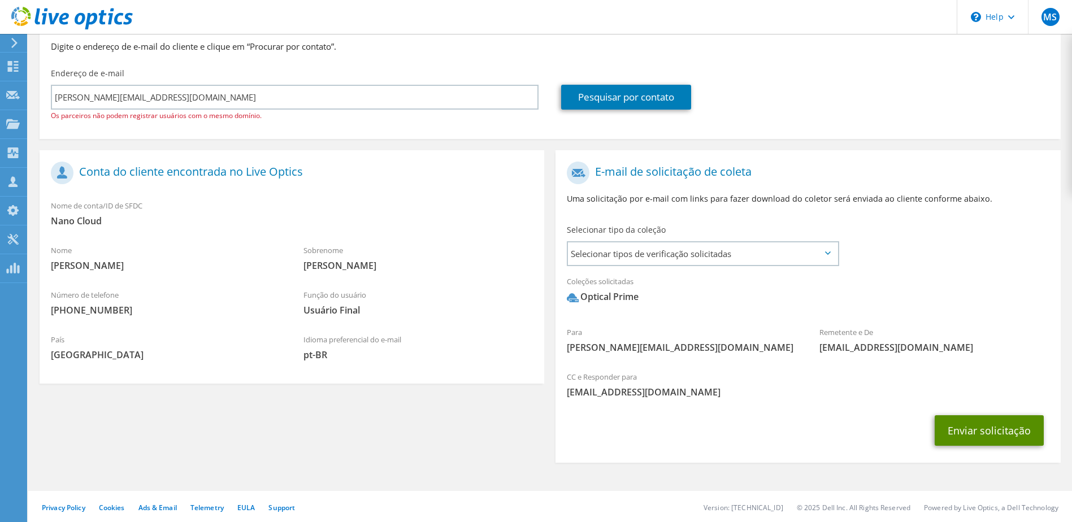
click at [968, 433] on button "Enviar solicitação" at bounding box center [989, 430] width 109 height 31
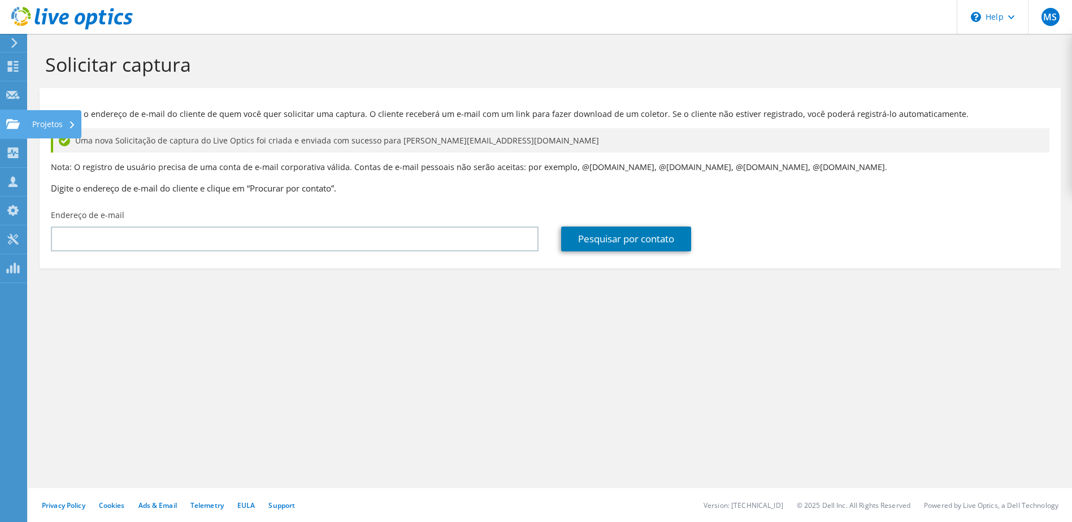
click at [38, 129] on div "Projetos" at bounding box center [54, 124] width 55 height 28
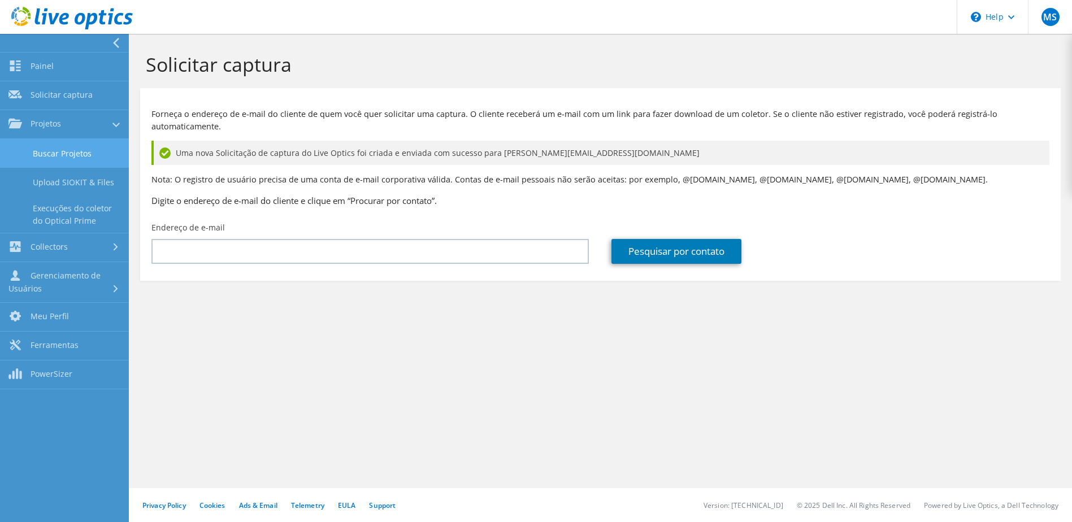
click at [74, 144] on link "Buscar Projetos" at bounding box center [64, 153] width 129 height 29
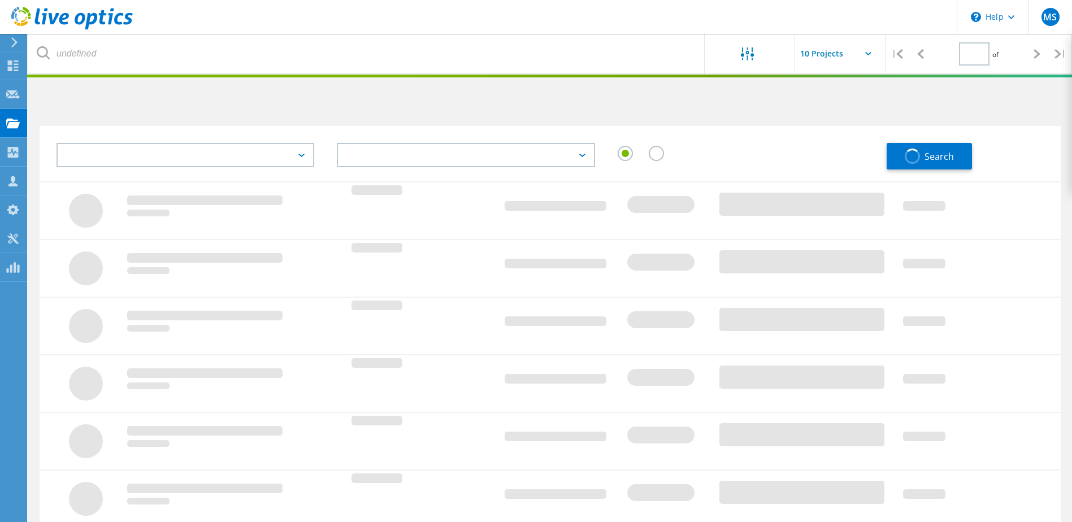
type input "1"
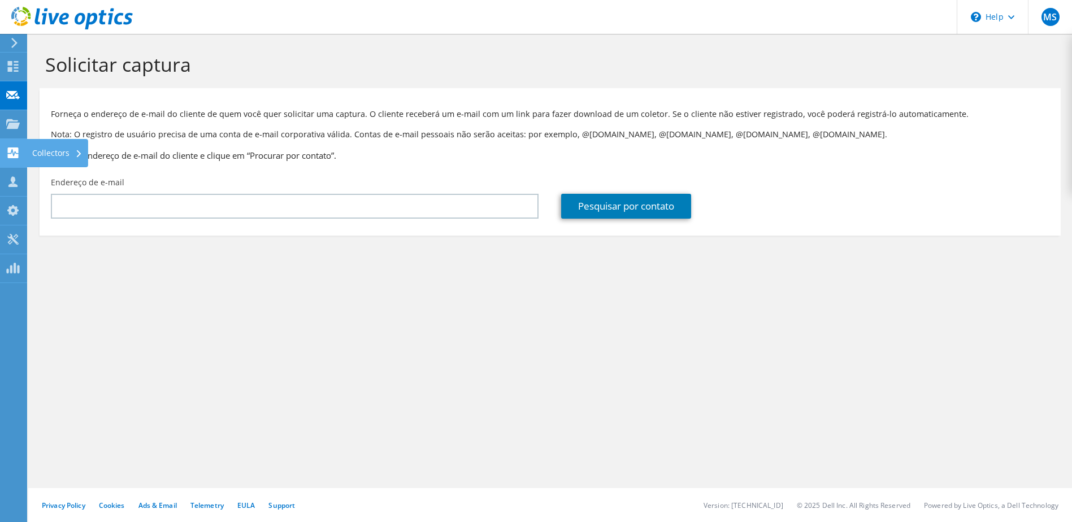
click at [15, 159] on div at bounding box center [13, 154] width 14 height 12
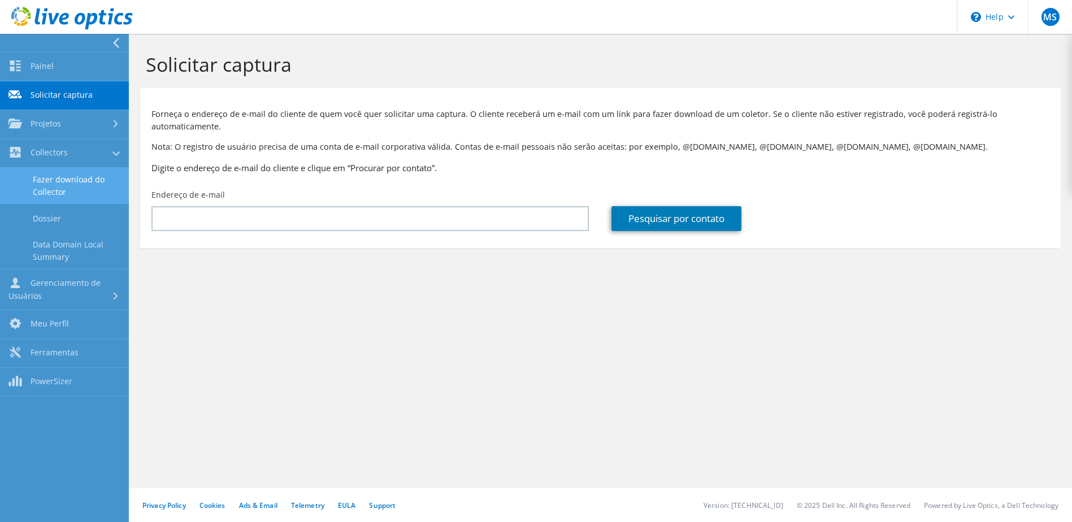
click at [84, 199] on link "Fazer download do Collector" at bounding box center [64, 186] width 129 height 36
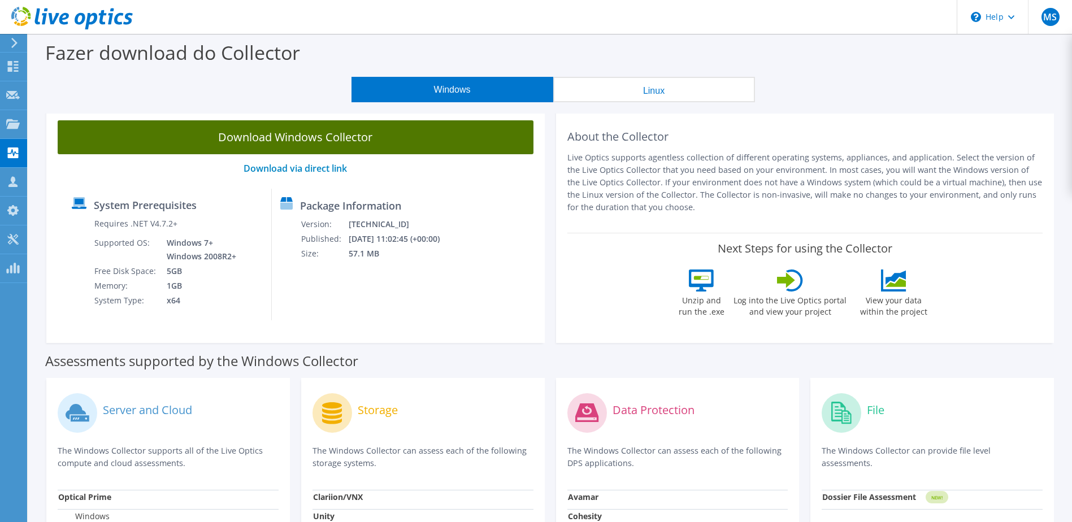
click at [426, 149] on link "Download Windows Collector" at bounding box center [296, 137] width 476 height 34
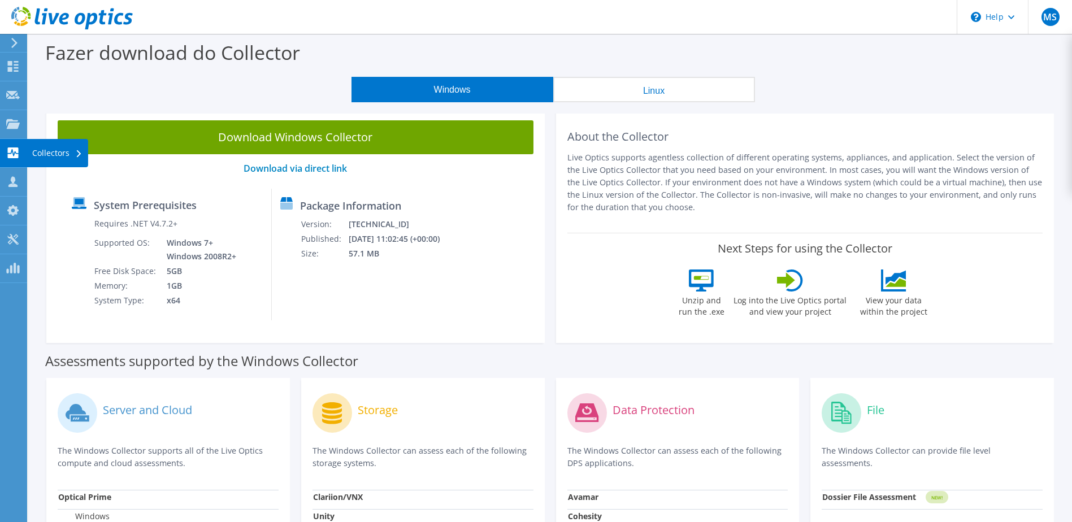
click at [14, 154] on icon at bounding box center [13, 153] width 14 height 11
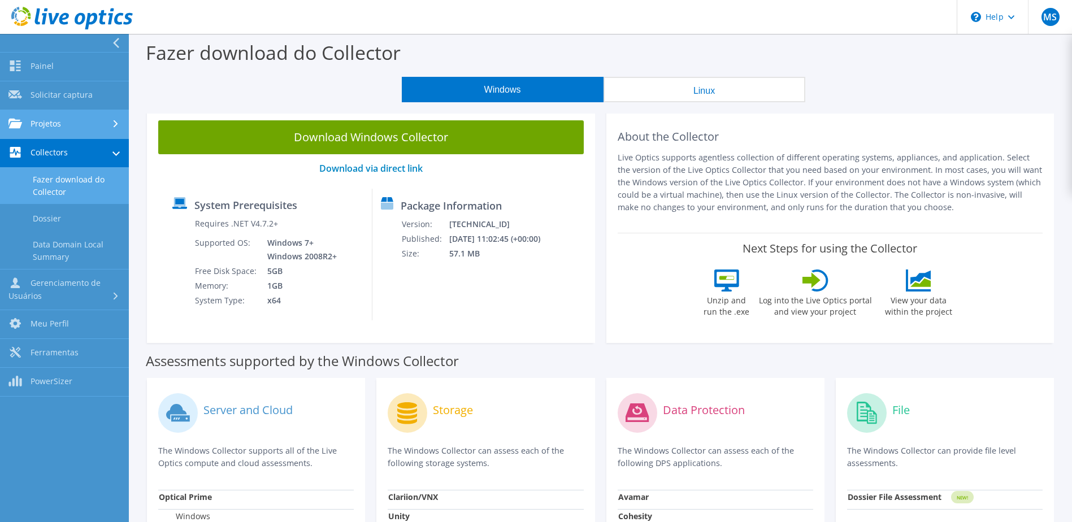
click at [68, 125] on link "Projetos" at bounding box center [64, 124] width 129 height 29
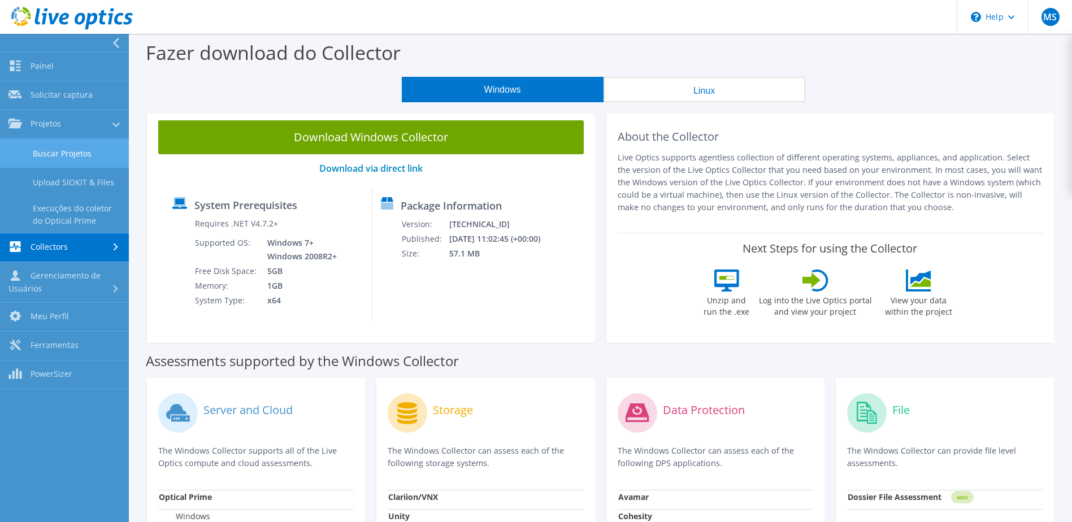
click at [73, 151] on link "Buscar Projetos" at bounding box center [64, 153] width 129 height 29
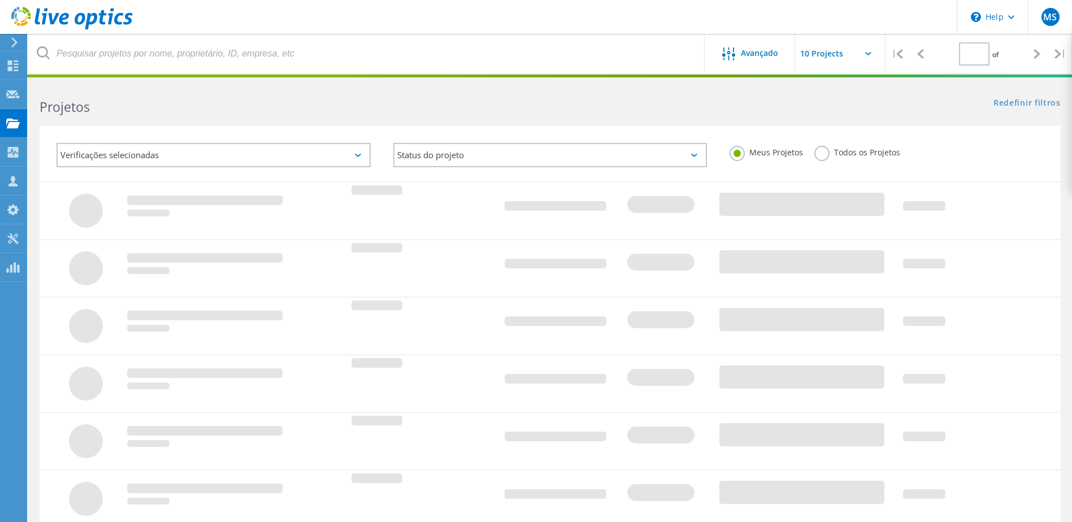
type input "1"
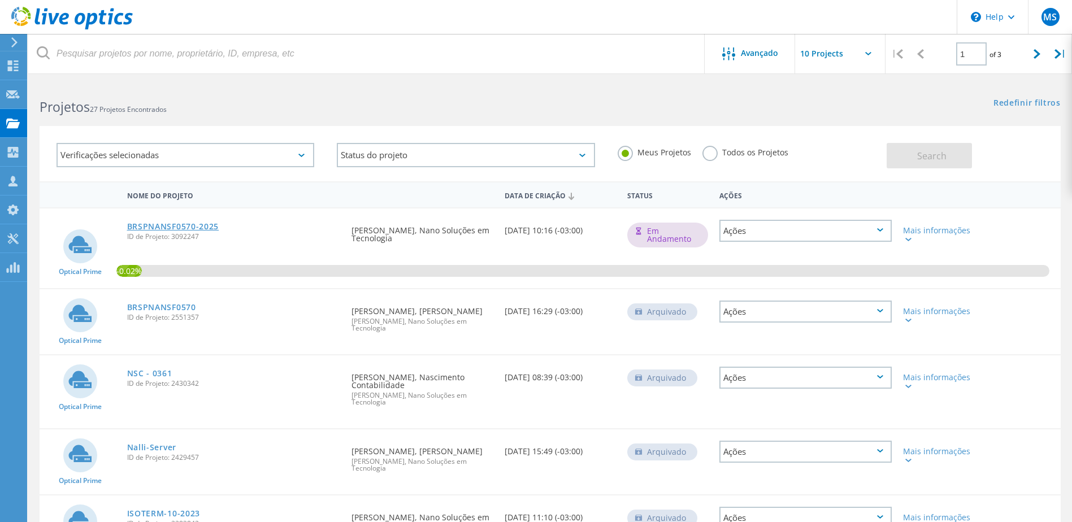
click at [185, 228] on link "BRSPNANSF0570-2025" at bounding box center [173, 227] width 92 height 8
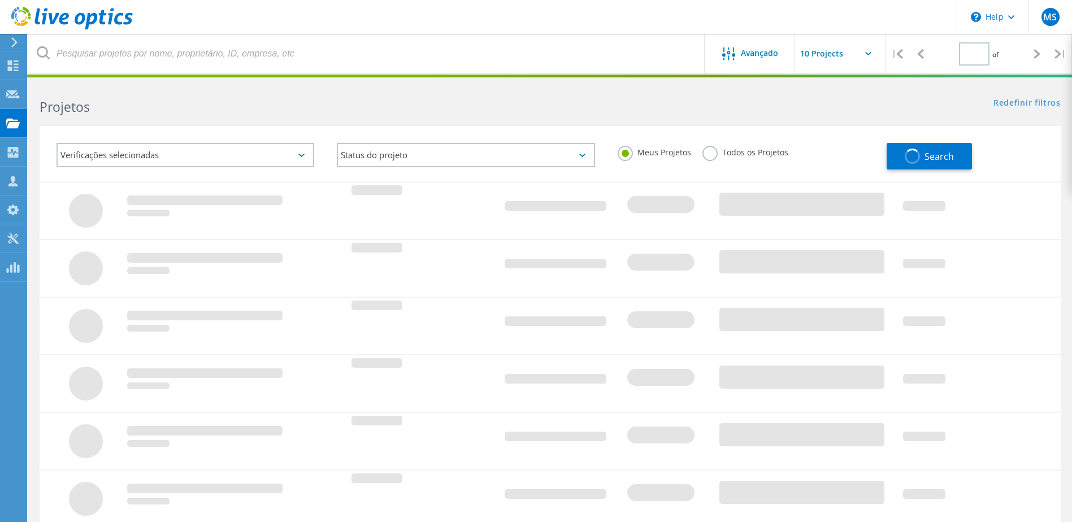
type input "1"
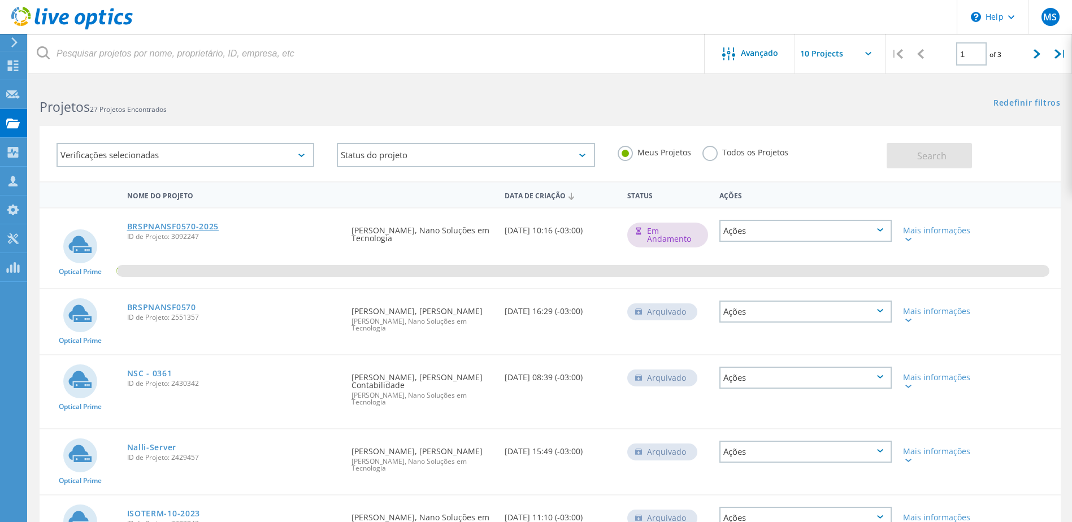
click at [164, 223] on link "BRSPNANSF0570-2025" at bounding box center [173, 227] width 92 height 8
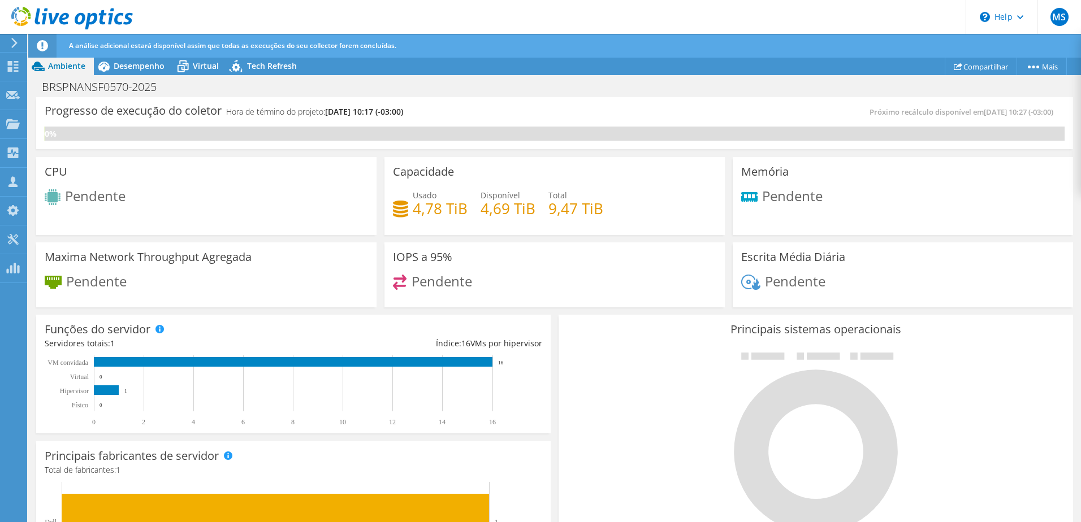
scroll to position [226, 0]
click at [133, 71] on div "Desempenho" at bounding box center [133, 66] width 79 height 18
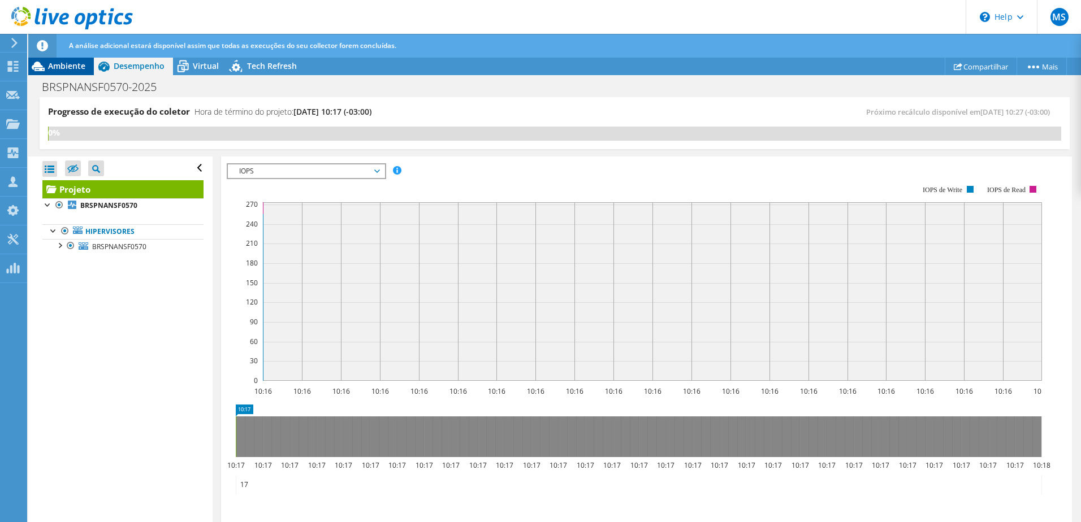
click at [54, 70] on span "Ambiente" at bounding box center [66, 65] width 37 height 11
